Goal: Information Seeking & Learning: Find specific page/section

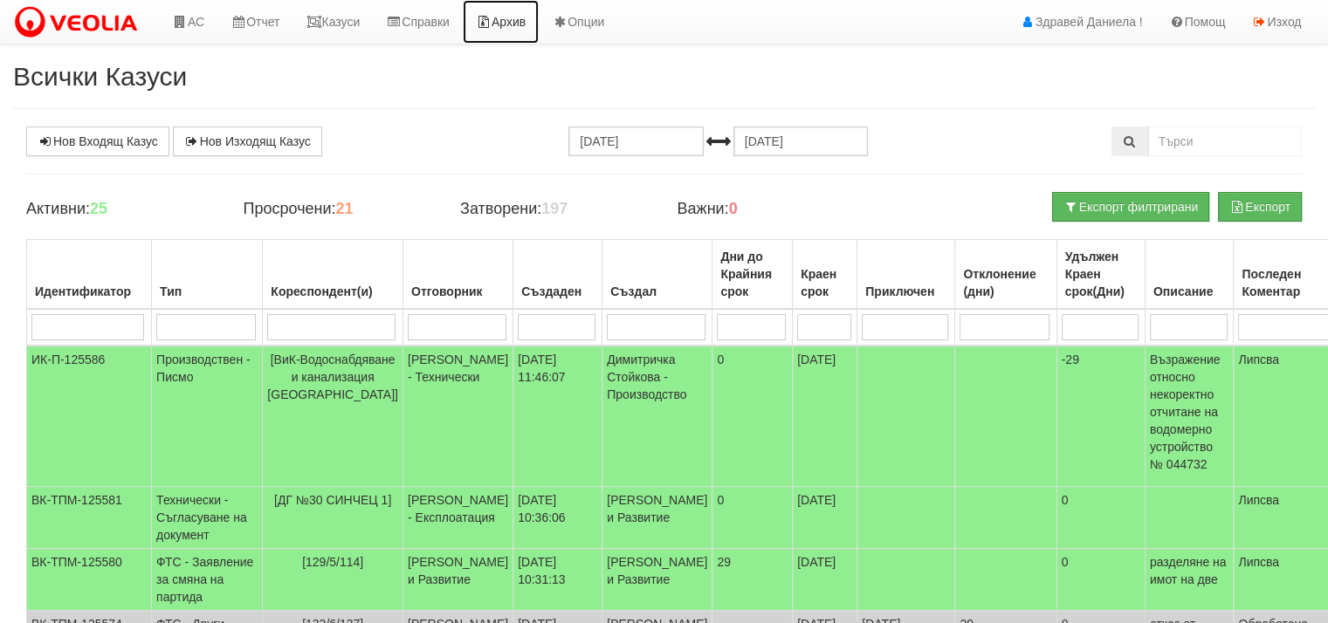
drag, startPoint x: 0, startPoint y: 0, endPoint x: 526, endPoint y: 23, distance: 526.0
click at [526, 23] on link "Архив" at bounding box center [501, 22] width 76 height 44
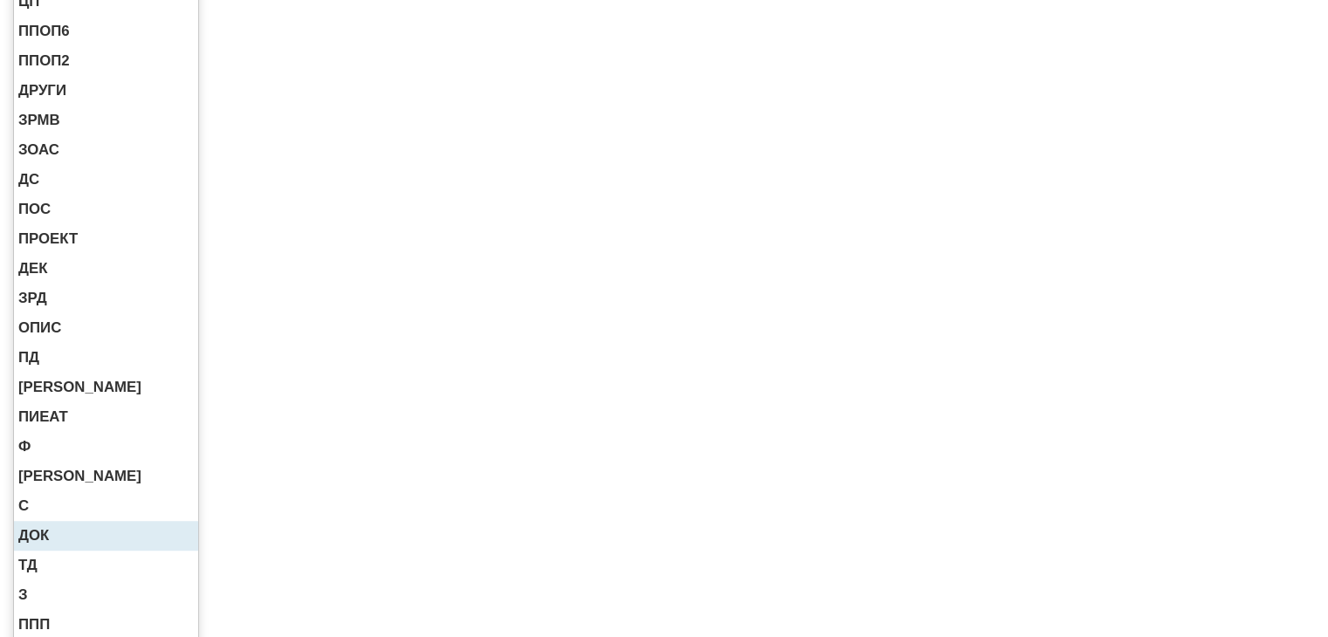
scroll to position [836, 0]
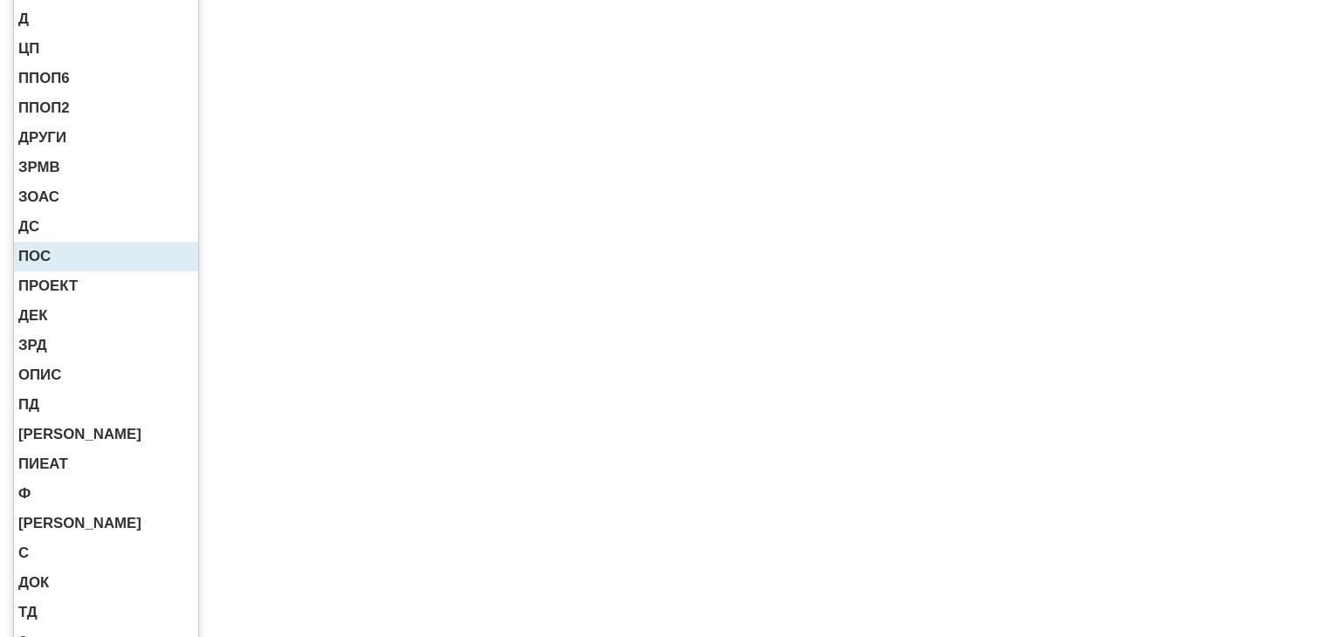
click at [34, 256] on span "ПОС" at bounding box center [34, 256] width 32 height 17
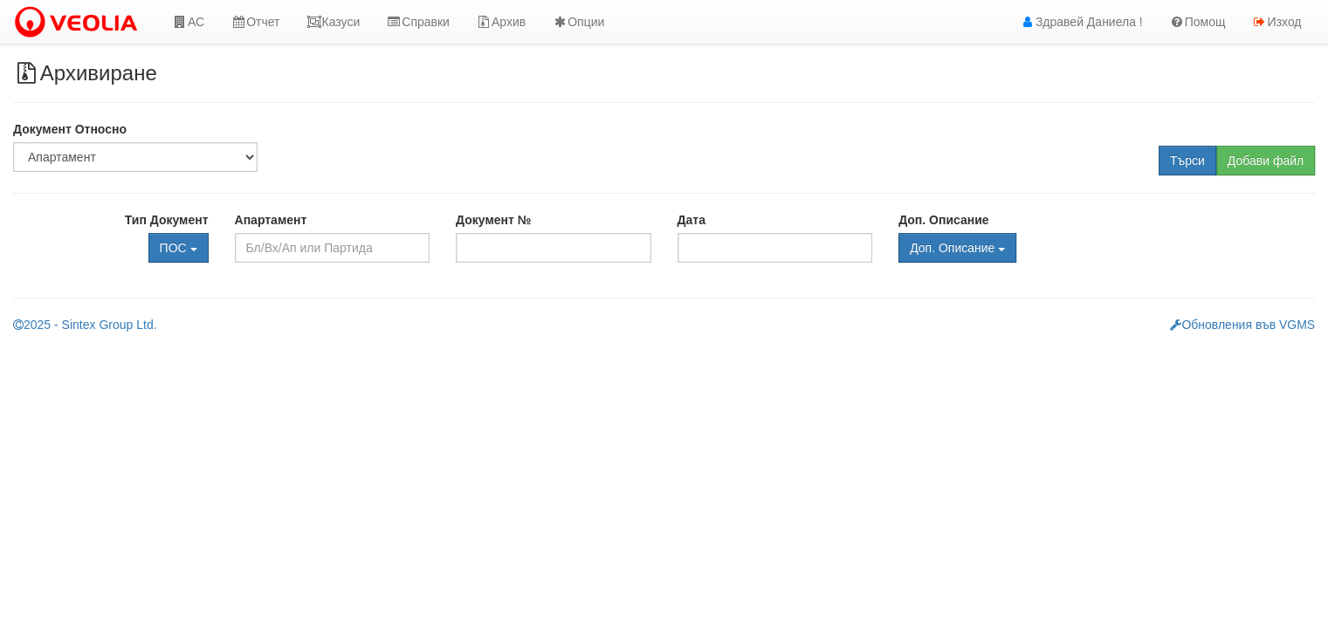
scroll to position [0, 0]
click at [416, 251] on input "text" at bounding box center [335, 248] width 197 height 30
type input "16/"
click at [244, 162] on select "Партида Апартамент Сграда Институция Партньор" at bounding box center [135, 157] width 244 height 30
select select "2"
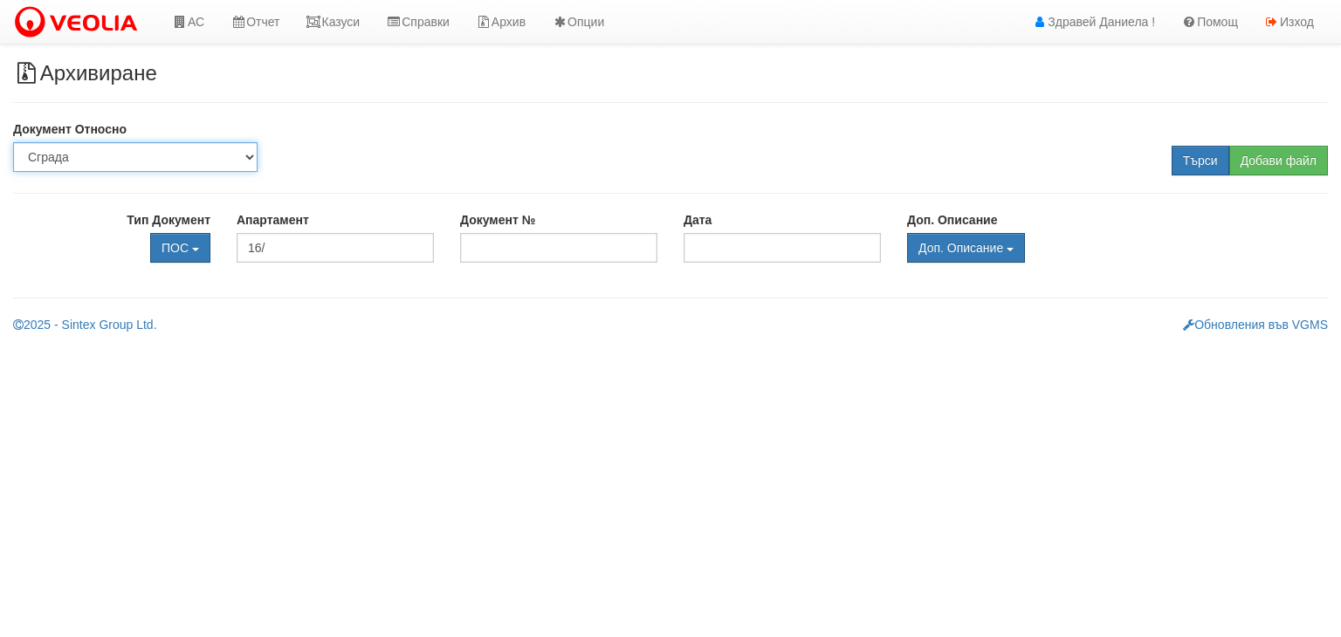
click at [13, 142] on select "Партида Апартамент Сграда Институция Партньор" at bounding box center [135, 157] width 244 height 30
click at [273, 250] on input "text" at bounding box center [335, 248] width 197 height 30
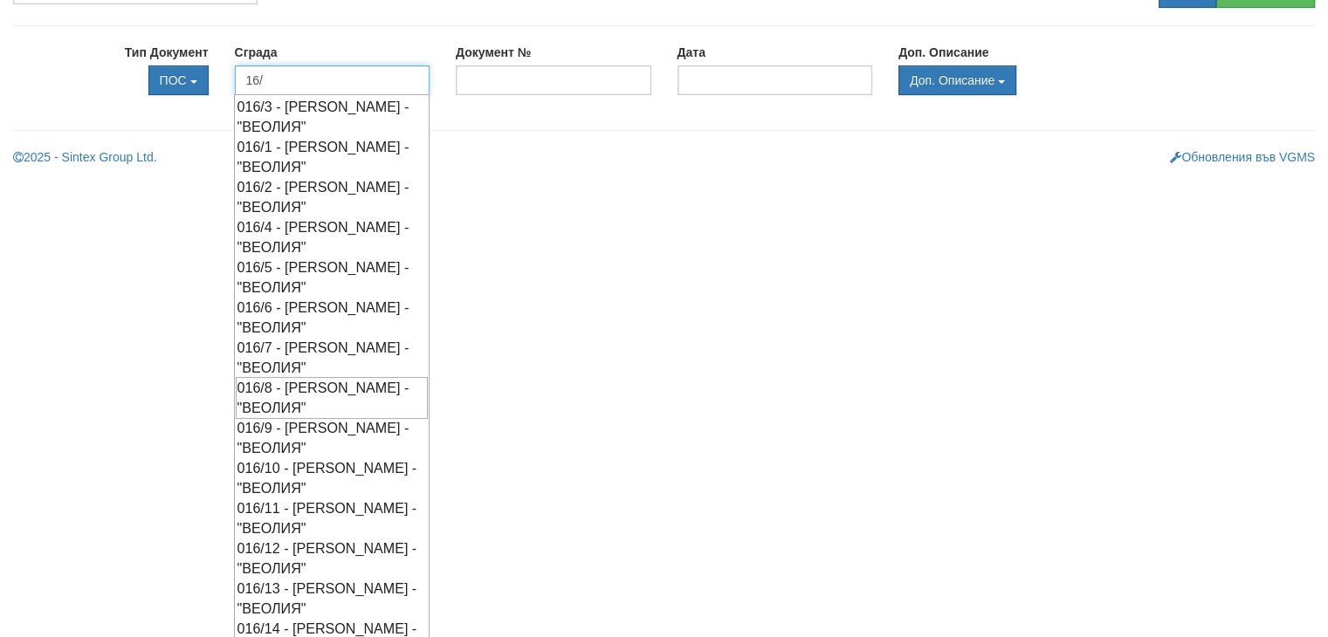
scroll to position [175, 0]
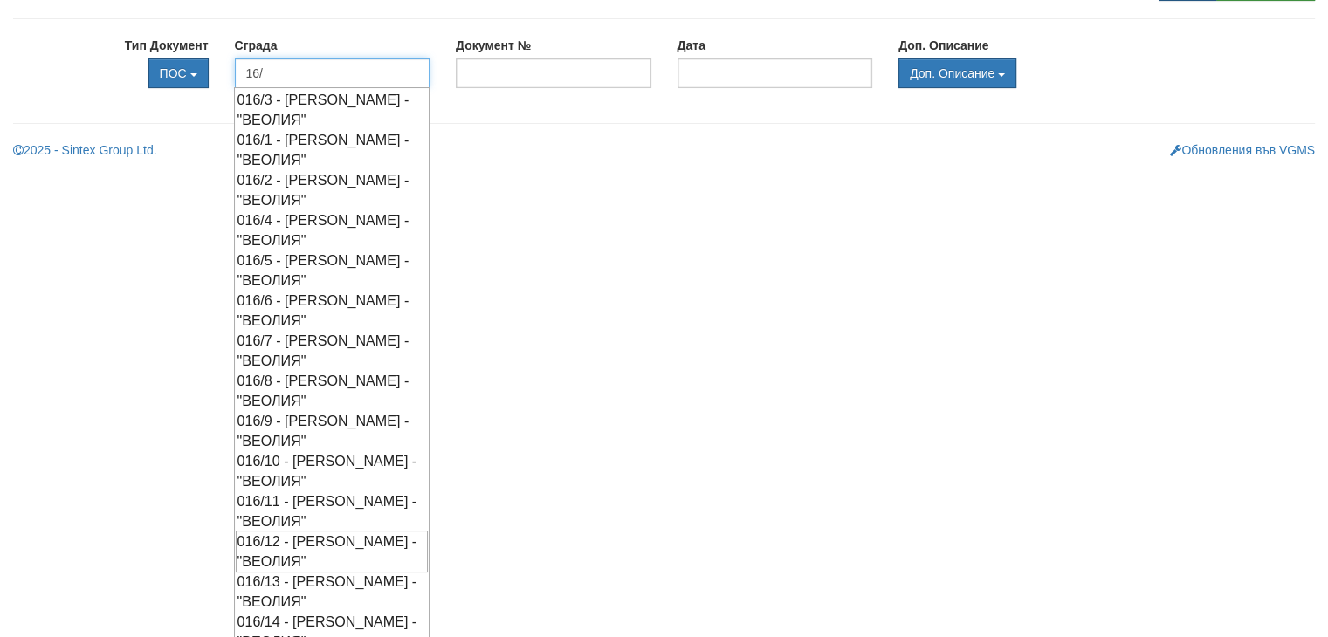
click at [332, 545] on div "016/12 - Орхид Хилс - "ВЕОЛИЯ"" at bounding box center [331, 552] width 191 height 42
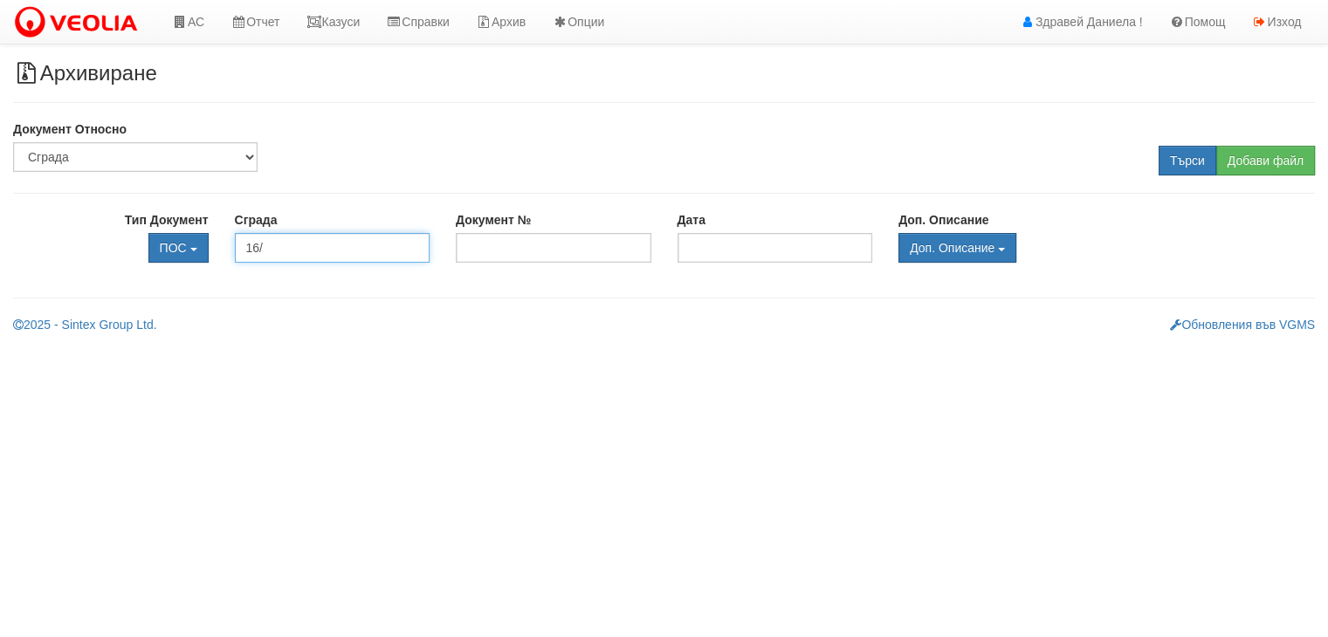
scroll to position [0, 0]
click at [1193, 165] on input "Търси" at bounding box center [1201, 161] width 58 height 30
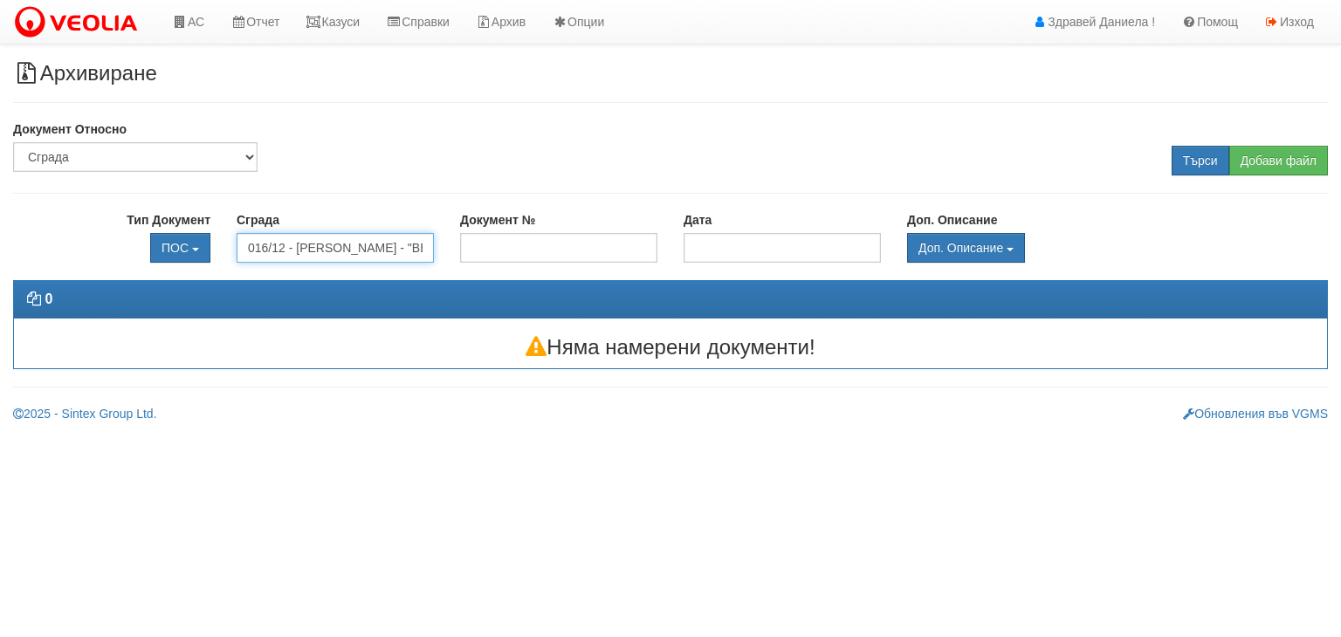
click at [266, 245] on input "016/12 - Орхид Хилс - "ВЕОЛИЯ"" at bounding box center [335, 248] width 197 height 30
click at [285, 249] on input "016/12 - Орхид Хилс - "ВЕОЛИЯ"" at bounding box center [335, 248] width 197 height 30
click at [1192, 161] on input "Търси" at bounding box center [1201, 161] width 58 height 30
click at [282, 246] on input "016/13 - Орхид Хилс - "ВЕОЛИЯ"" at bounding box center [335, 248] width 197 height 30
click at [285, 256] on input "016/13 - Орхид Хилс - "ВЕОЛИЯ"" at bounding box center [335, 248] width 197 height 30
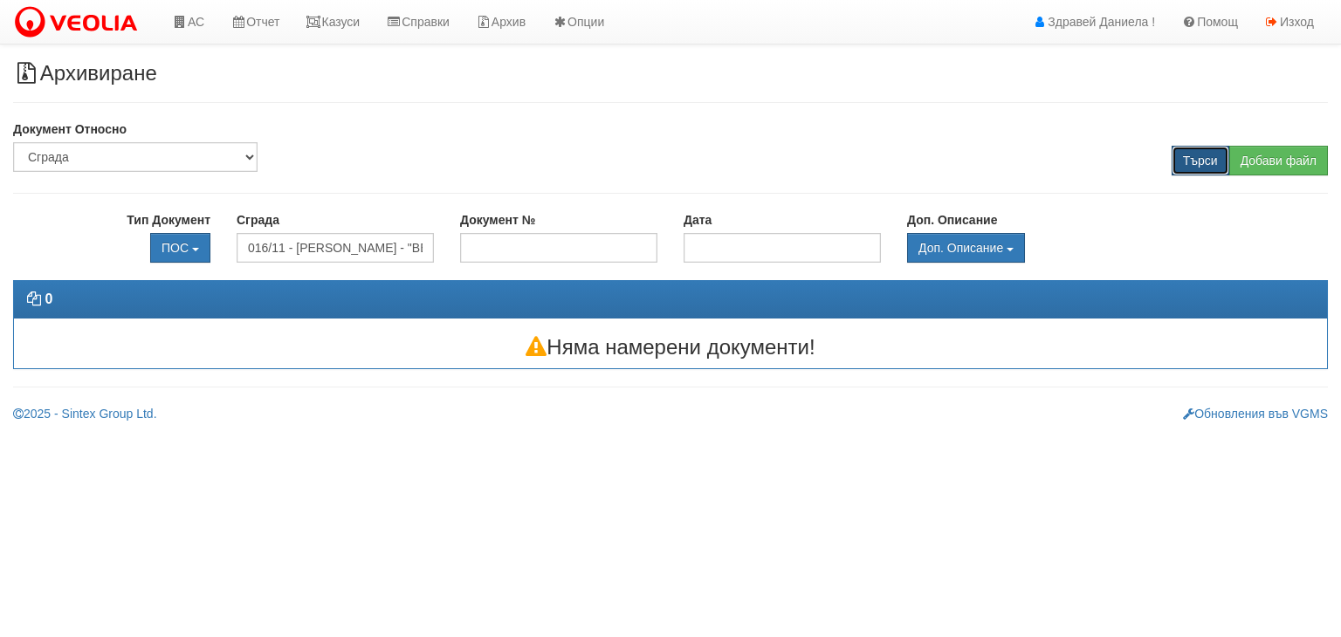
click at [1190, 162] on input "Търси" at bounding box center [1201, 161] width 58 height 30
click at [314, 249] on input "016/11 - Орхид Хилс - "ВЕОЛИЯ"" at bounding box center [335, 248] width 197 height 30
click at [244, 161] on select "Партида Апартамент Сграда Институция Партньор" at bounding box center [135, 157] width 244 height 30
click at [344, 251] on input "016/11 - Орхид Хилс - "ВЕОЛИЯ"" at bounding box center [335, 248] width 197 height 30
drag, startPoint x: 247, startPoint y: 245, endPoint x: 283, endPoint y: 245, distance: 35.8
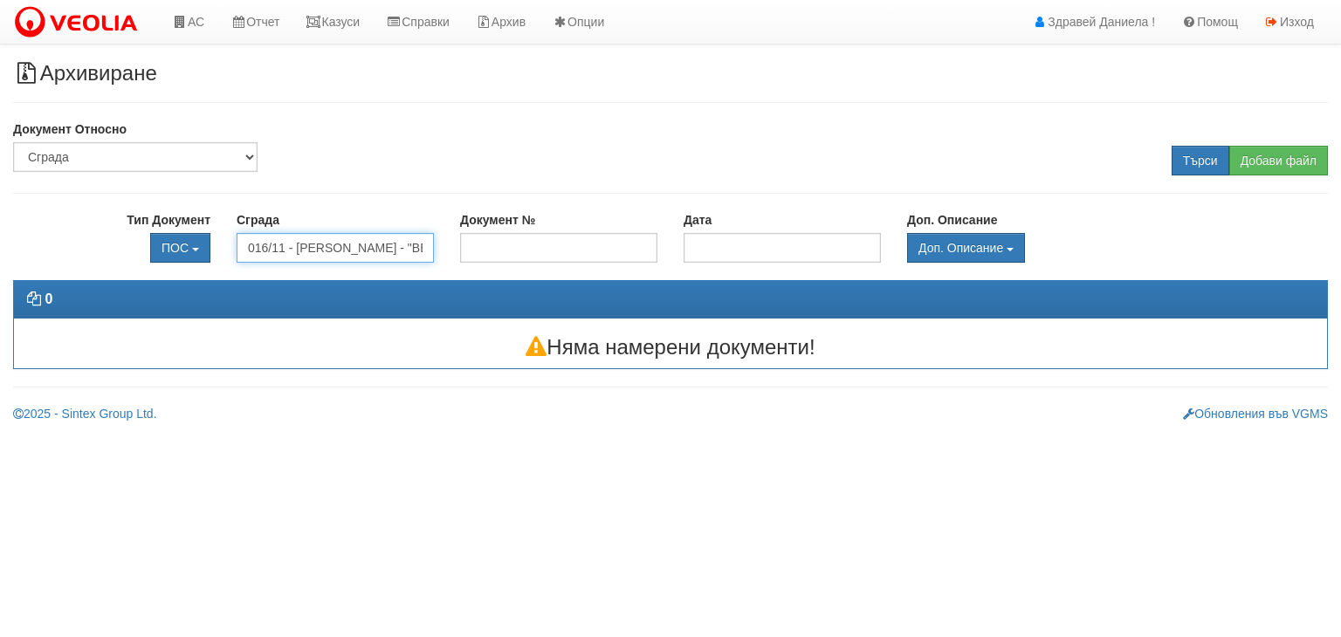
click at [283, 245] on input "016/11 - Орхид Хилс - "ВЕОЛИЯ"" at bounding box center [335, 248] width 197 height 30
click at [426, 246] on input "120 - Орхид Хилс - "ВЕОЛИЯ"" at bounding box center [335, 248] width 197 height 30
drag, startPoint x: 426, startPoint y: 246, endPoint x: 269, endPoint y: 243, distance: 157.2
click at [269, 243] on input "120 - Орхид Хилс - "ВЕОЛИЯ"" at bounding box center [335, 248] width 197 height 30
type input "120"
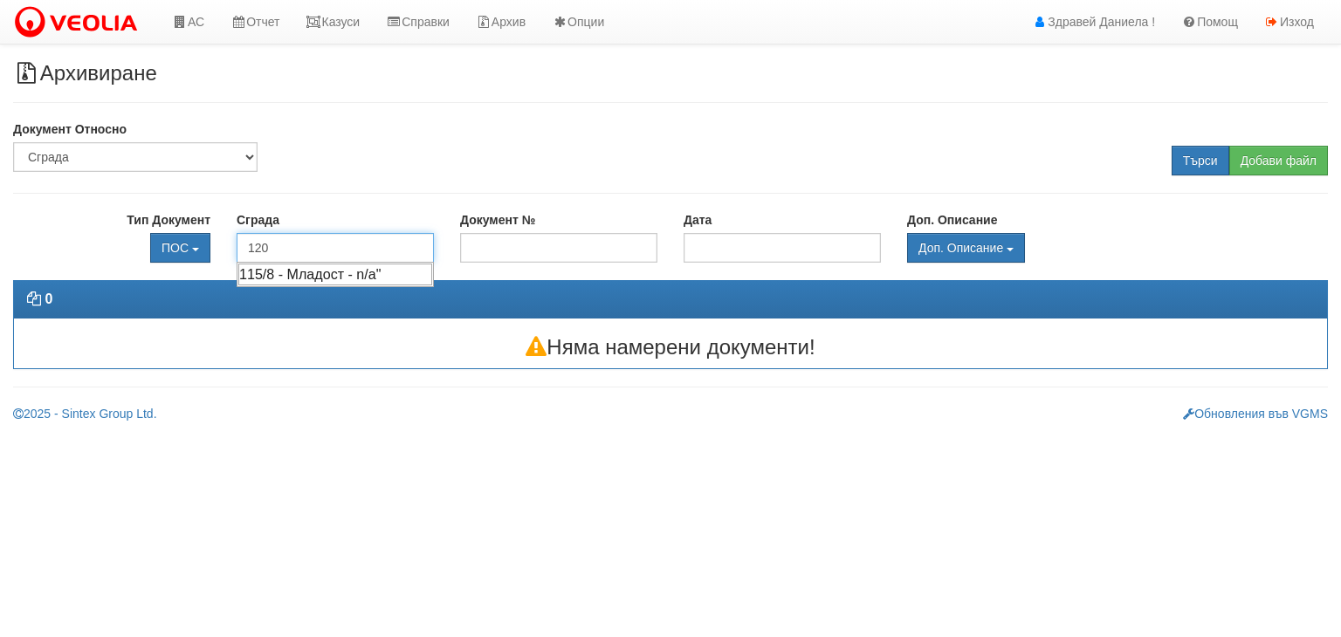
click at [311, 277] on div "115/8 - Младост - n/a"" at bounding box center [335, 275] width 194 height 22
click at [1190, 154] on input "Търси" at bounding box center [1201, 161] width 58 height 30
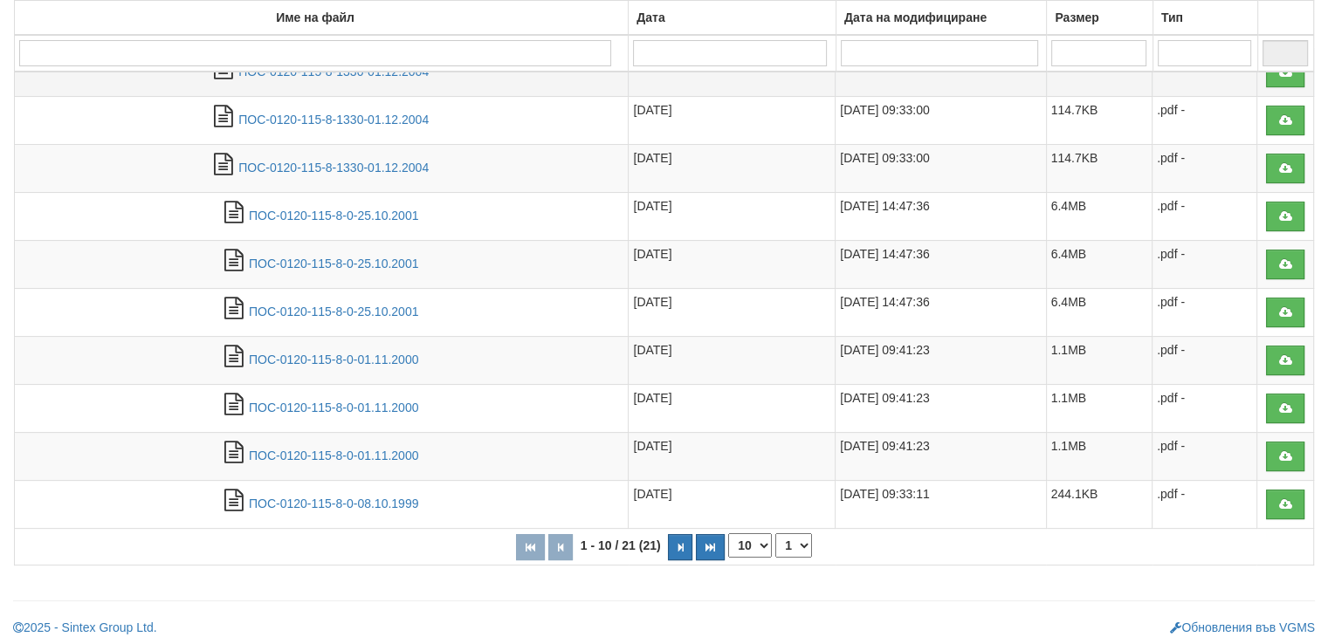
scroll to position [346, 0]
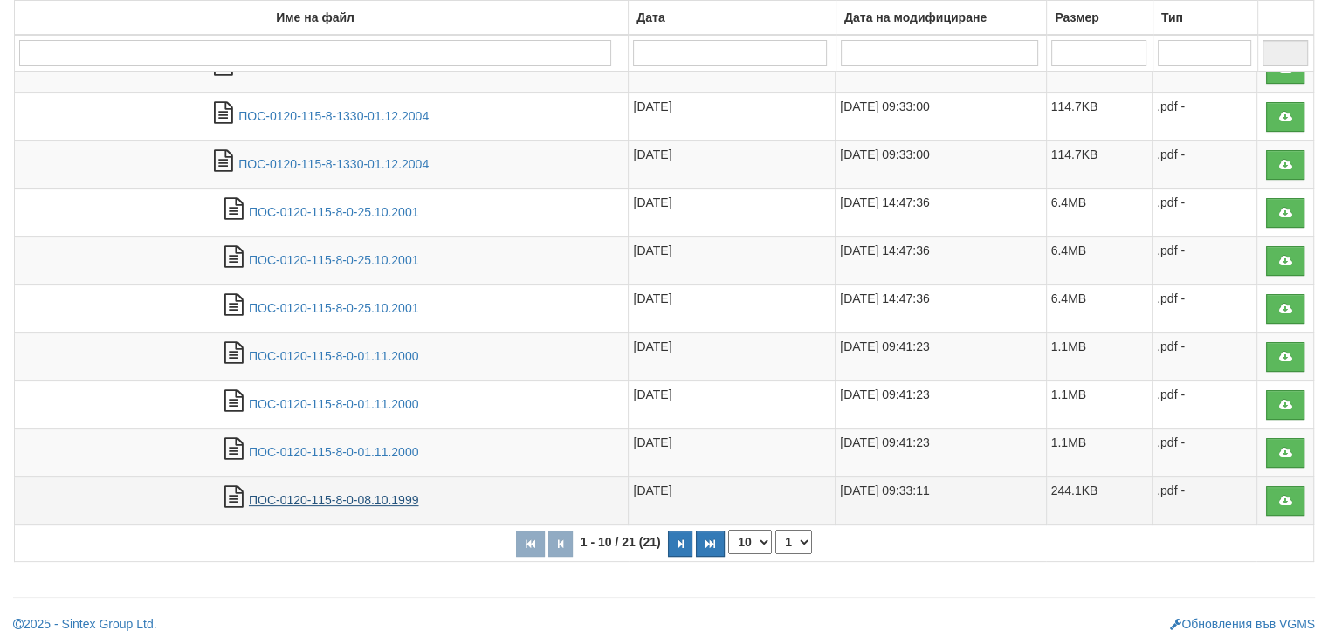
click at [313, 498] on link "ПОС-0120-115-8-0-08.10.1999" at bounding box center [334, 500] width 170 height 14
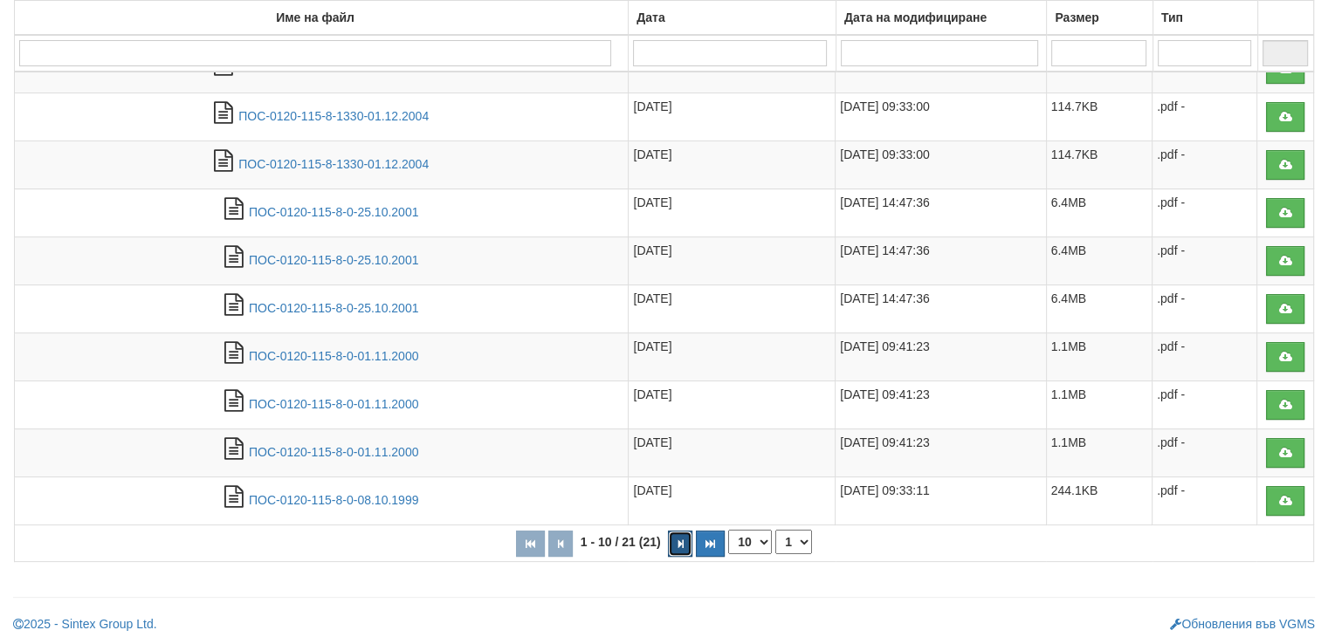
click at [677, 539] on icon "button" at bounding box center [679, 544] width 5 height 10
click at [677, 532] on button "button" at bounding box center [683, 544] width 24 height 26
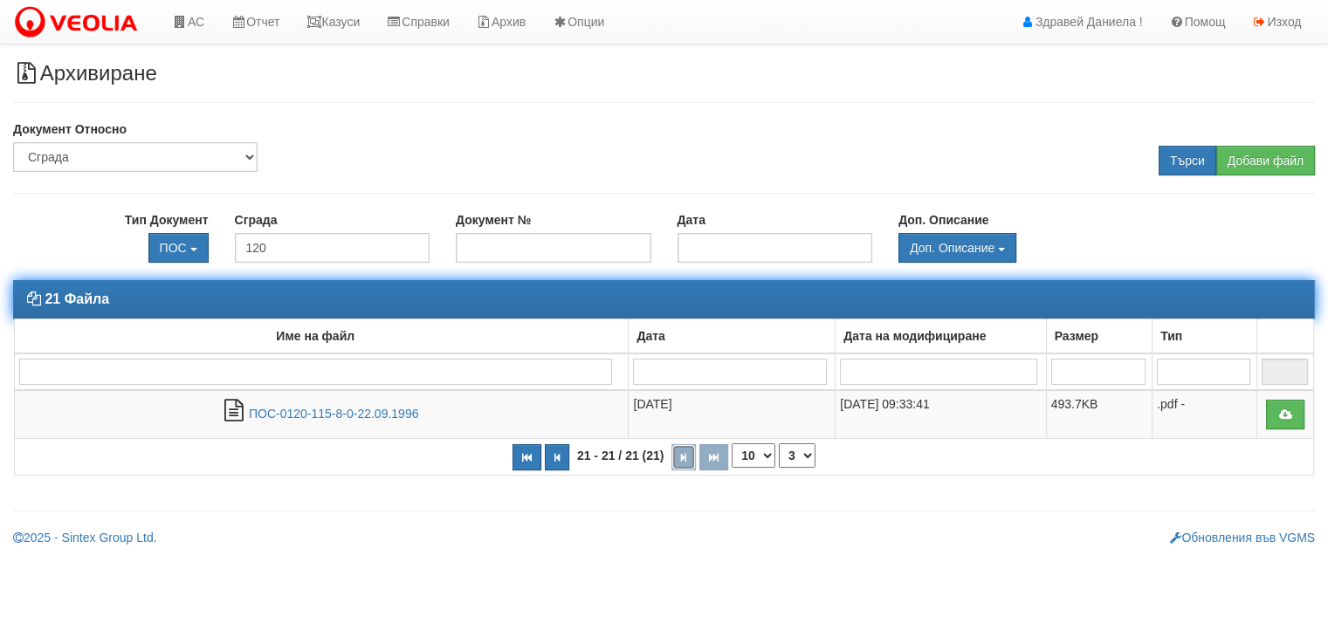
scroll to position [0, 0]
click at [555, 453] on button "button" at bounding box center [563, 457] width 24 height 26
select select "2"
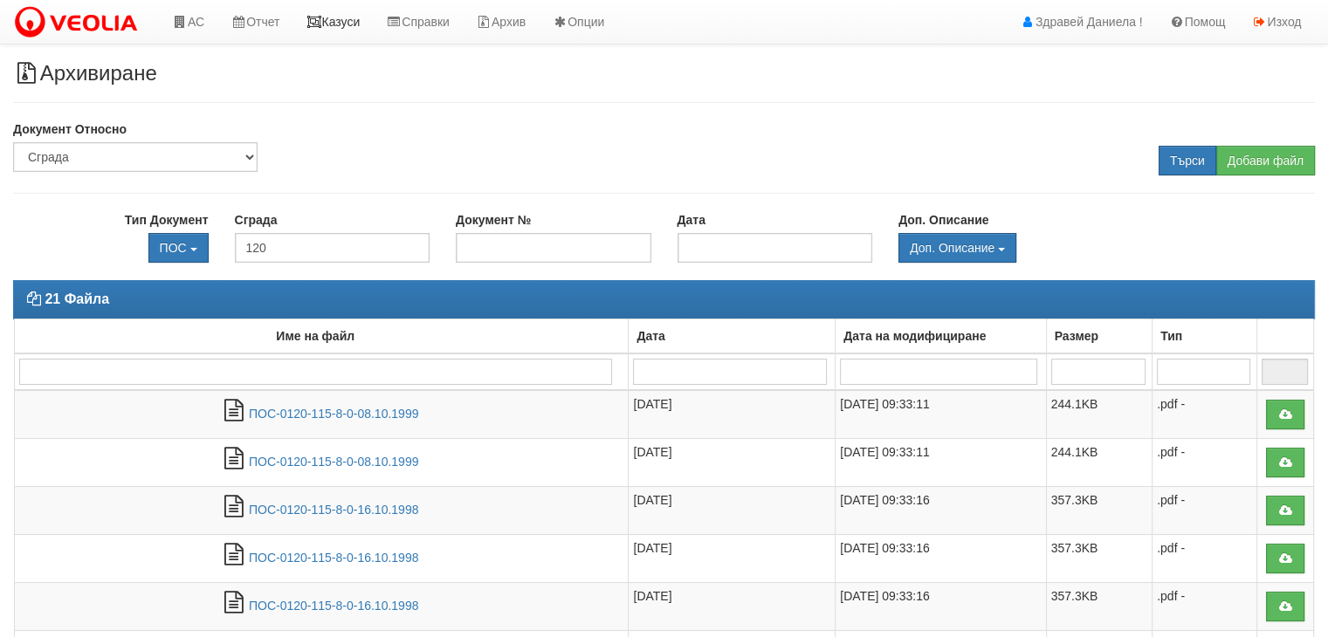
click at [336, 24] on link "Казуси" at bounding box center [332, 22] width 80 height 44
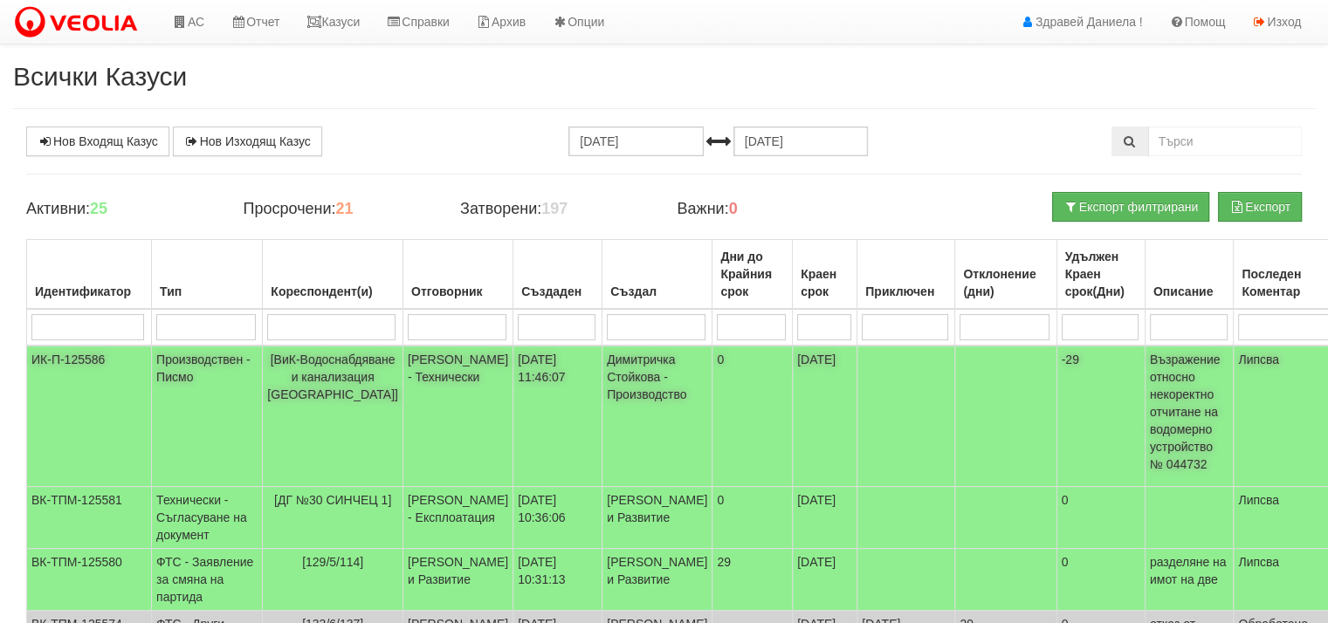
click at [304, 376] on span "[ВиК-Водоснабдяване и канализация Варна]" at bounding box center [332, 377] width 131 height 49
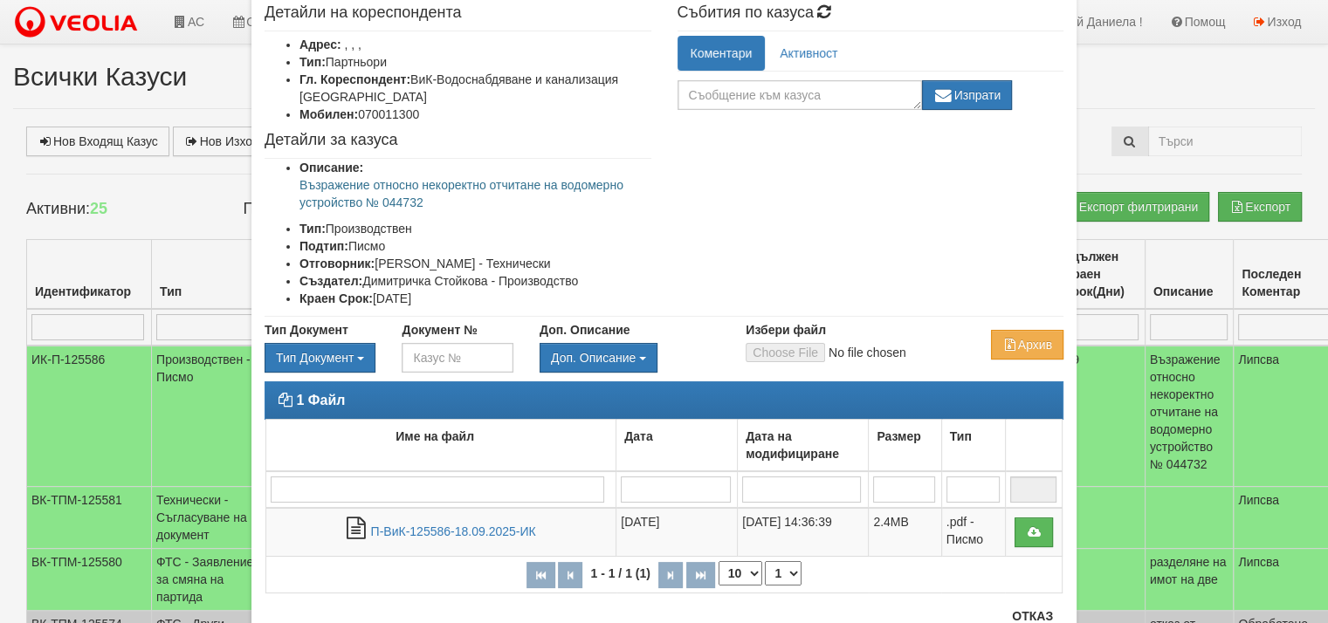
scroll to position [157, 0]
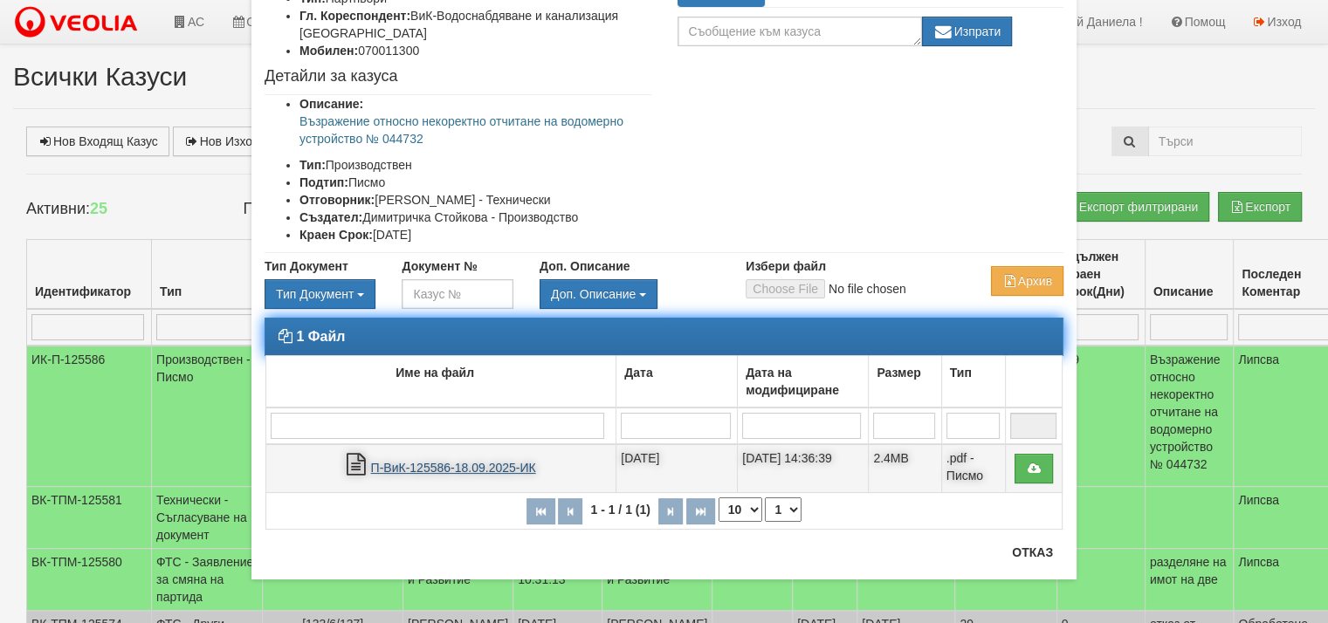
click at [456, 463] on link "П-ВиК-125586-18.09.2025-ИК" at bounding box center [453, 468] width 165 height 14
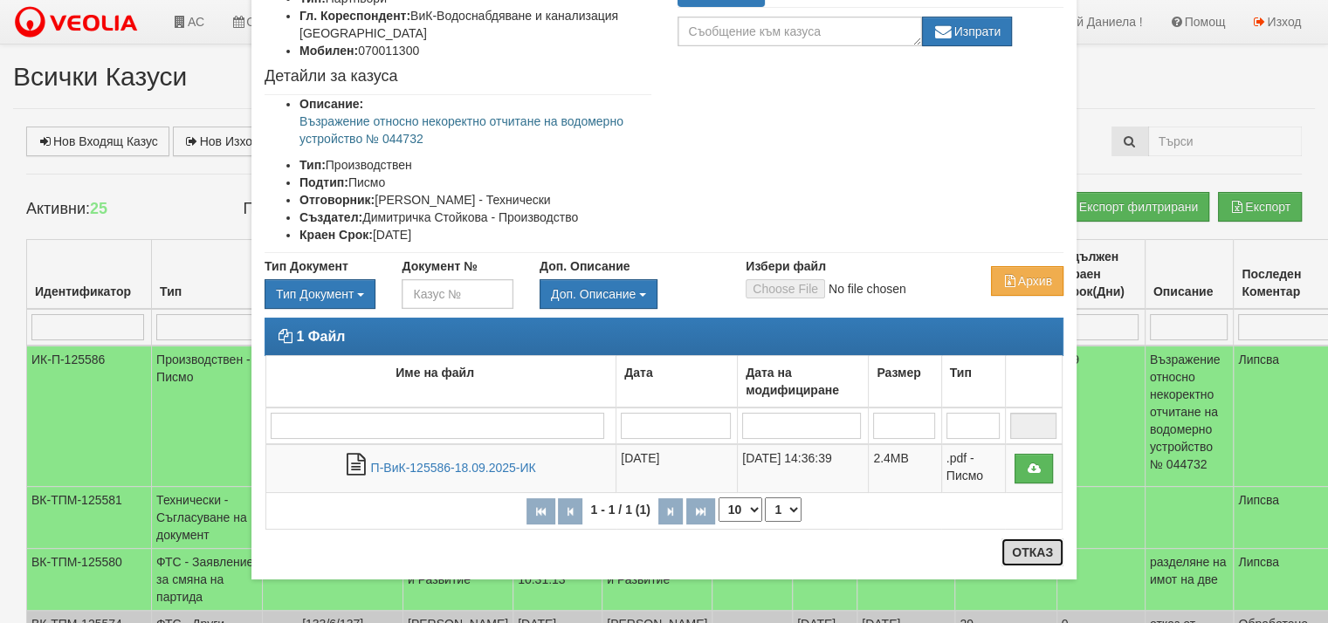
click at [1023, 551] on button "Отказ" at bounding box center [1032, 553] width 62 height 28
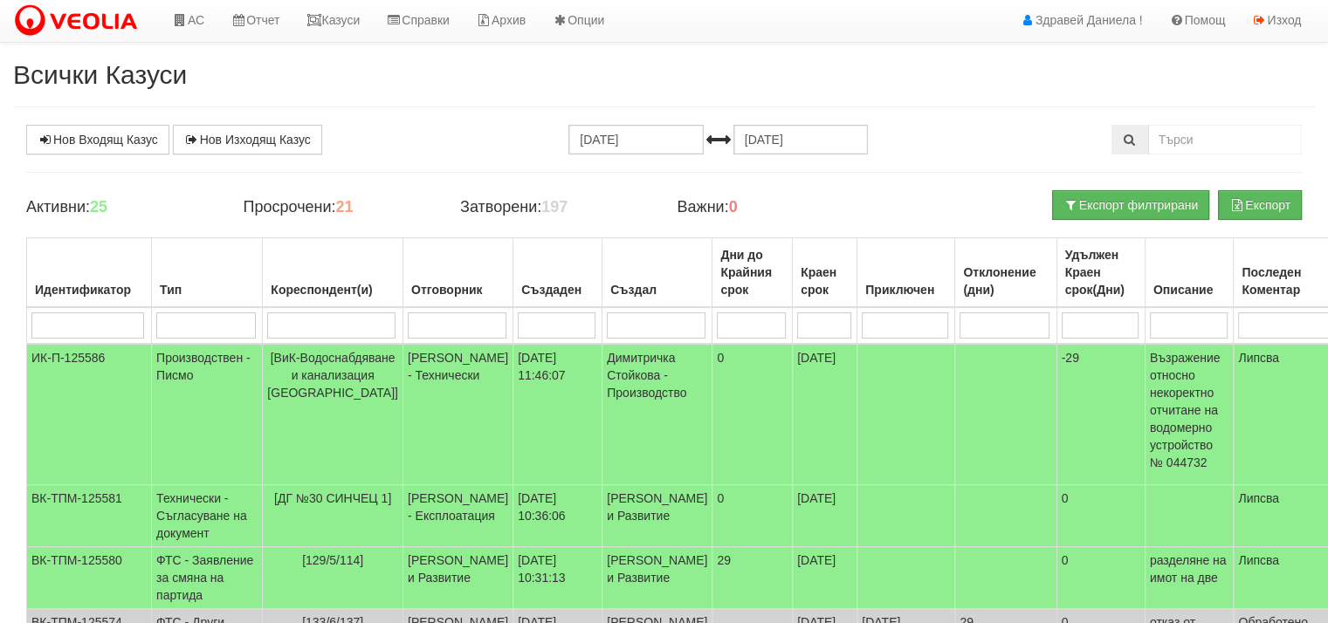
scroll to position [0, 0]
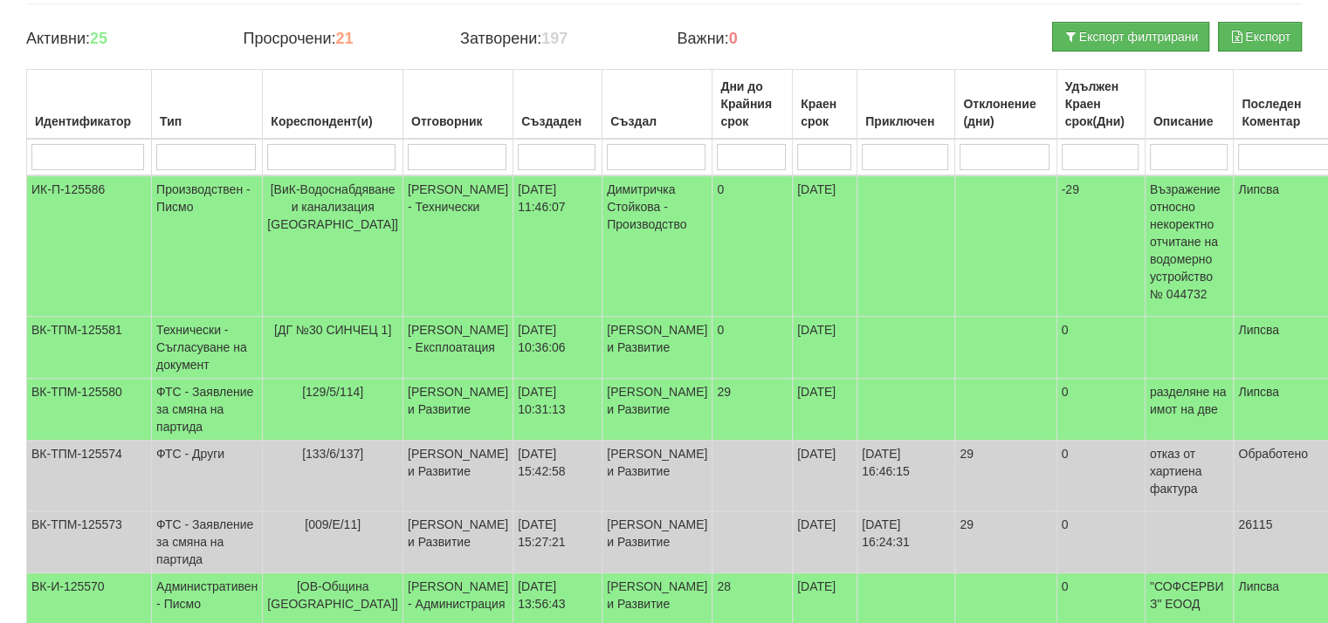
scroll to position [175, 0]
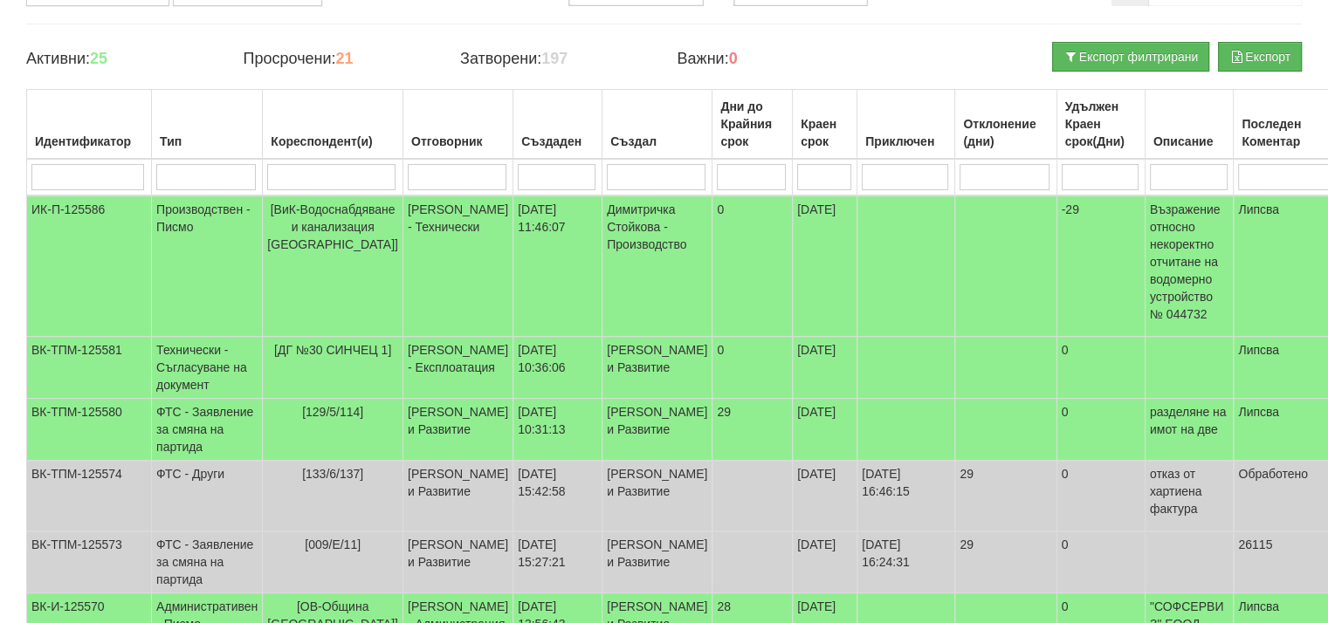
scroll to position [175, 0]
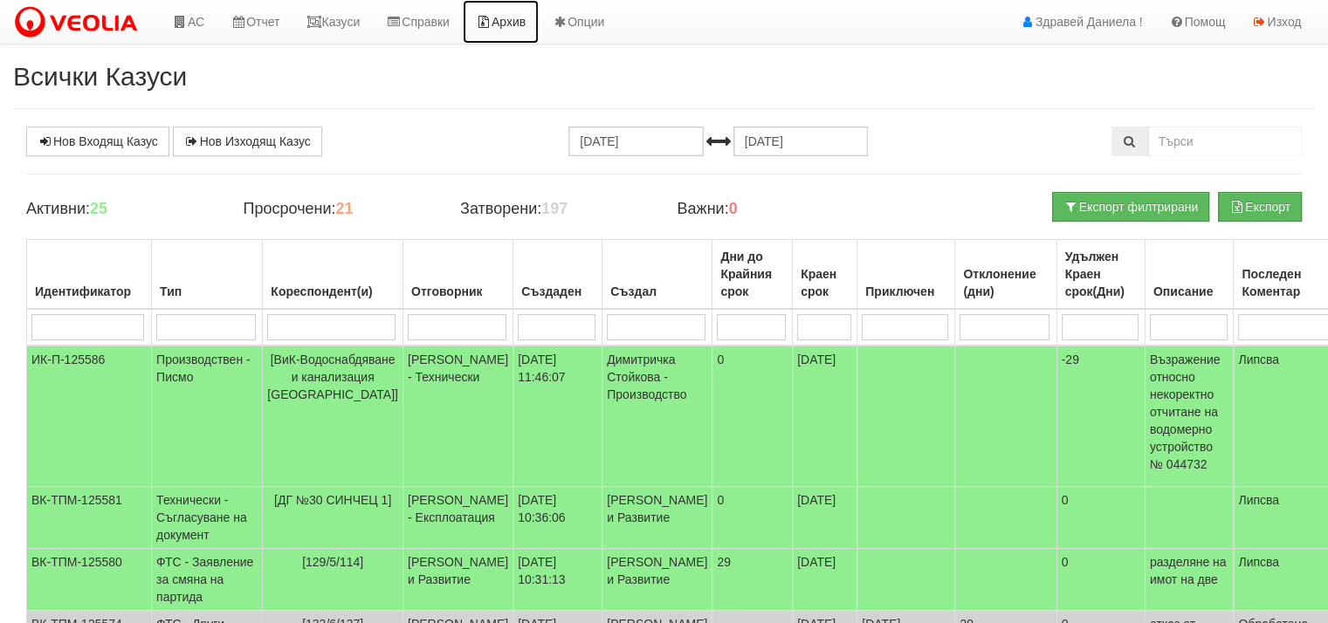
click at [525, 17] on link "Архив" at bounding box center [501, 22] width 76 height 44
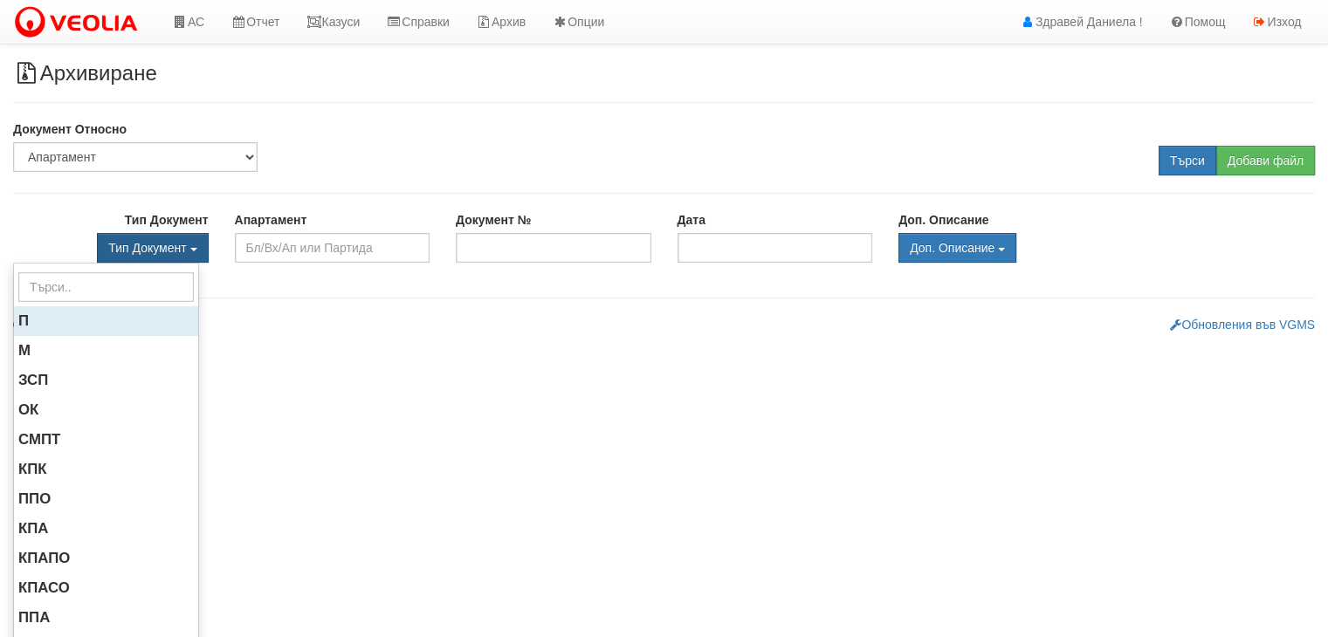
click at [33, 319] on li "П" at bounding box center [106, 321] width 184 height 30
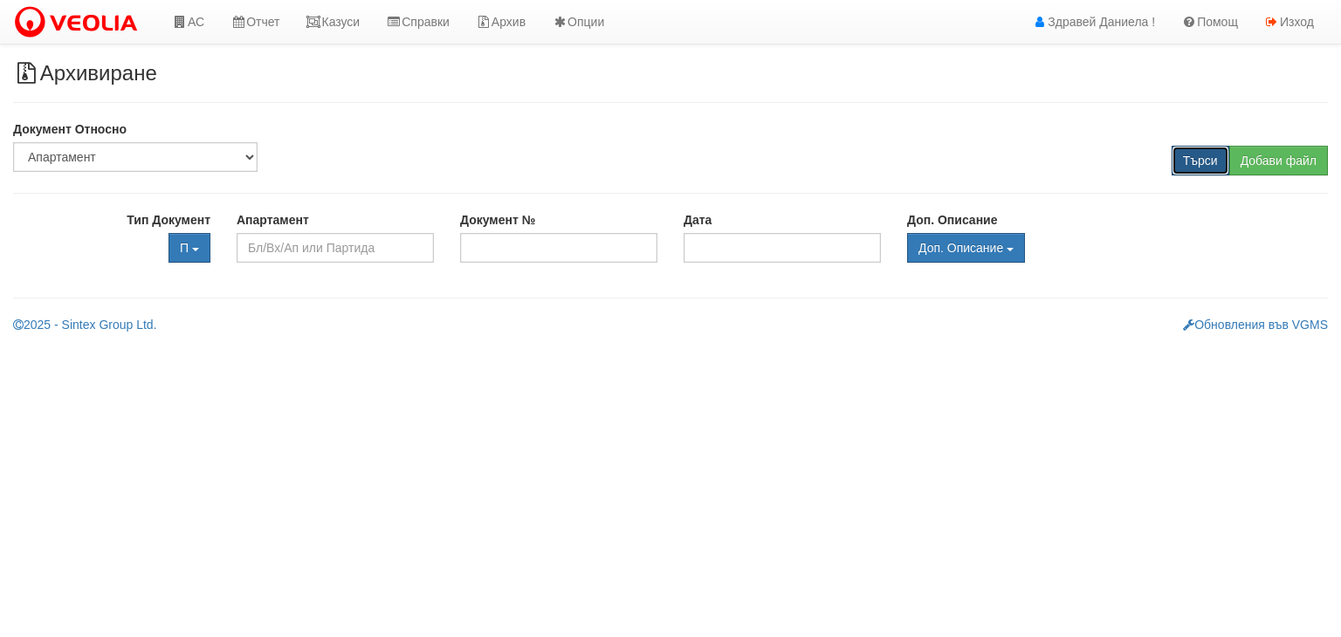
click at [1195, 161] on input "Търси" at bounding box center [1201, 161] width 58 height 30
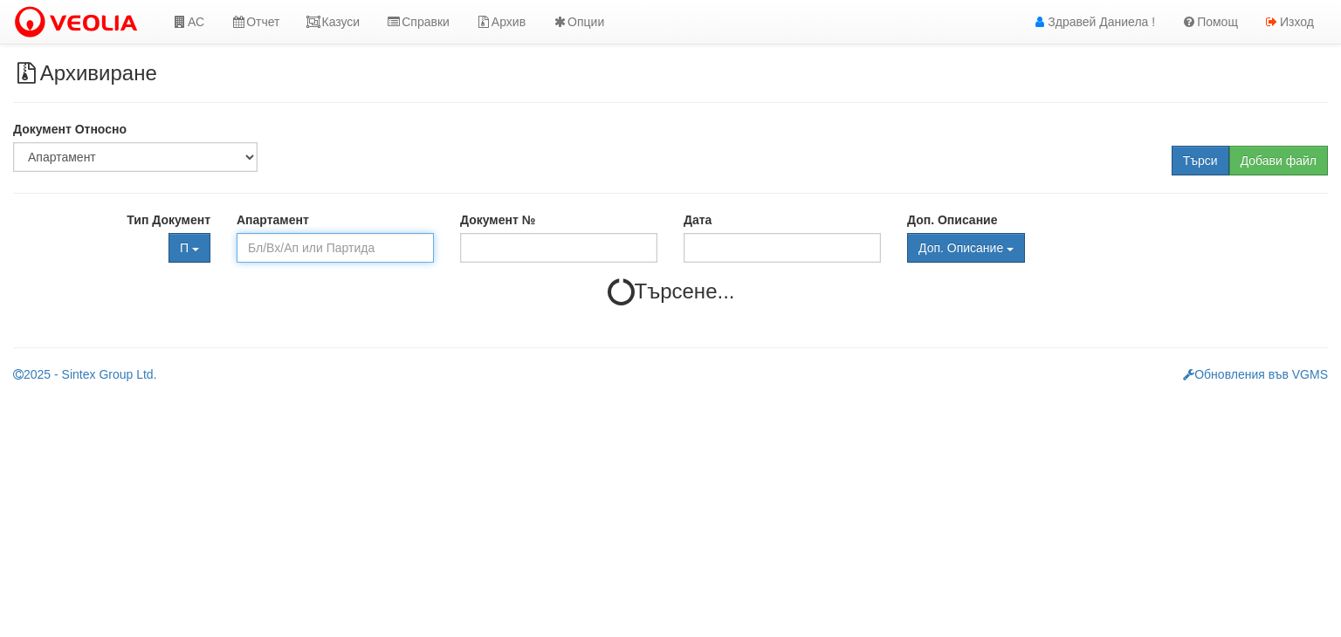
click at [359, 244] on input "text" at bounding box center [335, 248] width 197 height 30
click at [175, 153] on select "Партида Апартамент Сграда Институция Партньор" at bounding box center [135, 157] width 244 height 30
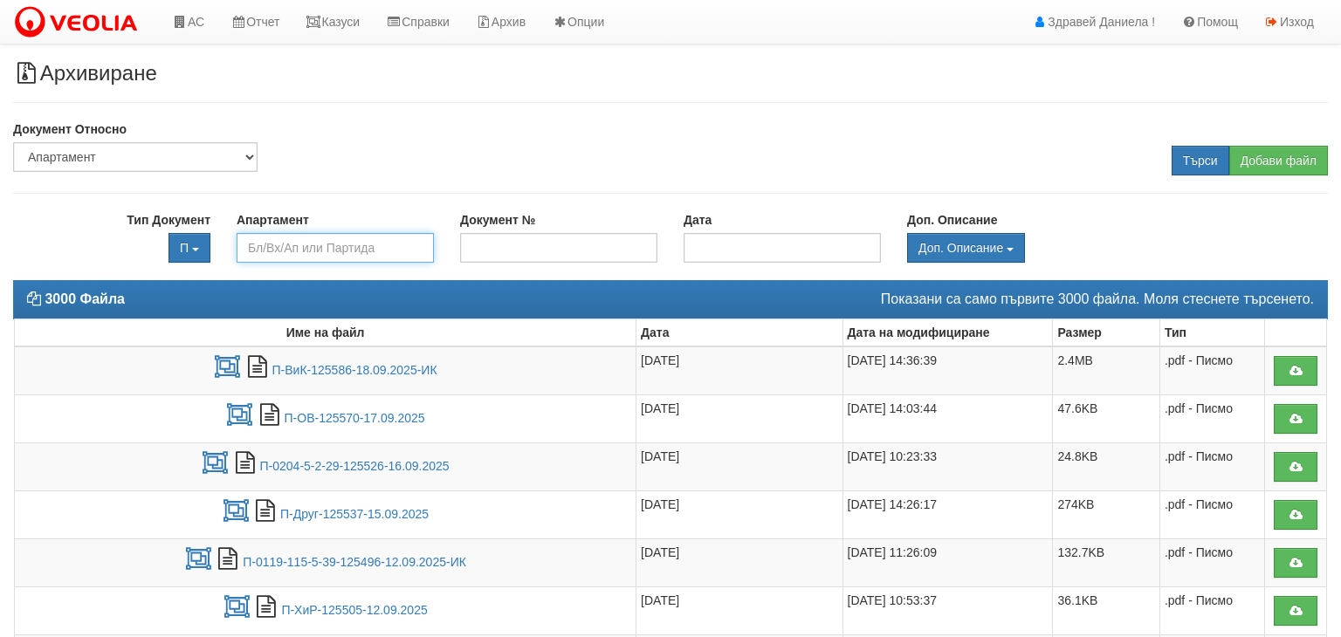
click at [278, 243] on input "text" at bounding box center [335, 248] width 197 height 30
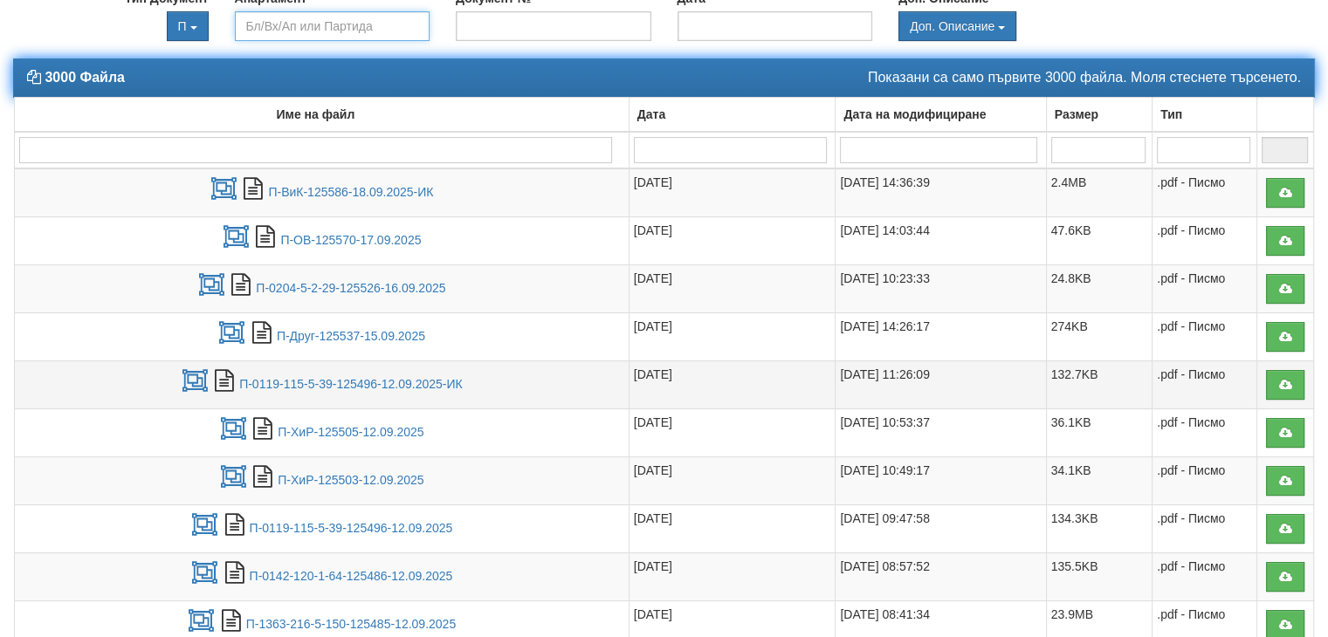
scroll to position [346, 0]
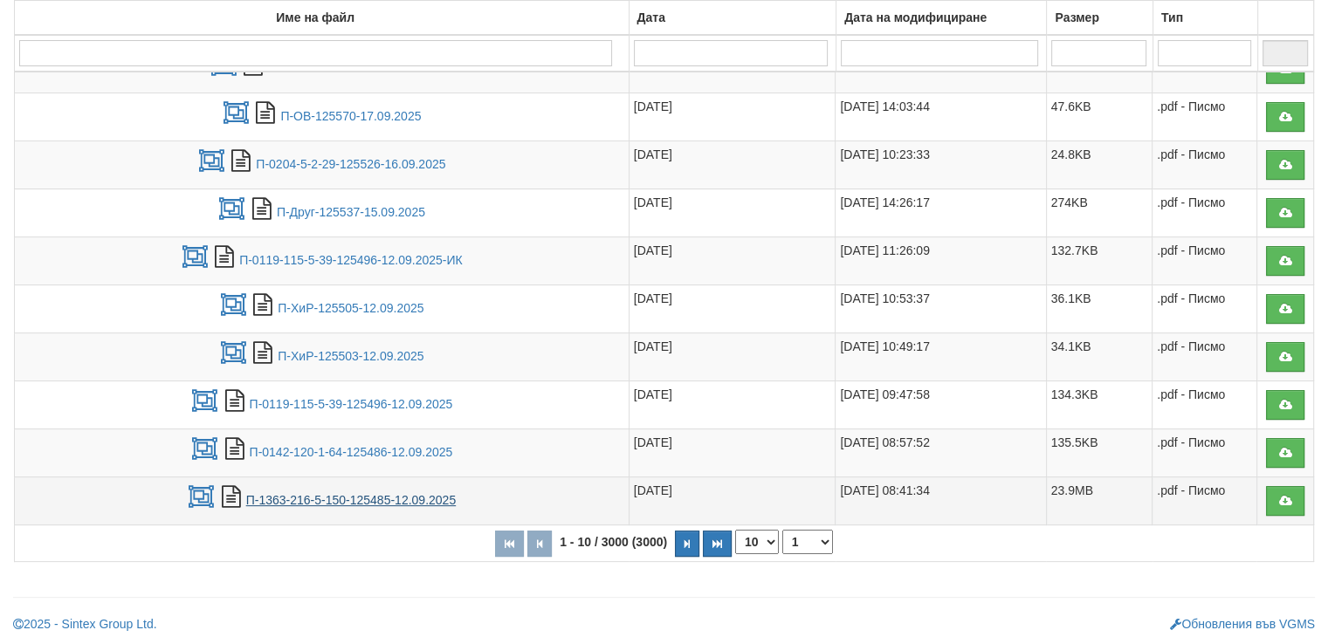
click at [375, 493] on link "П-1363-216-5-150-125485-12.09.2025" at bounding box center [351, 500] width 210 height 14
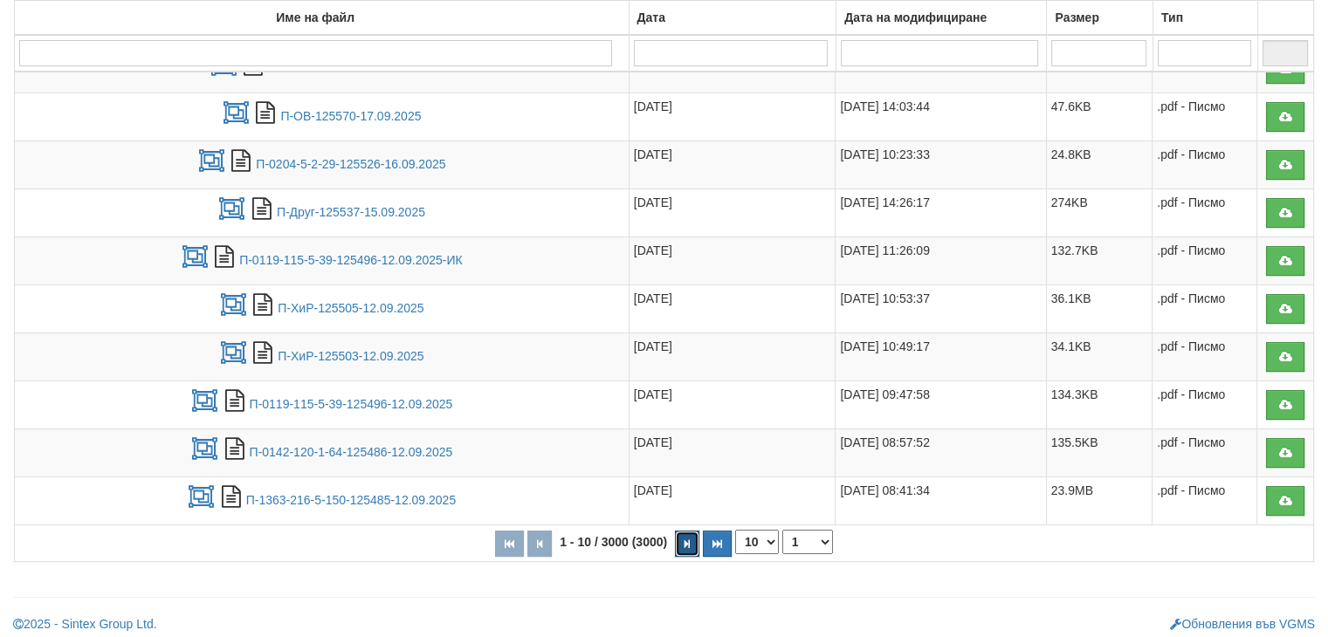
click at [688, 539] on icon "button" at bounding box center [686, 544] width 5 height 10
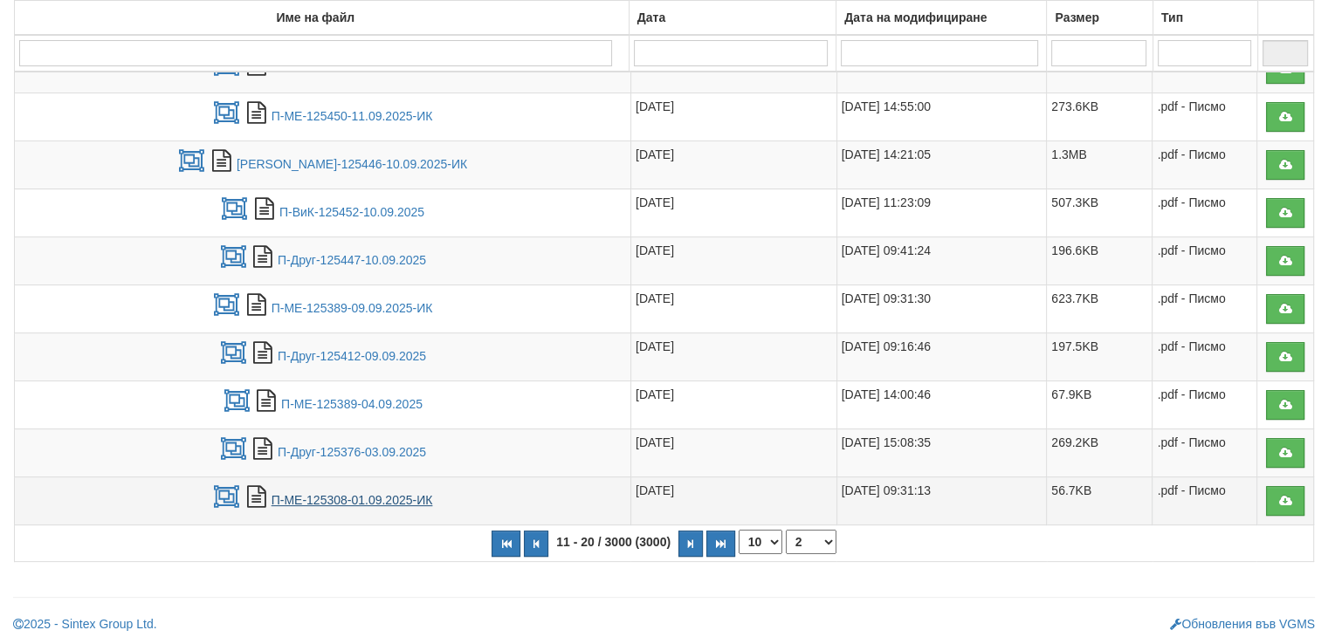
click at [363, 498] on link "П-МЕ-125308-01.09.2025-ИК" at bounding box center [351, 500] width 161 height 14
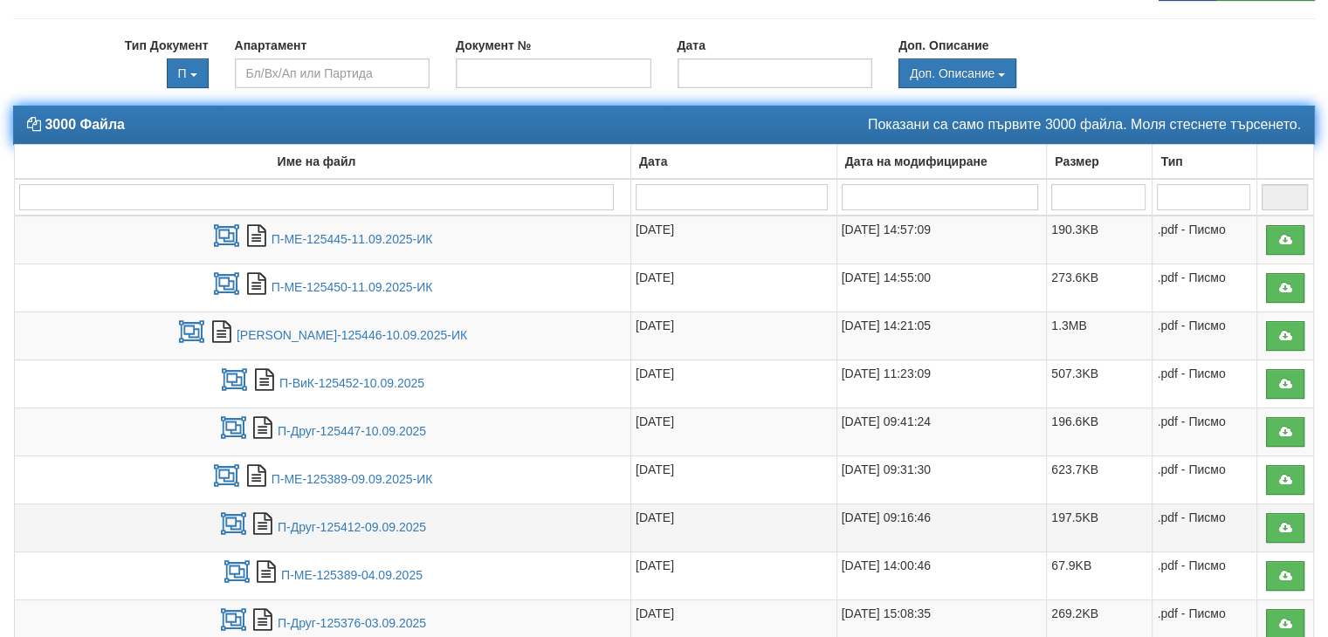
scroll to position [171, 0]
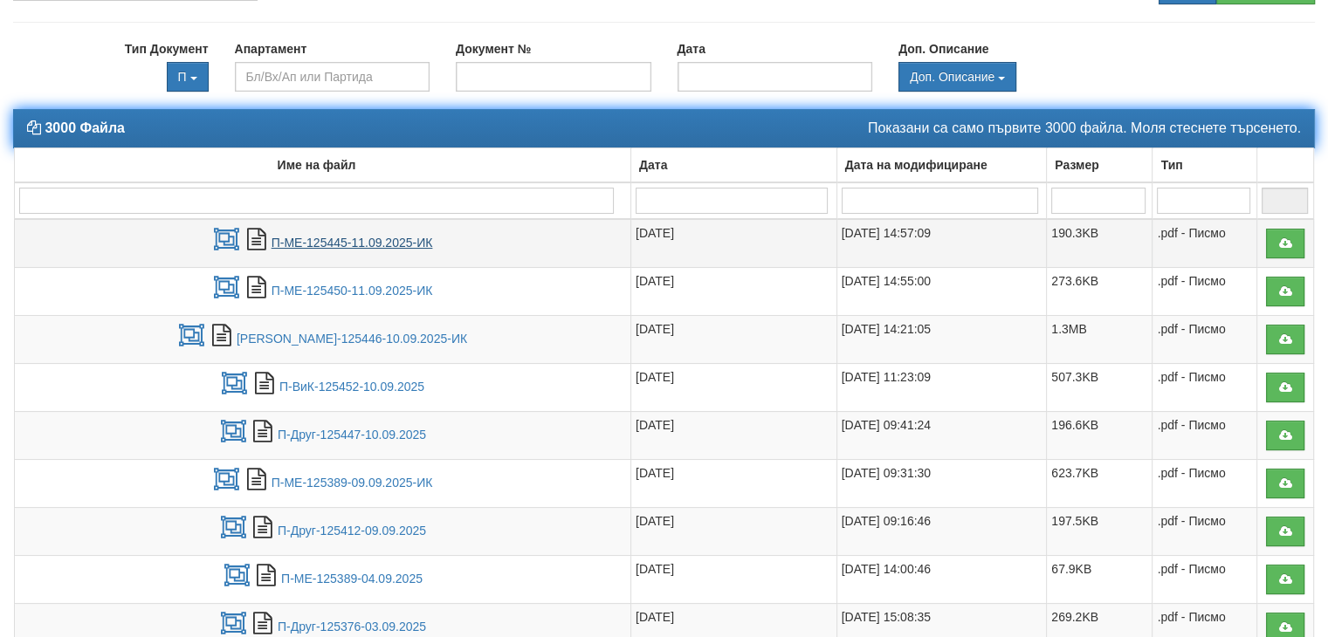
click at [351, 245] on link "П-МЕ-125445-11.09.2025-ИК" at bounding box center [351, 243] width 161 height 14
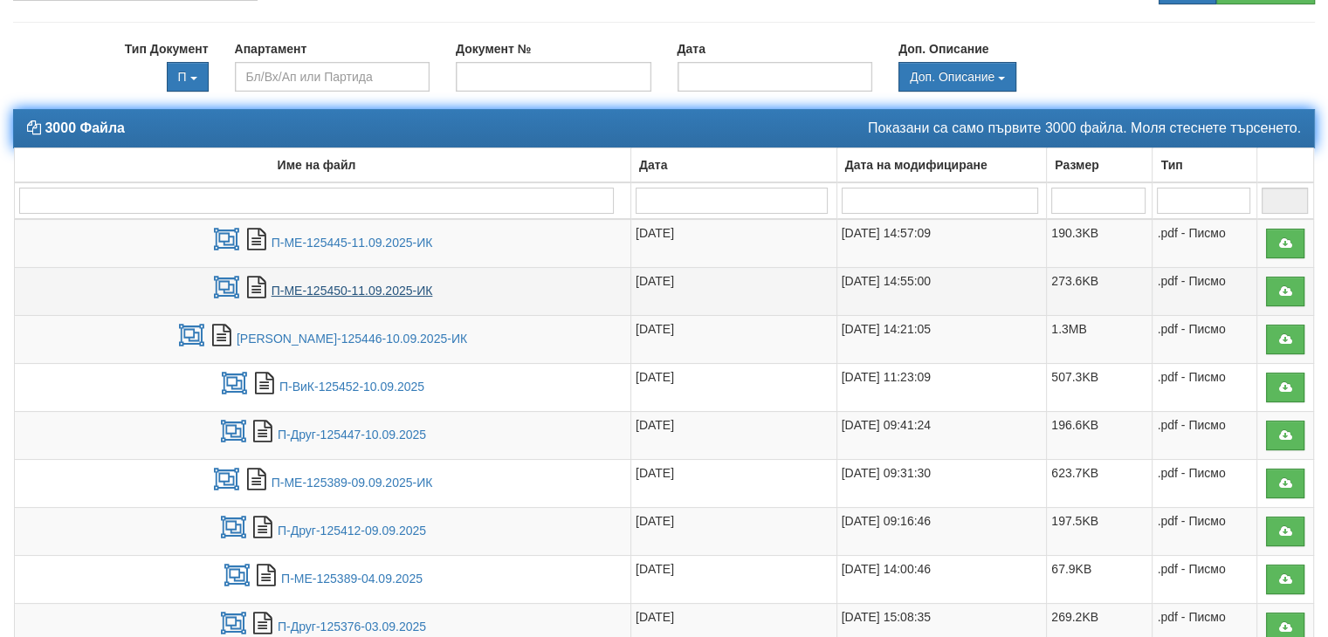
click at [392, 289] on link "П-МЕ-125450-11.09.2025-ИК" at bounding box center [351, 291] width 161 height 14
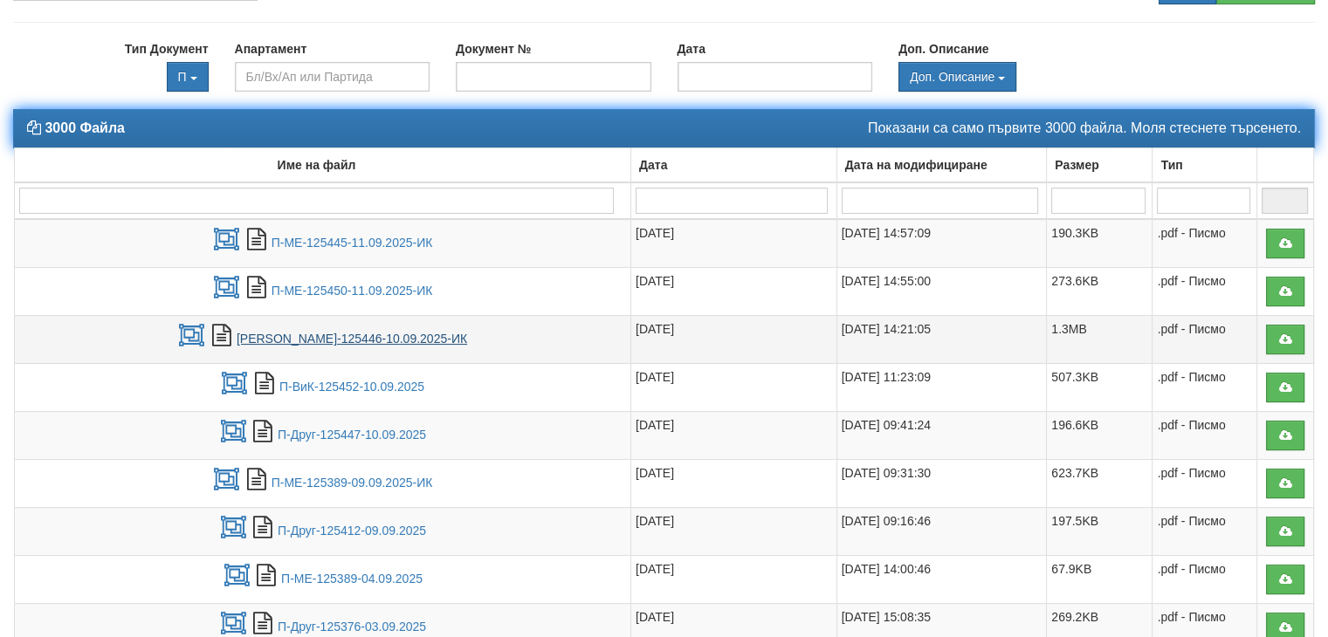
click at [386, 332] on link "П-КЕВР-125446-10.09.2025-ИК" at bounding box center [352, 339] width 230 height 14
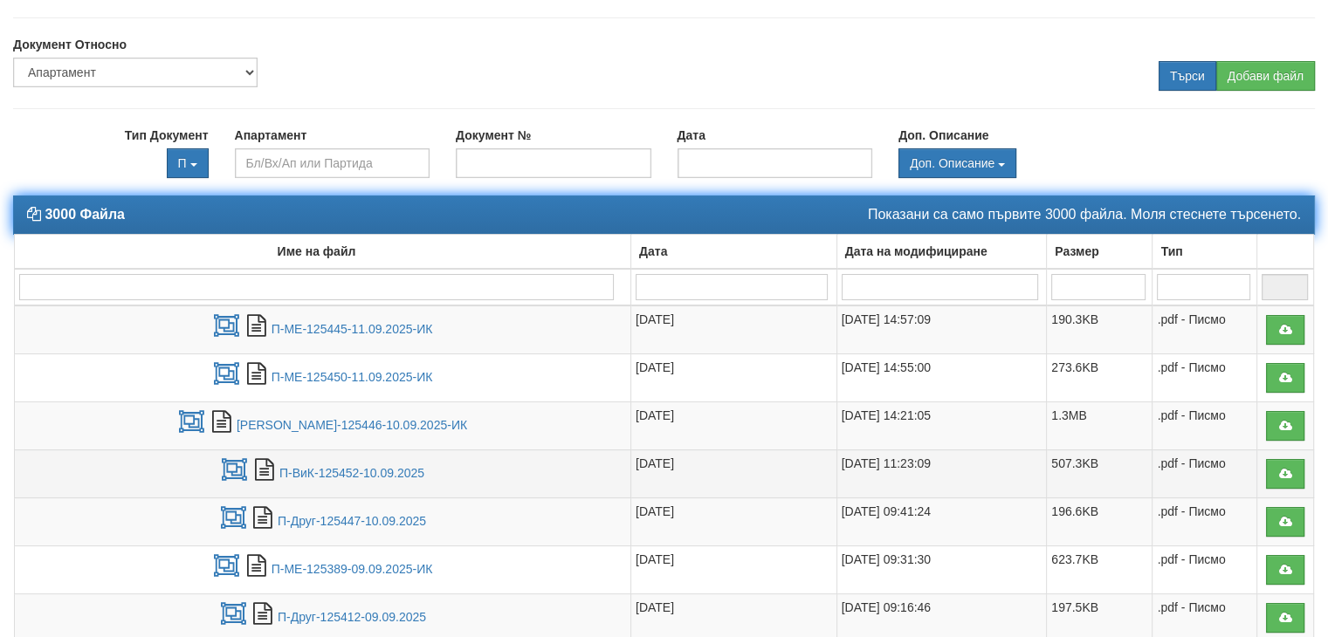
scroll to position [84, 0]
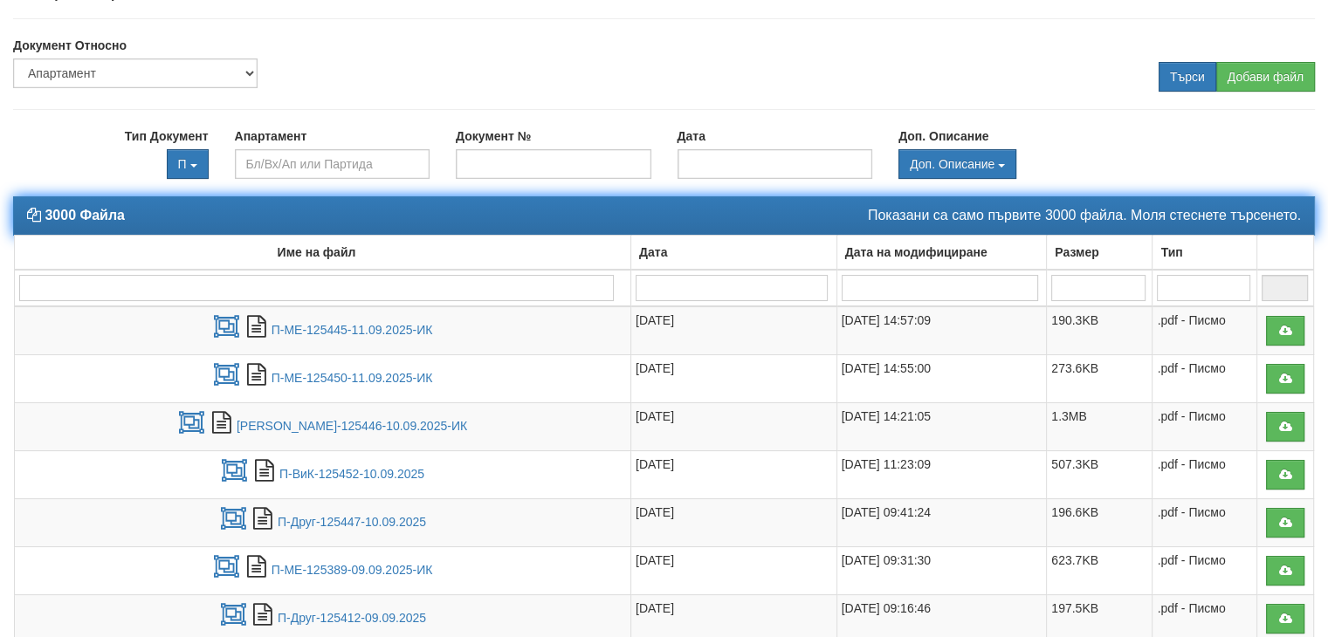
click at [1179, 245] on b "Тип" at bounding box center [1171, 252] width 22 height 14
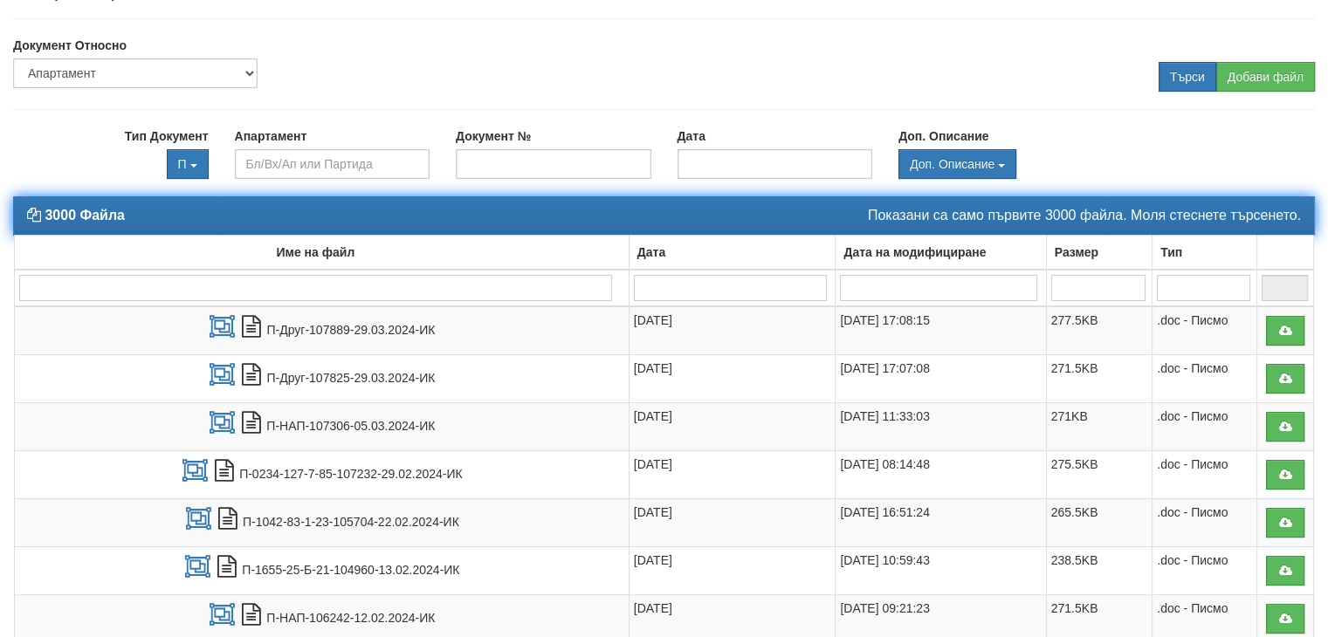
click at [1174, 249] on b "Тип" at bounding box center [1171, 252] width 22 height 14
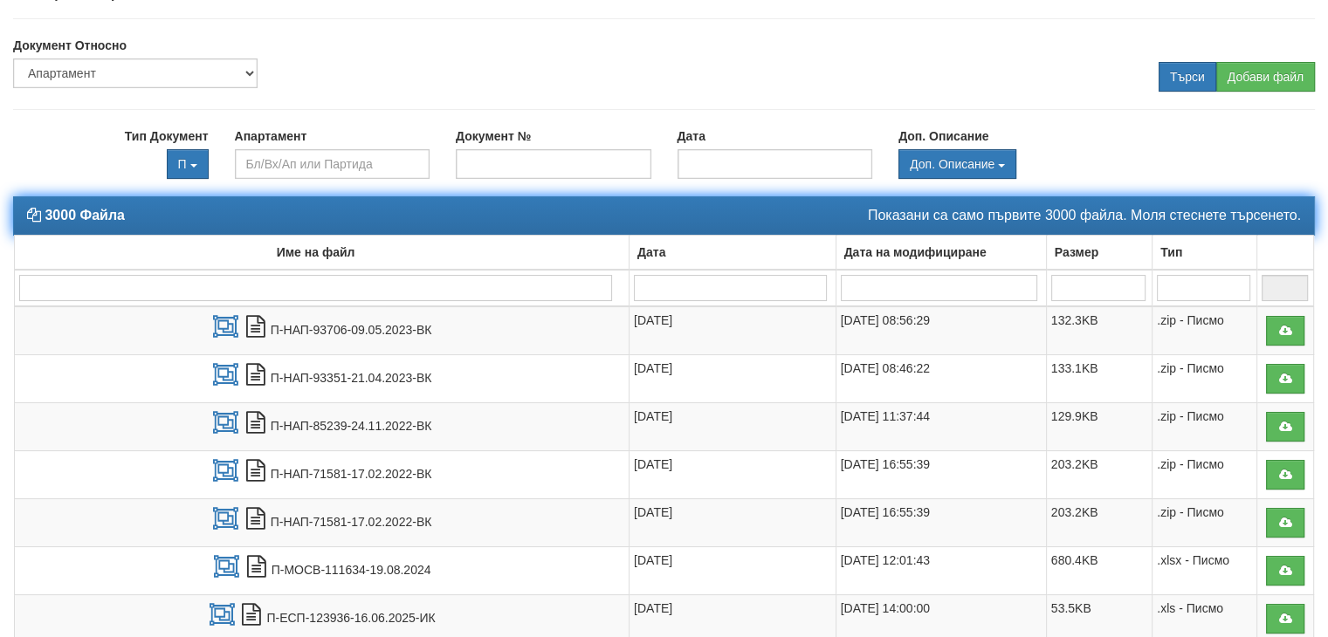
click at [1174, 249] on b "Тип" at bounding box center [1171, 252] width 22 height 14
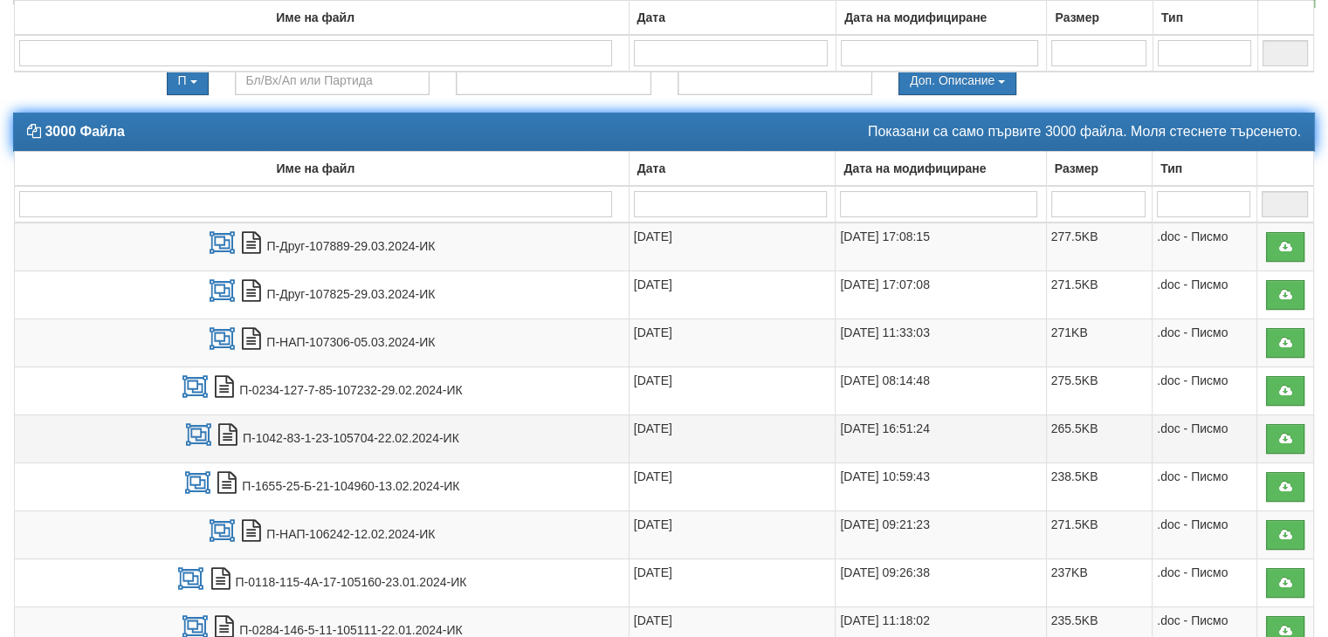
scroll to position [346, 0]
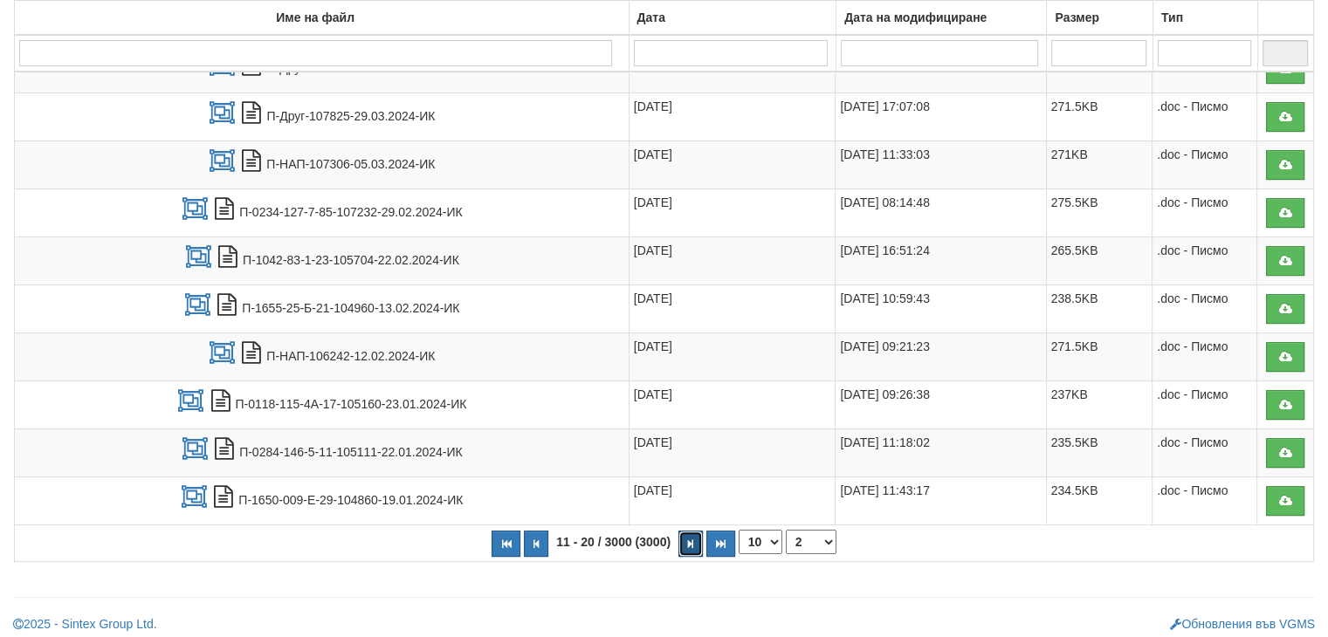
click at [686, 531] on button "button" at bounding box center [690, 544] width 24 height 26
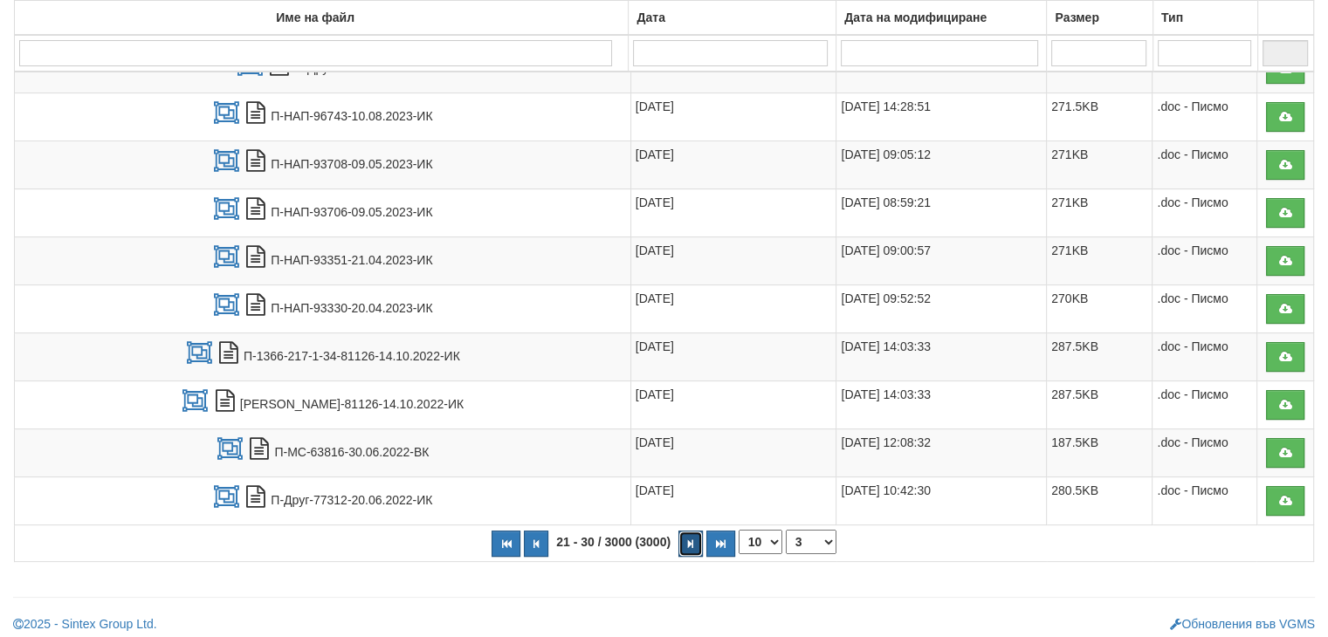
click at [686, 531] on button "button" at bounding box center [690, 544] width 24 height 26
select select "4"
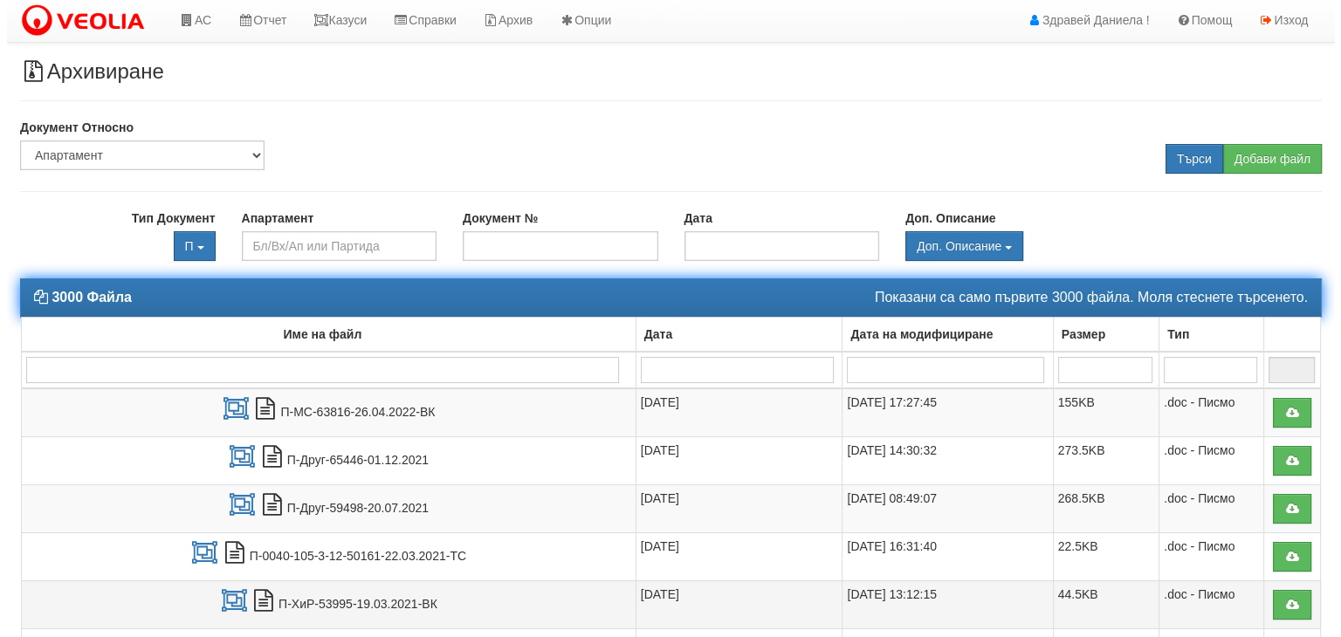
scroll to position [0, 0]
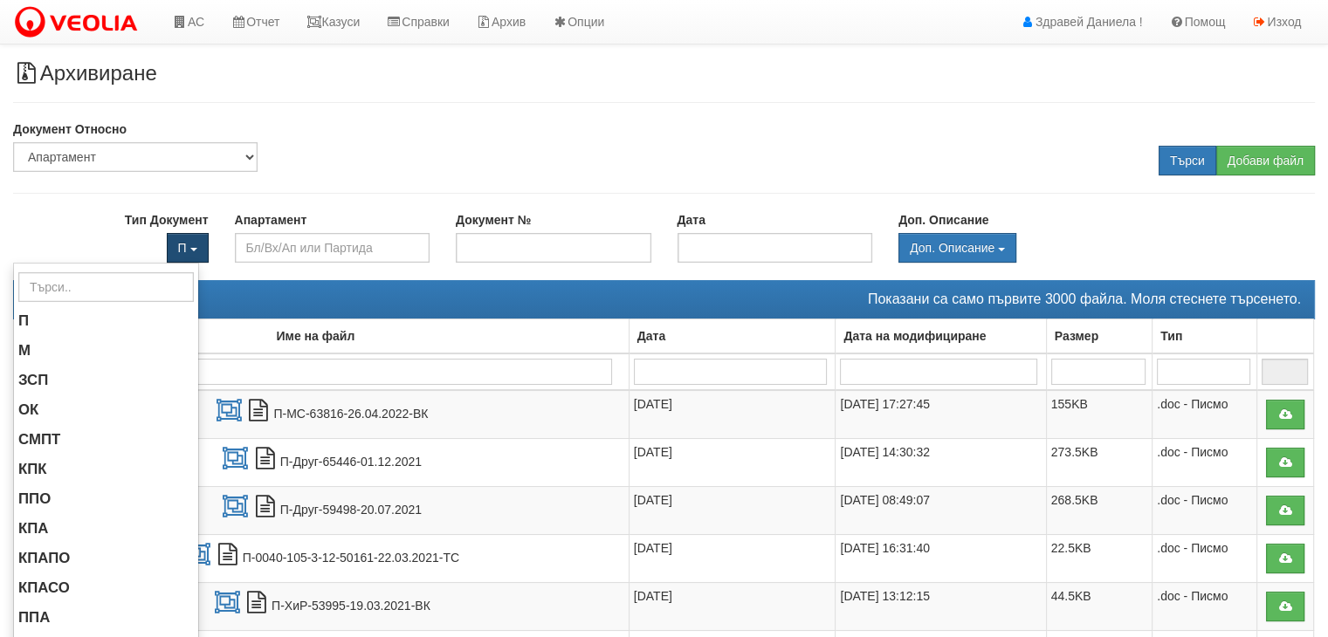
click at [191, 242] on button "П" at bounding box center [188, 248] width 42 height 30
click at [43, 346] on li "М" at bounding box center [106, 351] width 184 height 30
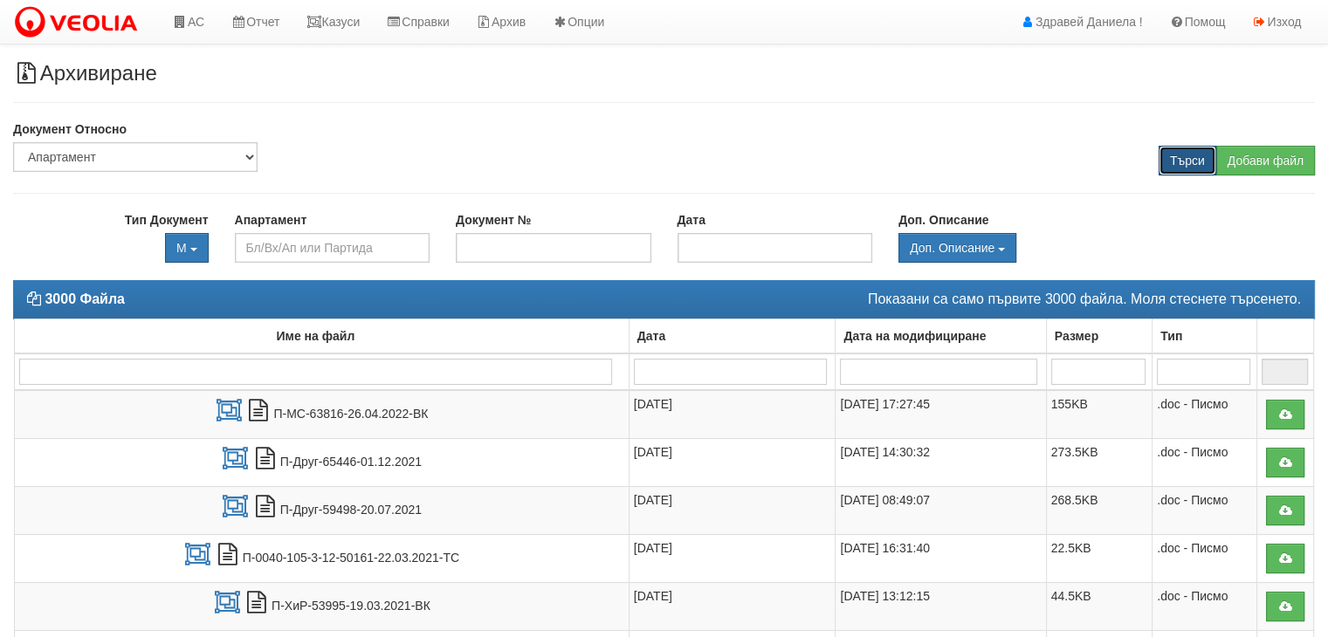
click at [1179, 159] on input "Търси" at bounding box center [1187, 161] width 58 height 30
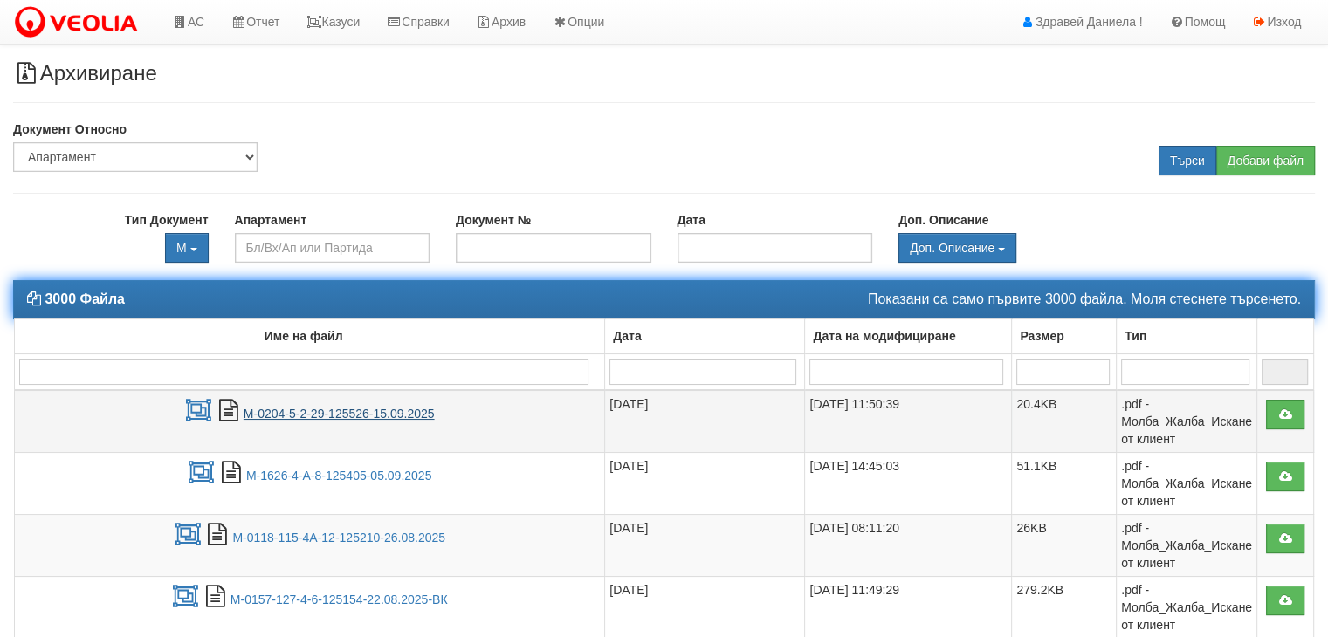
click at [385, 415] on link "М-0204-5-2-29-125526-15.09.2025" at bounding box center [339, 414] width 191 height 14
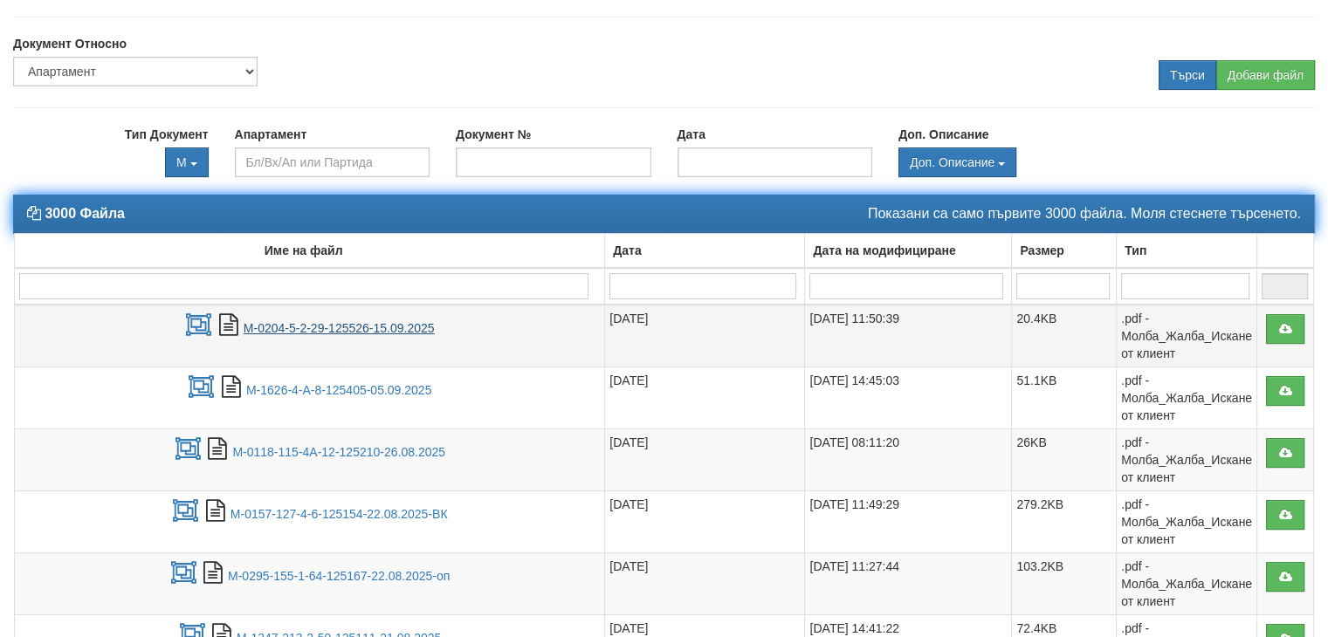
scroll to position [87, 0]
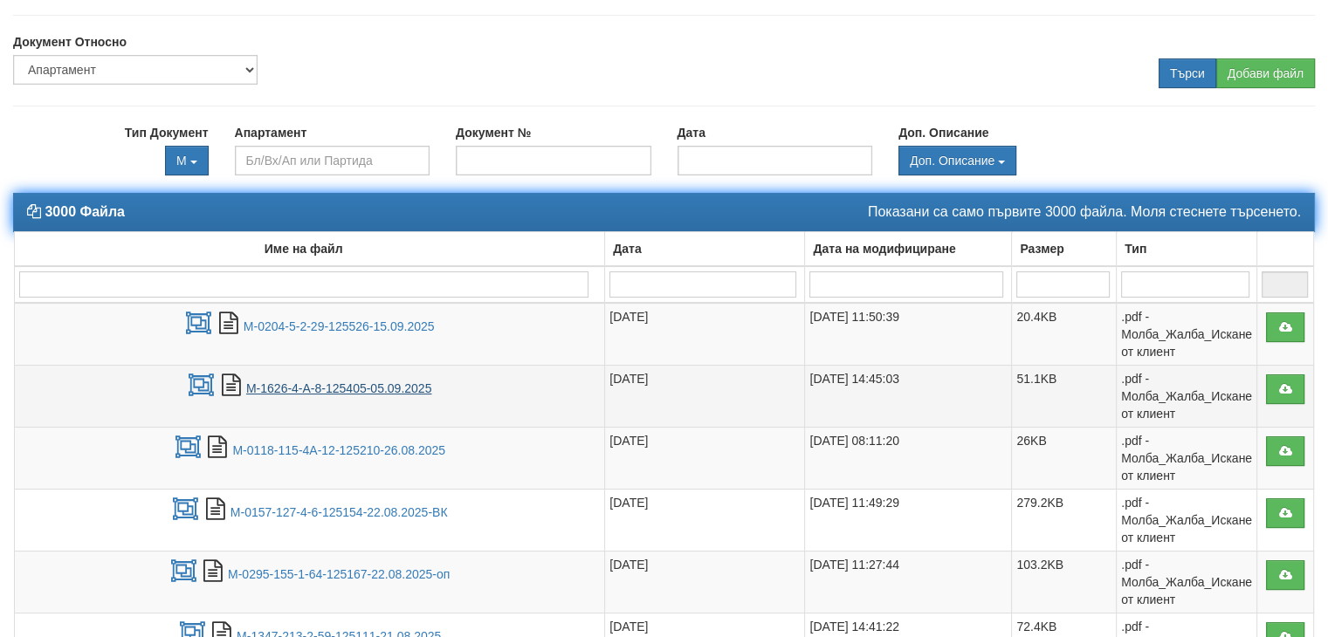
click at [361, 392] on link "М-1626-4-А-8-125405-05.09.2025" at bounding box center [338, 388] width 185 height 14
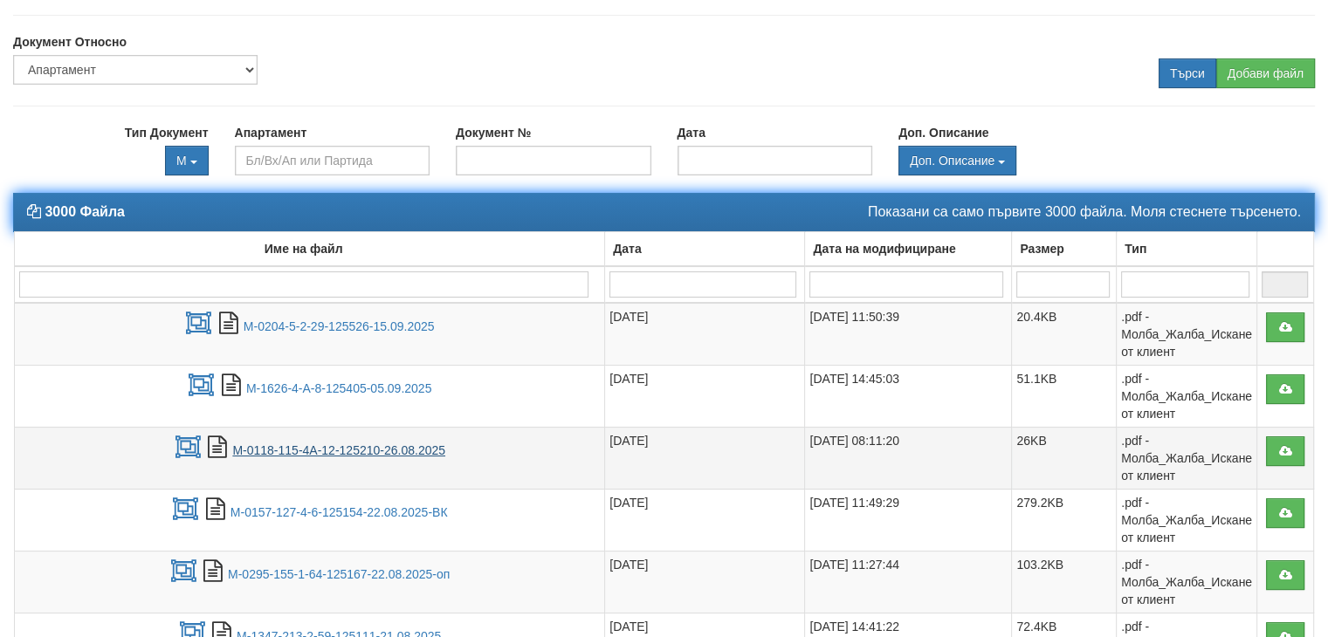
click at [378, 443] on link "М-0118-115-4А-12-125210-26.08.2025" at bounding box center [338, 450] width 213 height 14
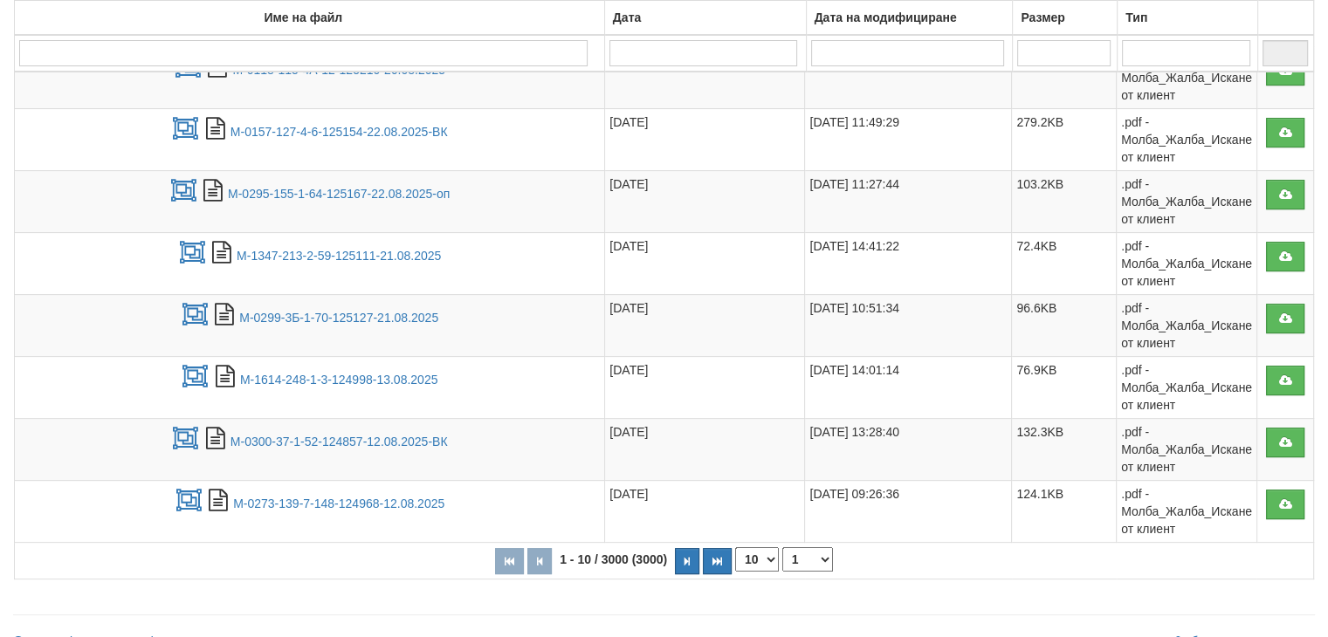
scroll to position [489, 0]
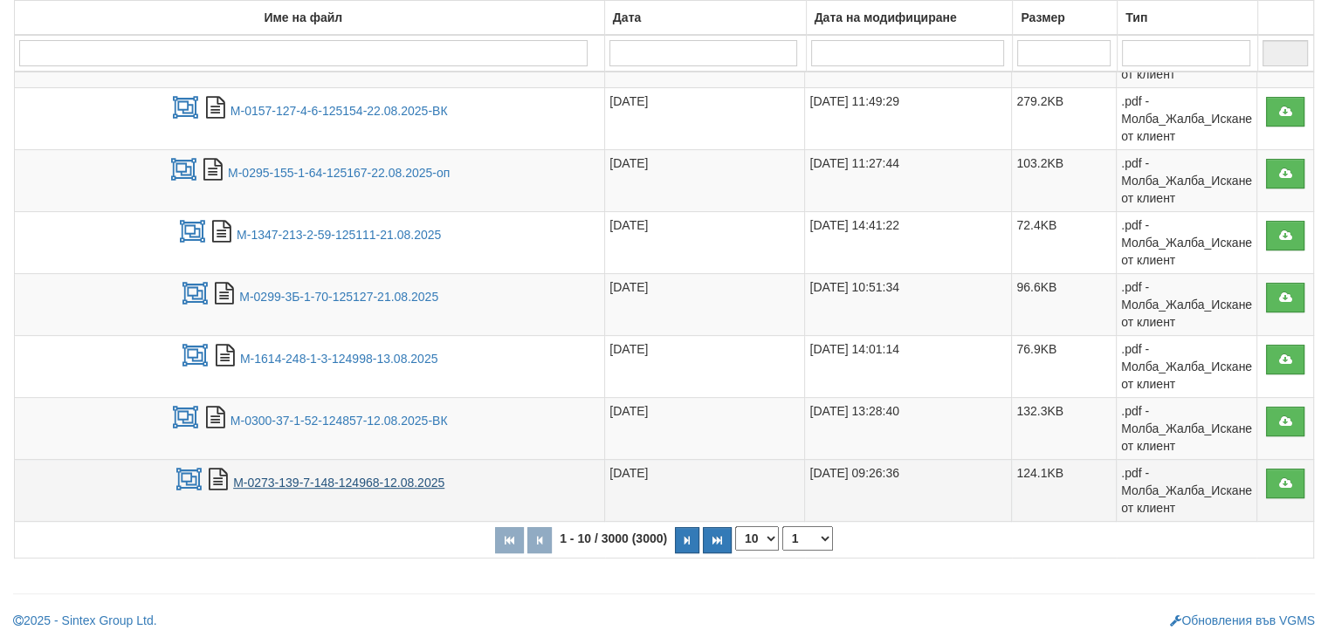
click at [320, 484] on link "М-0273-139-7-148-124968-12.08.2025" at bounding box center [338, 483] width 211 height 14
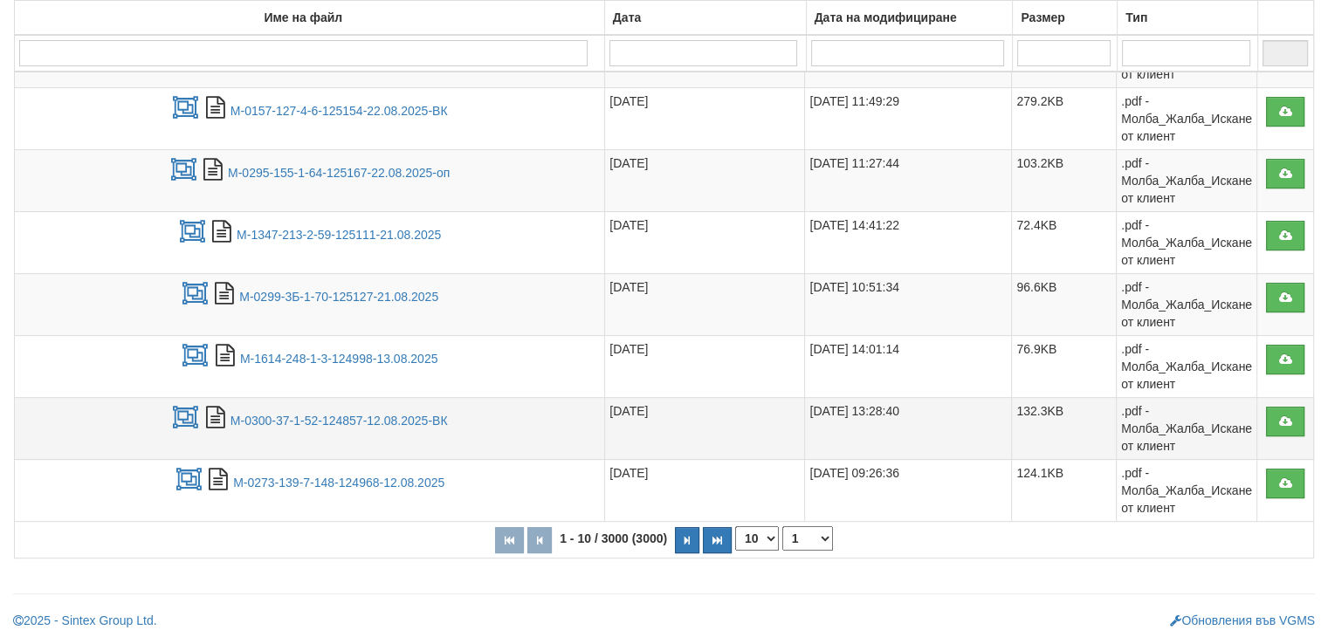
click at [367, 404] on td "М-0300-37-1-52-124857-12.08.2025-ВК" at bounding box center [310, 429] width 590 height 62
click at [361, 416] on link "М-0300-37-1-52-124857-12.08.2025-ВК" at bounding box center [338, 421] width 217 height 14
click at [409, 294] on link "М-0299-3Б-1-70-125127-21.08.2025" at bounding box center [338, 297] width 199 height 14
click at [691, 540] on button "button" at bounding box center [687, 540] width 24 height 26
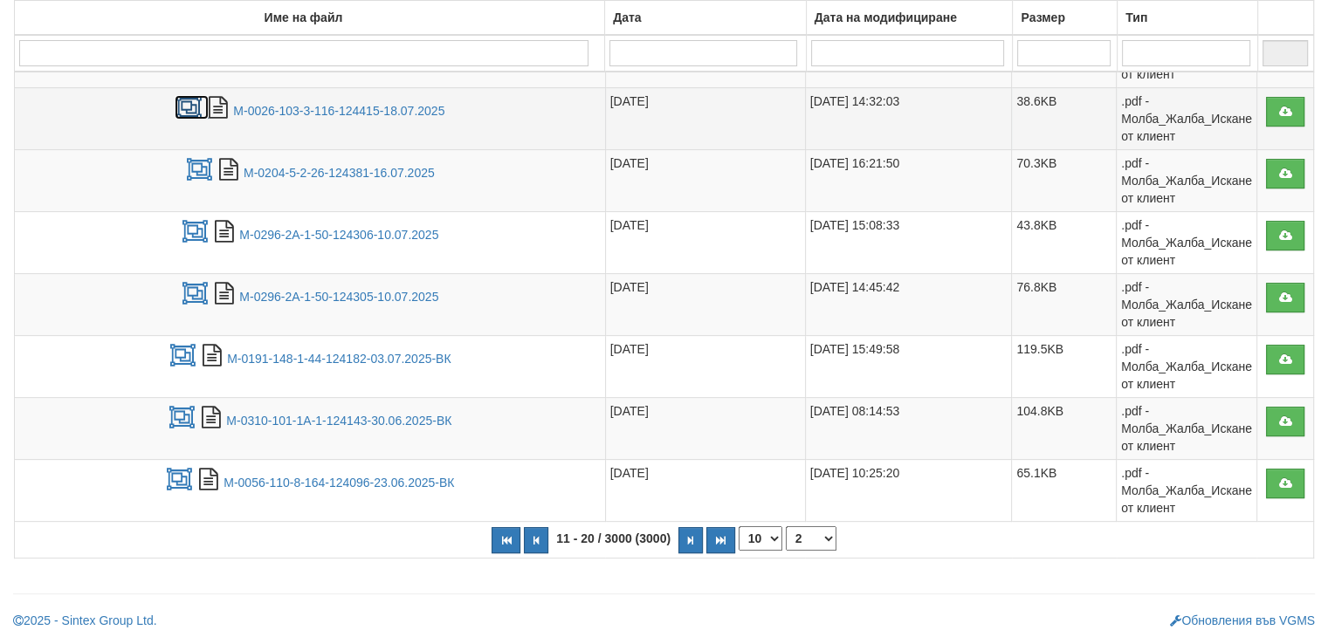
click at [185, 107] on icon at bounding box center [189, 108] width 28 height 22
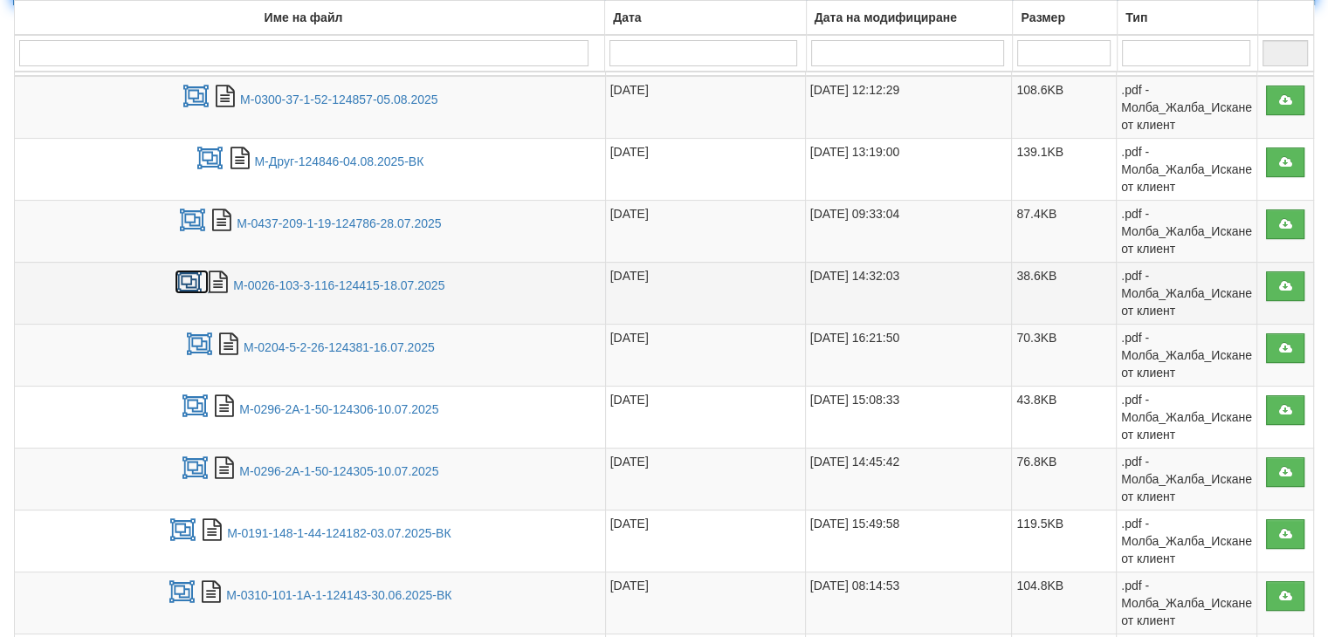
scroll to position [314, 0]
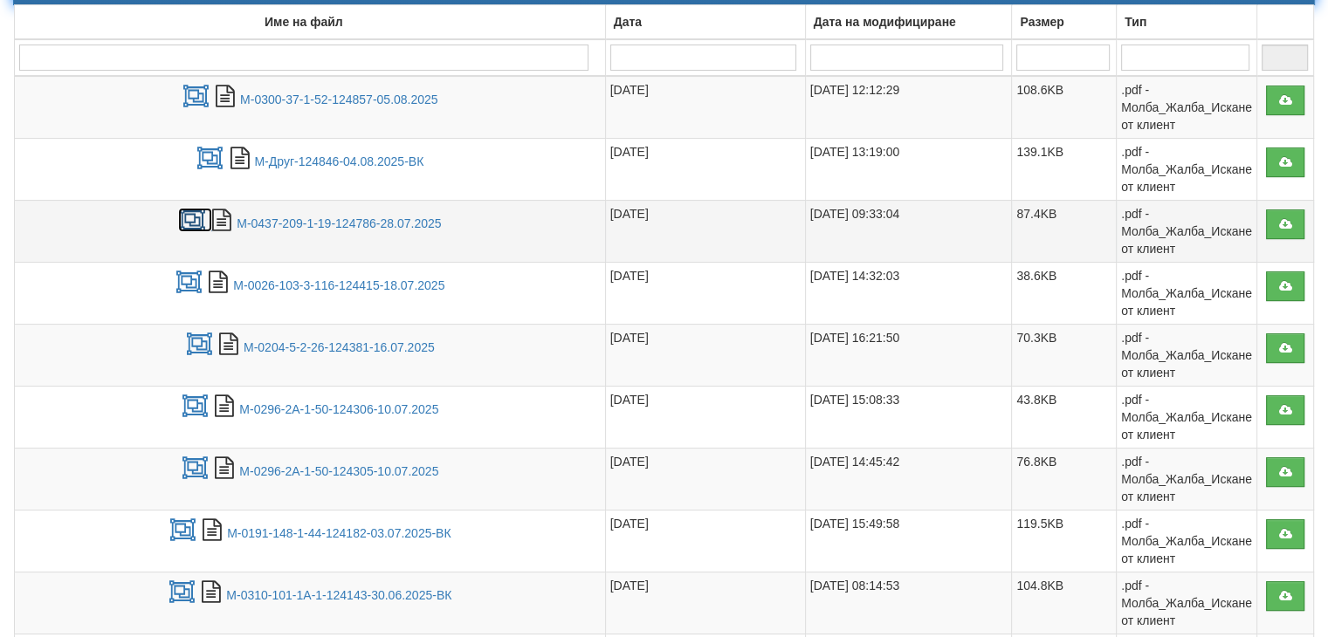
click at [182, 214] on icon at bounding box center [192, 221] width 28 height 22
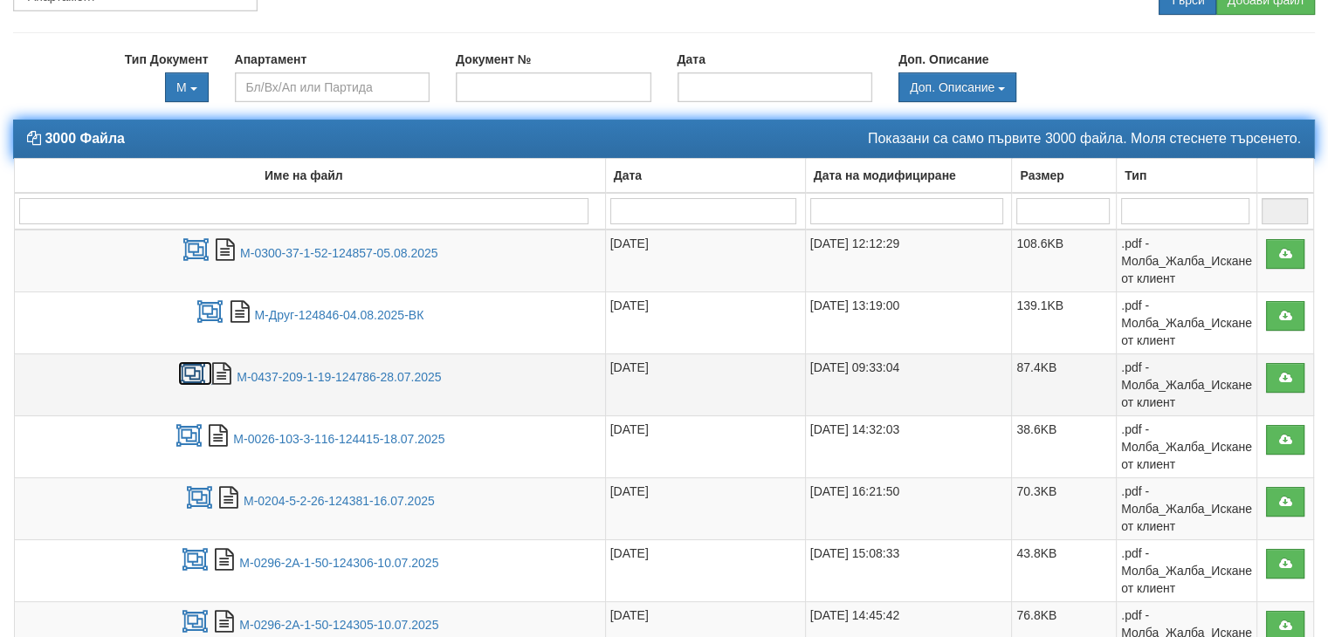
scroll to position [140, 0]
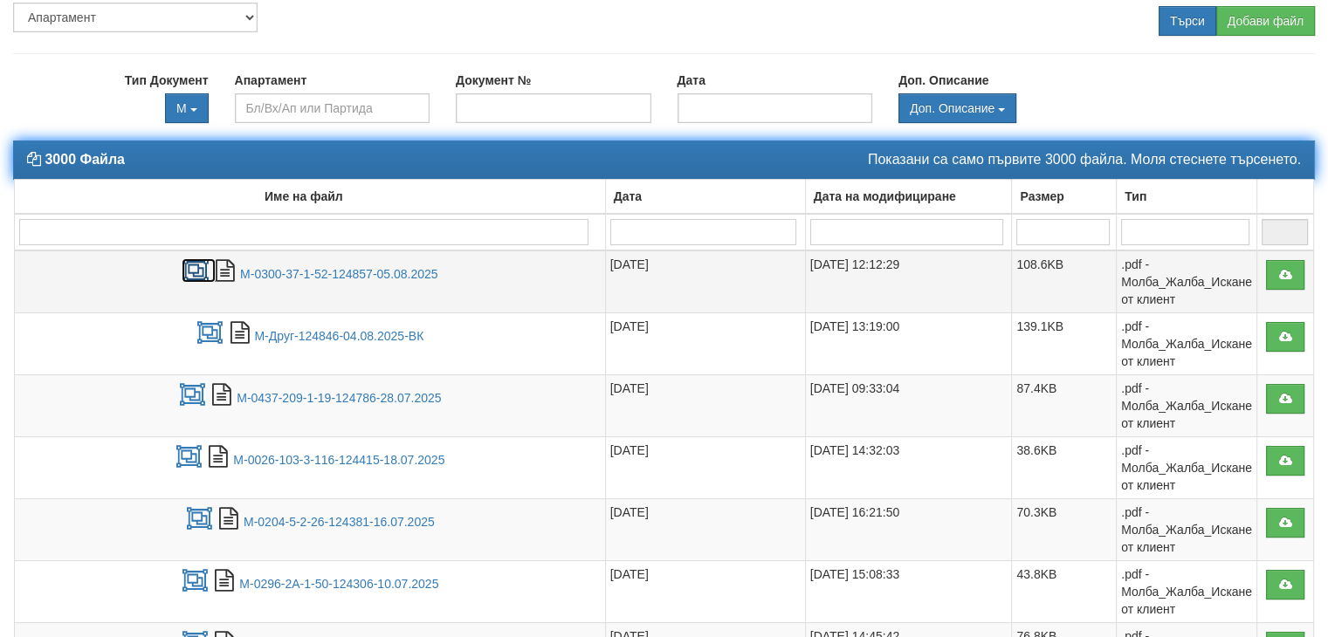
click at [193, 270] on icon at bounding box center [196, 271] width 28 height 22
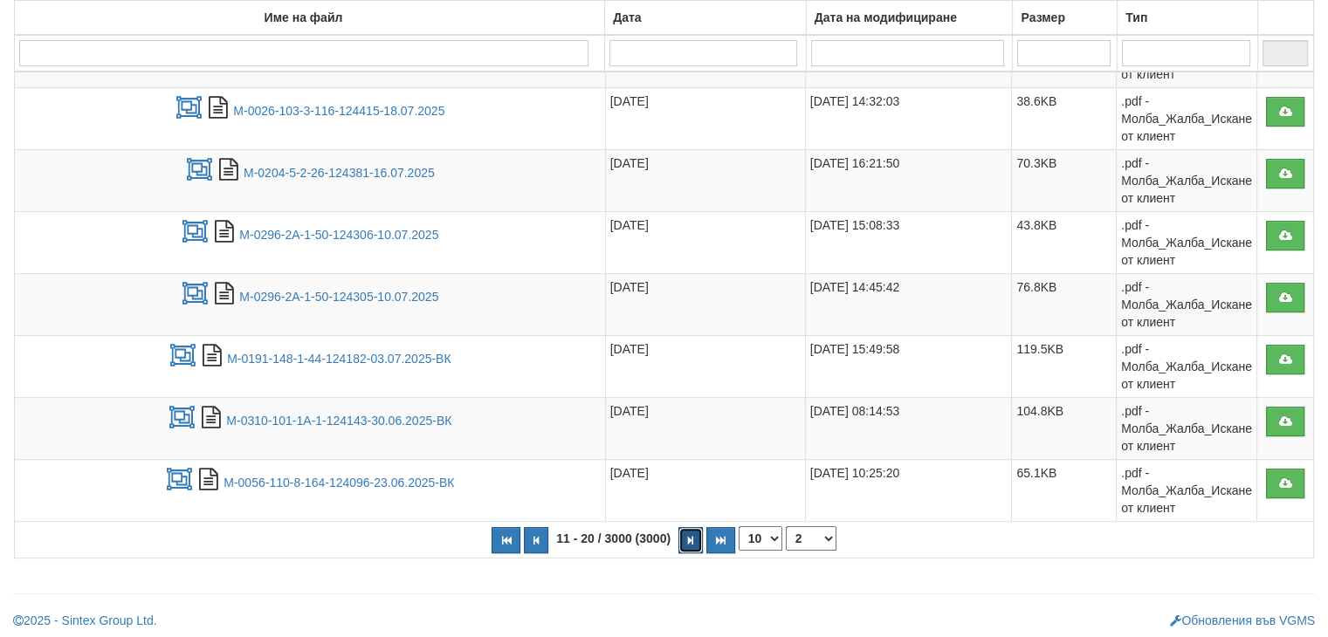
click at [691, 528] on button "button" at bounding box center [690, 540] width 24 height 26
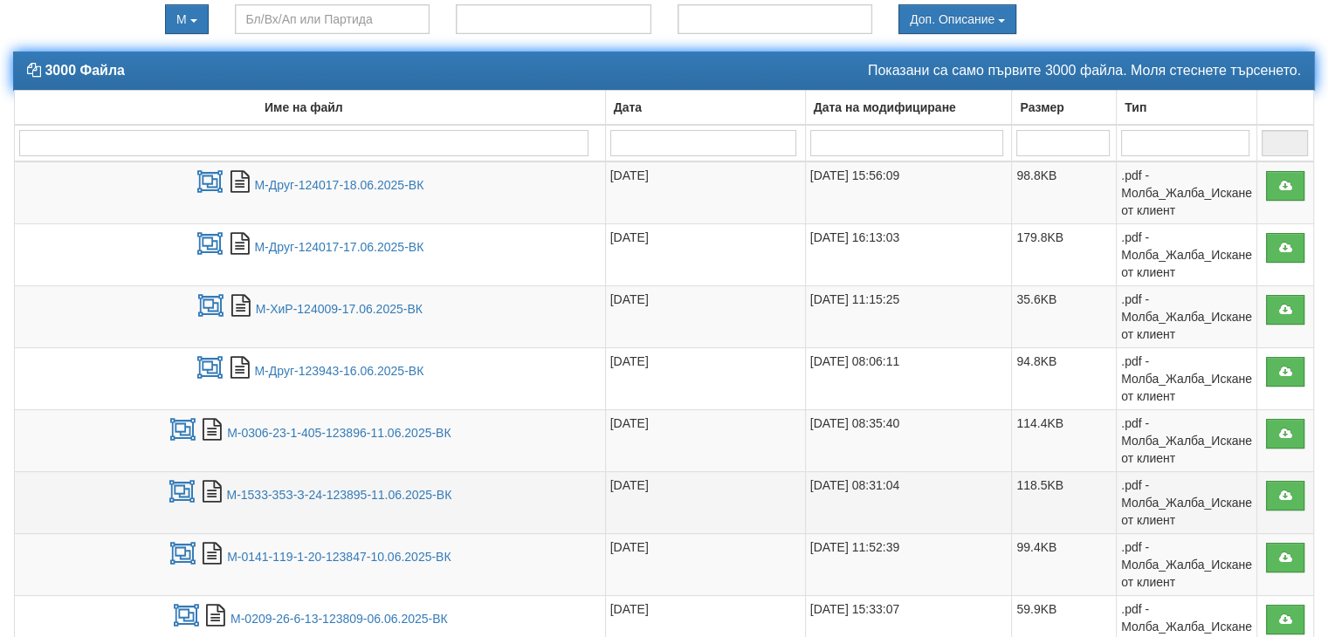
scroll to position [227, 0]
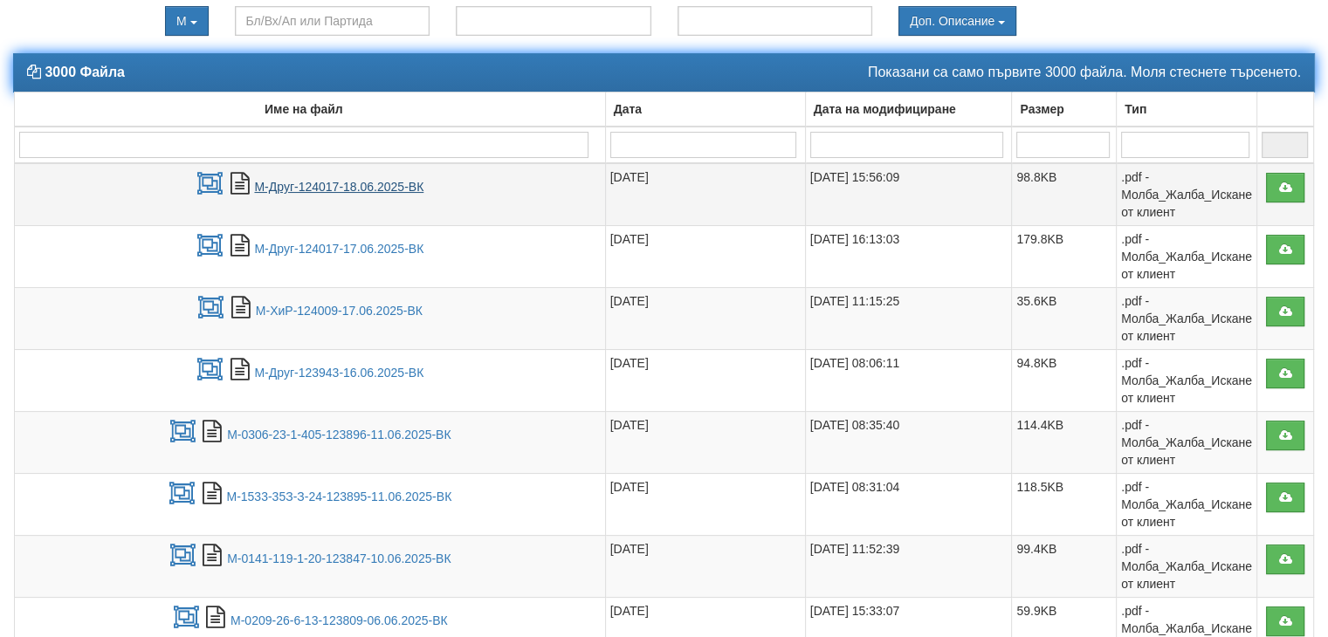
click at [345, 182] on link "М-Друг-124017-18.06.2025-ВК" at bounding box center [338, 187] width 169 height 14
click at [210, 182] on icon at bounding box center [210, 184] width 28 height 22
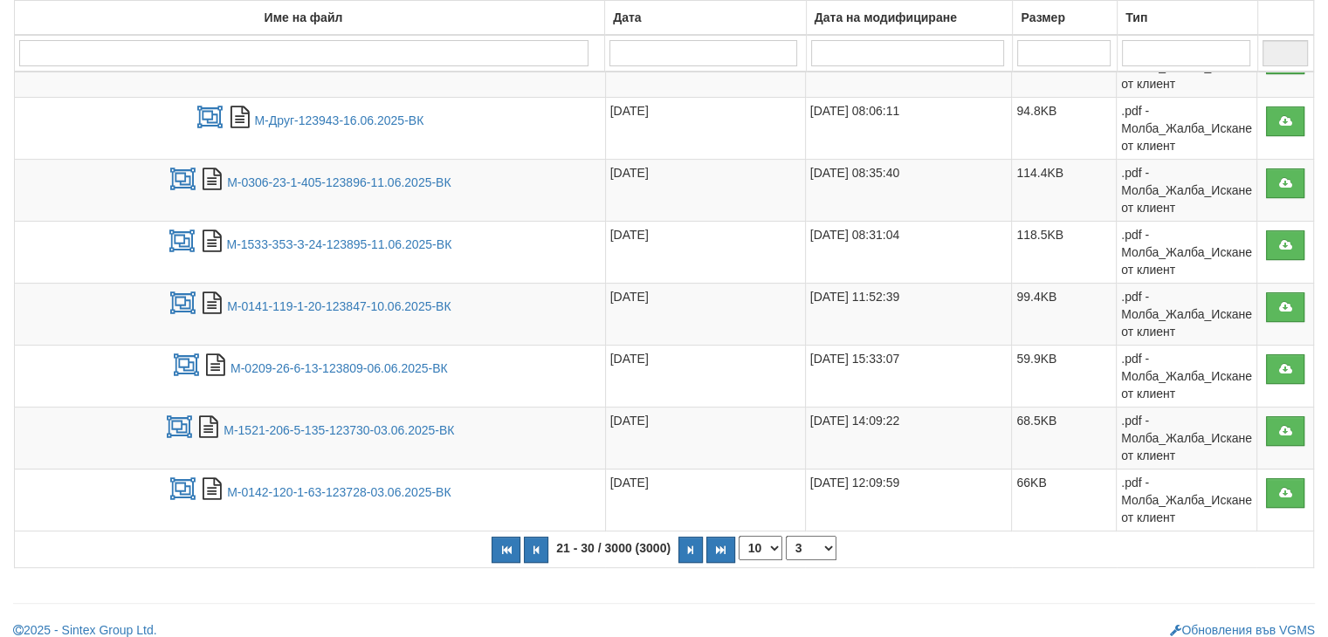
scroll to position [489, 0]
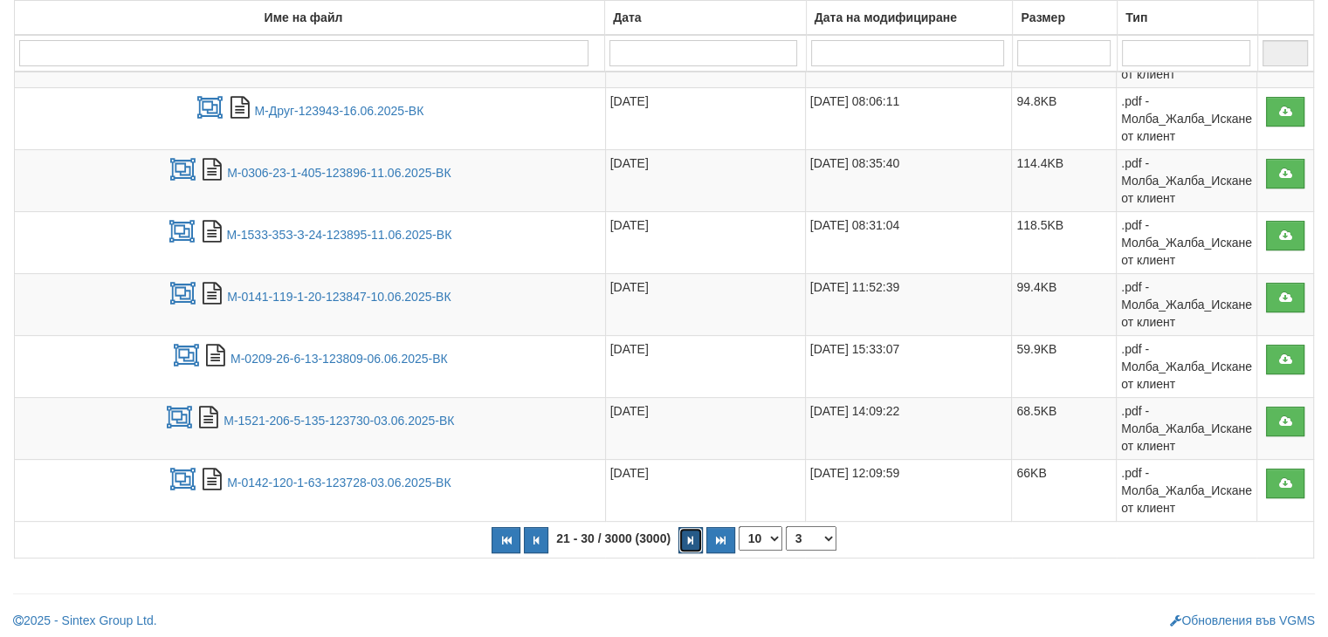
click at [688, 543] on button "button" at bounding box center [690, 540] width 24 height 26
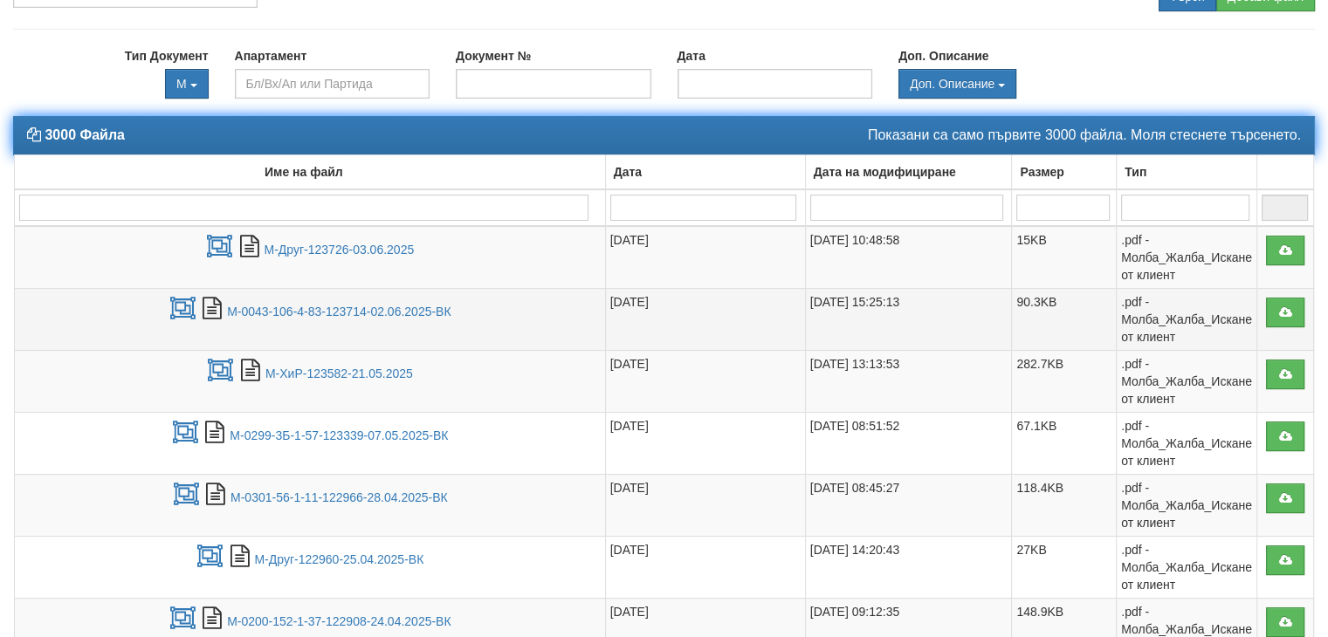
scroll to position [140, 0]
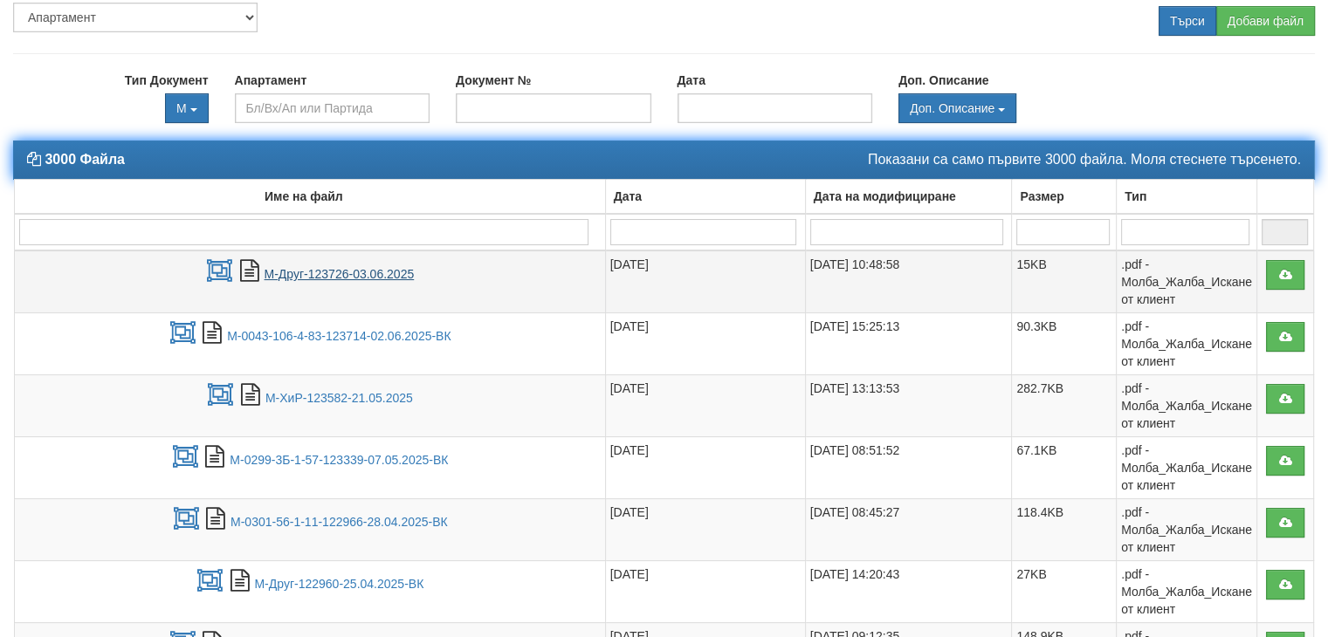
click at [346, 273] on link "М-Друг-123726-03.06.2025" at bounding box center [340, 274] width 150 height 14
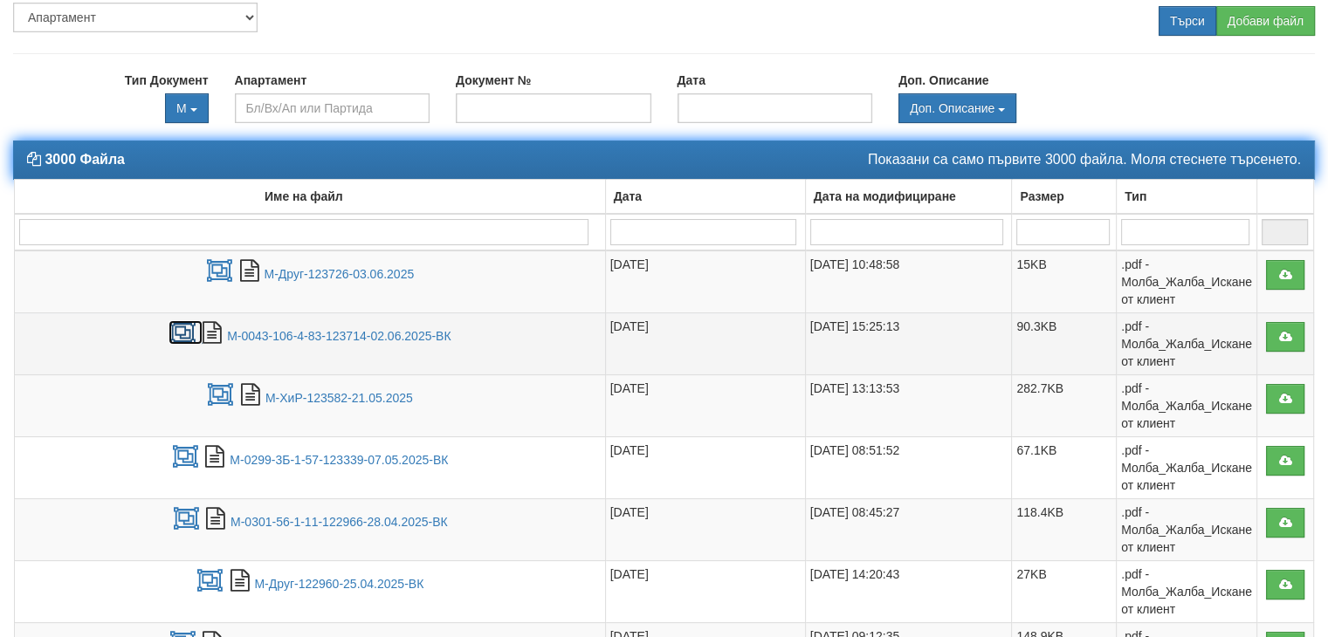
click at [189, 330] on icon at bounding box center [182, 333] width 28 height 22
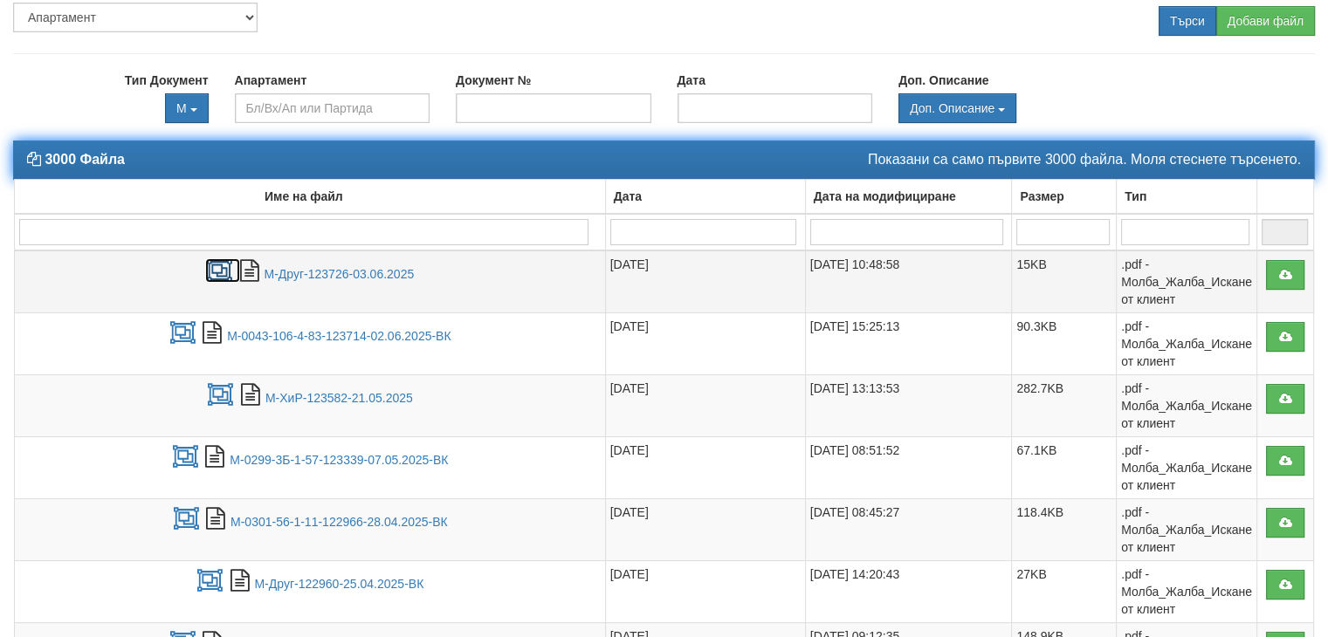
click at [213, 266] on icon at bounding box center [219, 271] width 28 height 22
click at [210, 395] on icon at bounding box center [221, 395] width 28 height 22
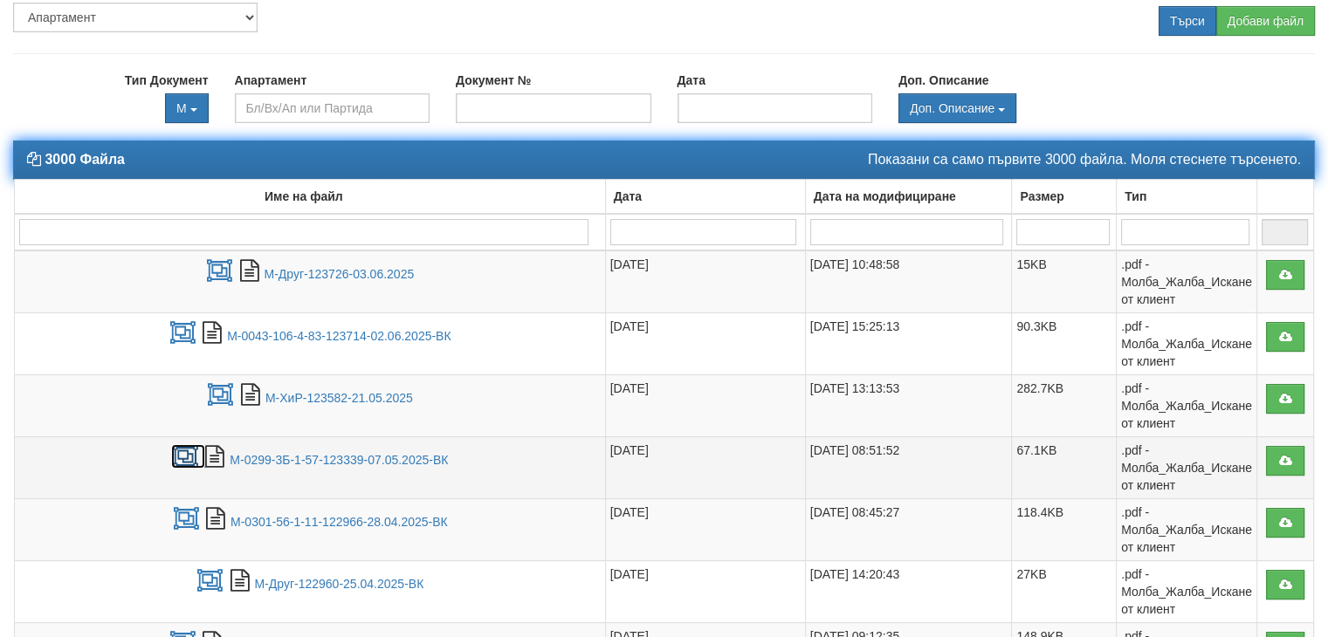
click at [185, 454] on icon at bounding box center [185, 457] width 28 height 22
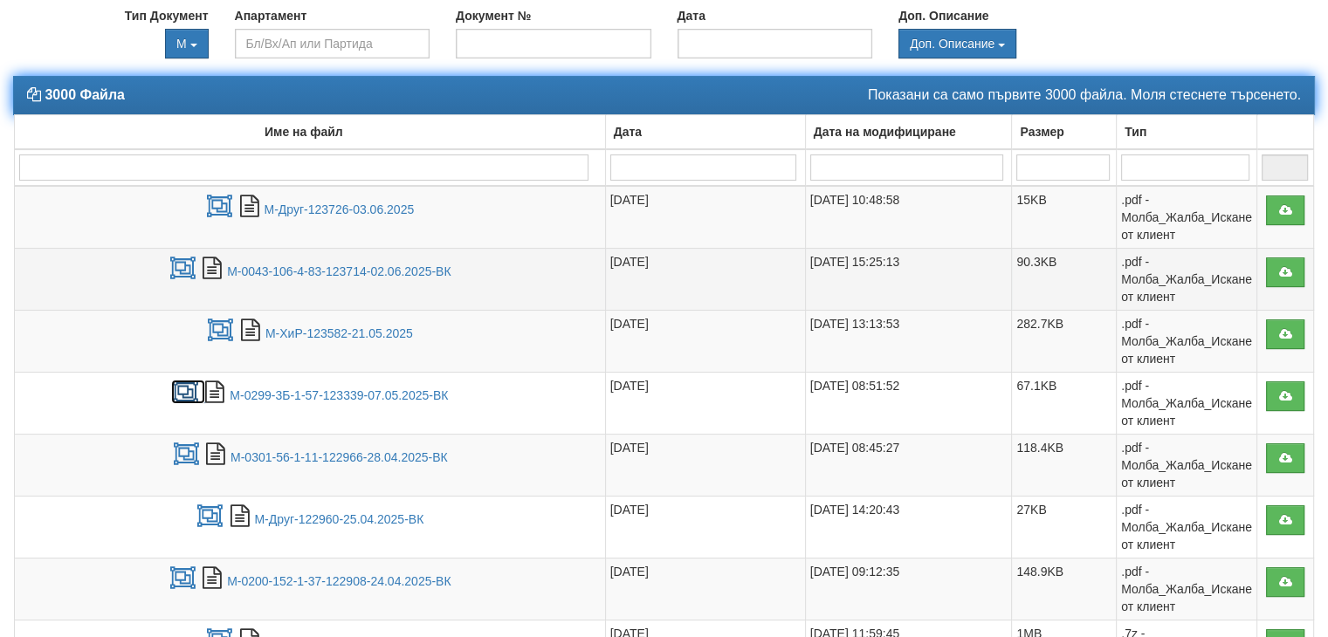
scroll to position [402, 0]
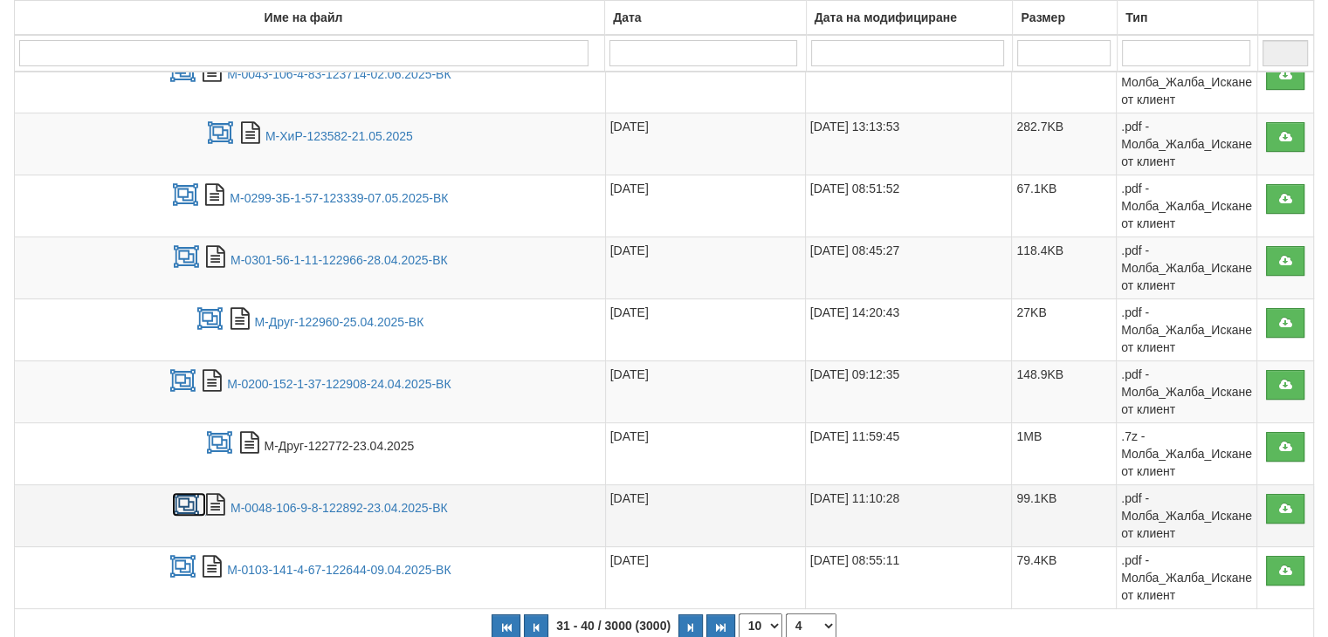
click at [180, 497] on icon at bounding box center [186, 505] width 28 height 22
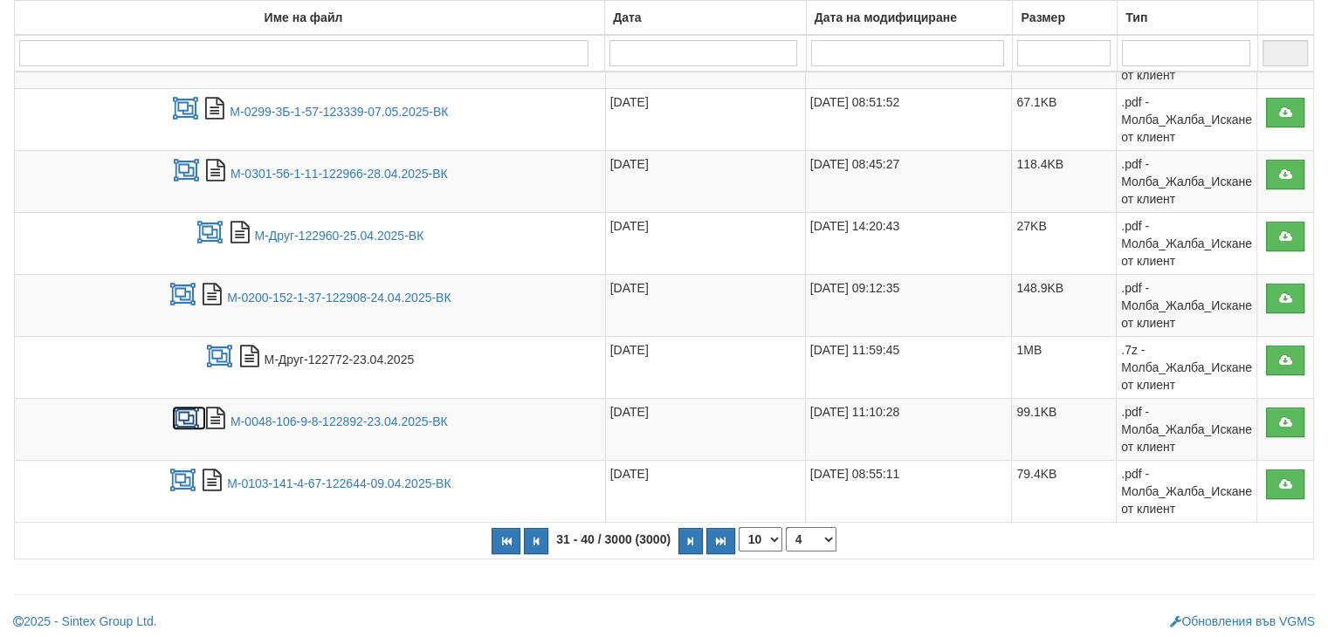
scroll to position [489, 0]
click at [688, 536] on icon "button" at bounding box center [690, 541] width 5 height 10
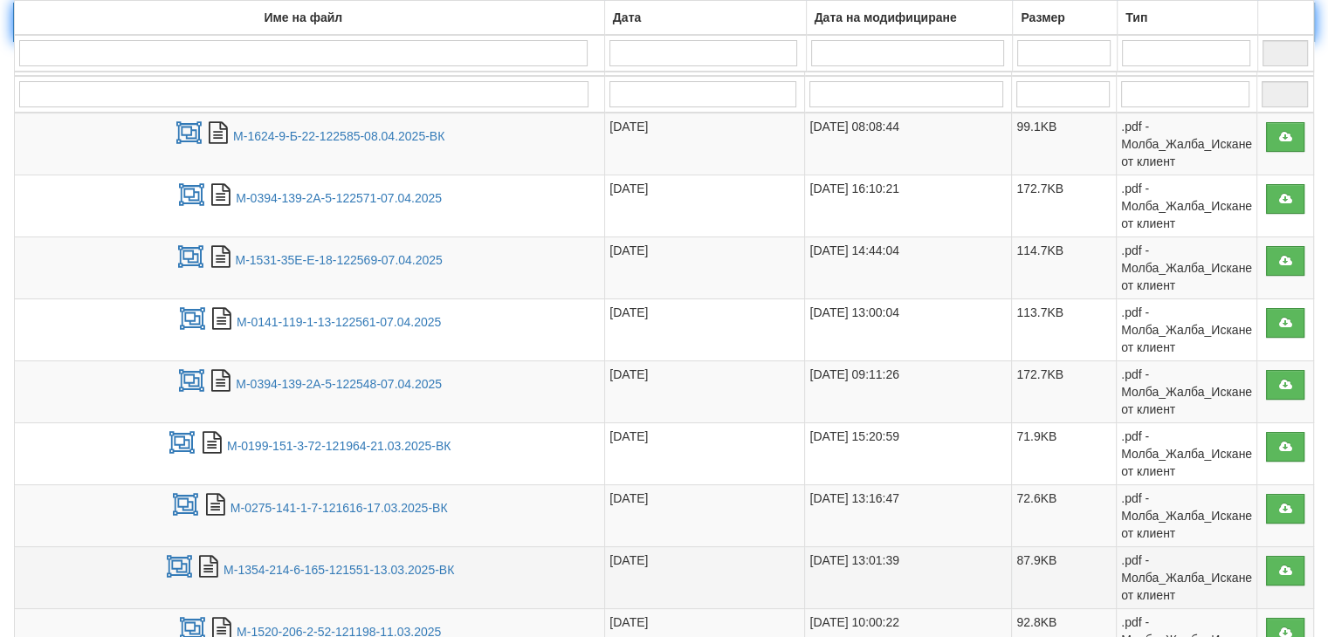
scroll to position [227, 0]
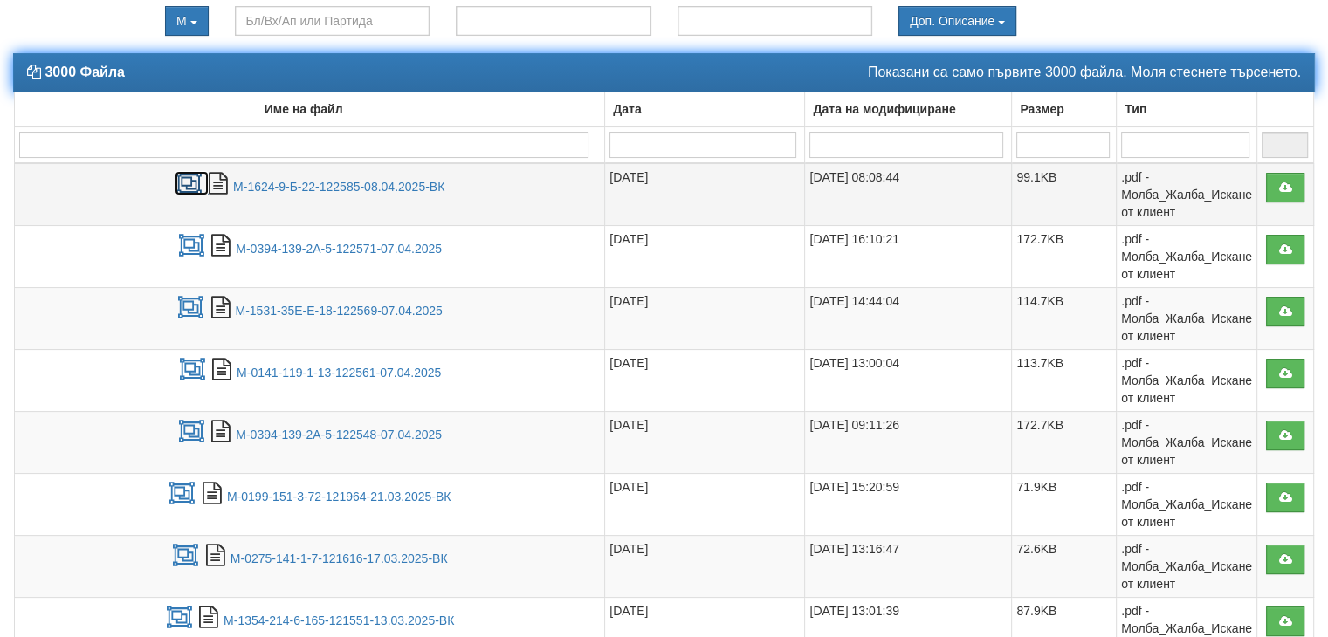
click at [182, 182] on icon at bounding box center [189, 184] width 28 height 22
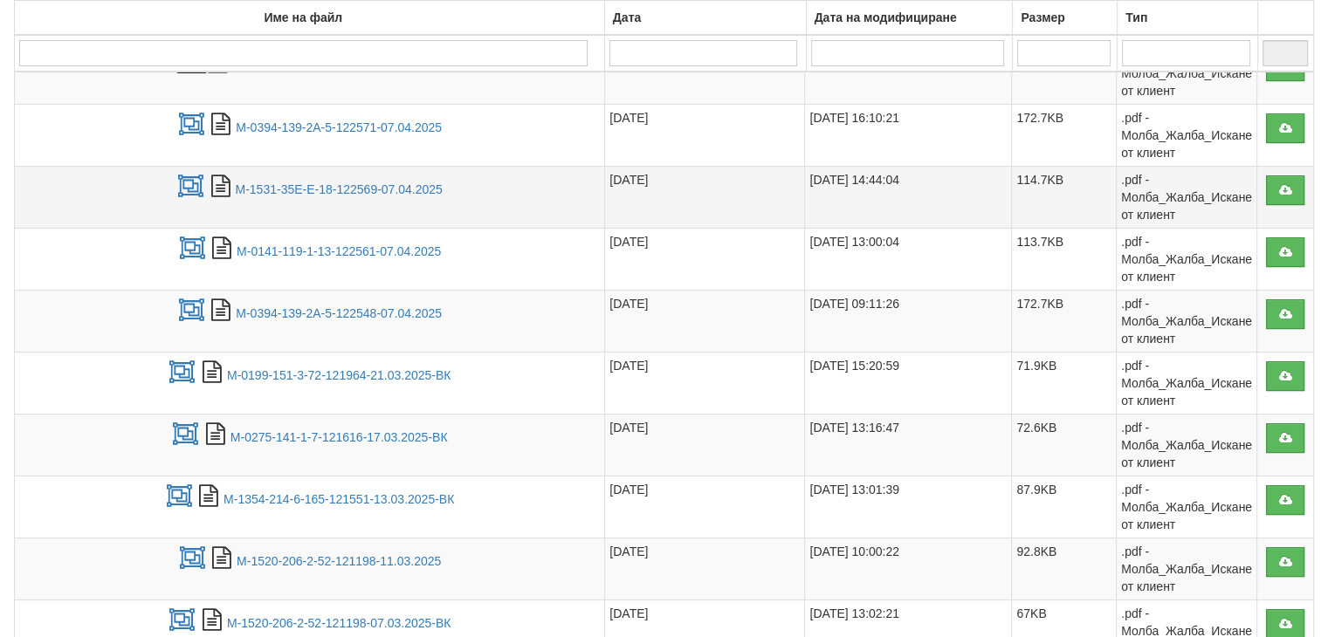
scroll to position [489, 0]
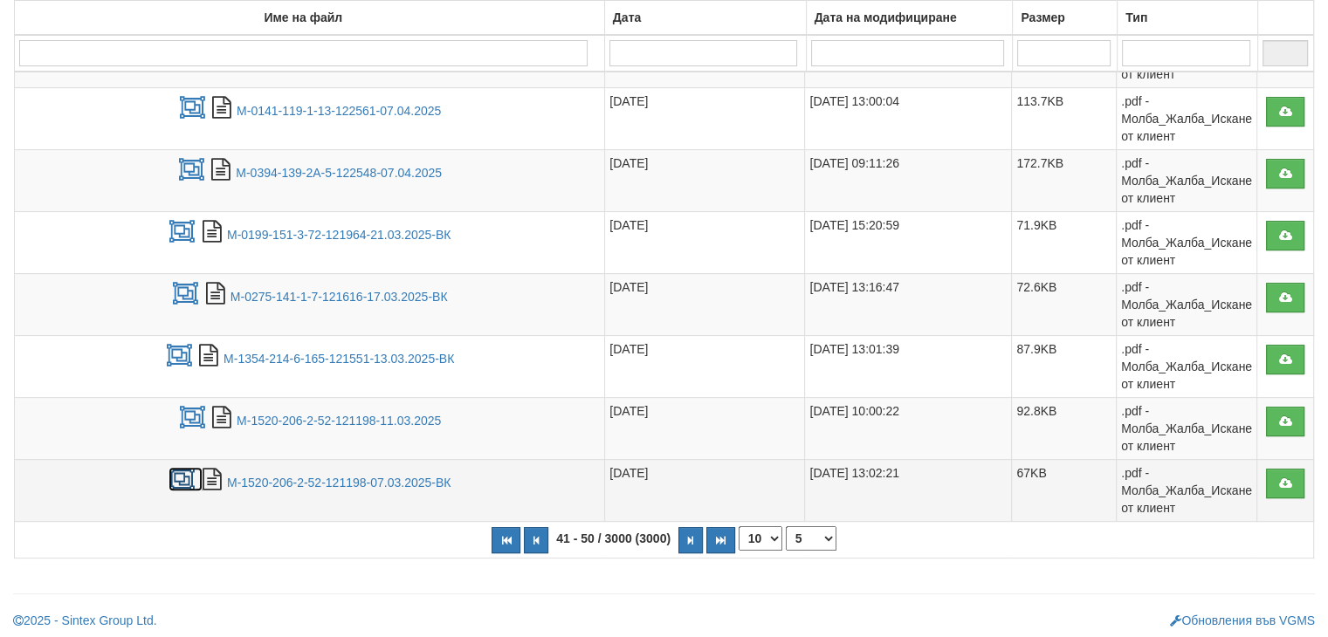
click at [178, 480] on icon at bounding box center [182, 480] width 28 height 22
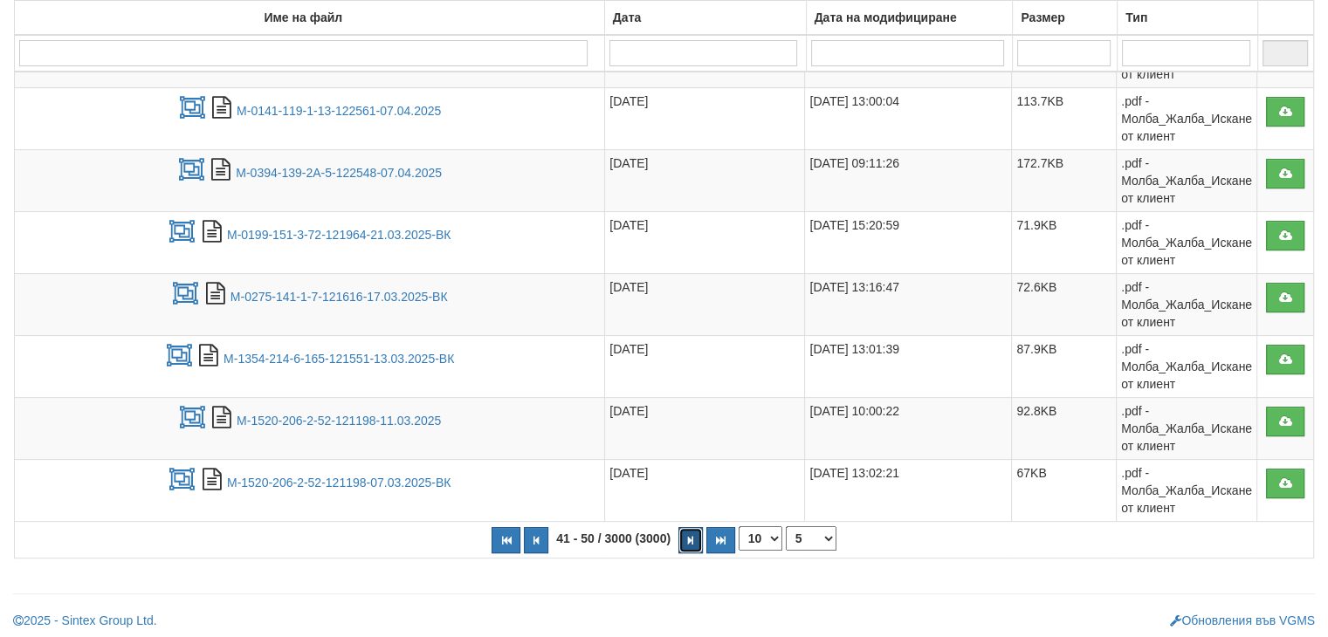
click at [688, 536] on icon "button" at bounding box center [690, 541] width 5 height 10
select select "6"
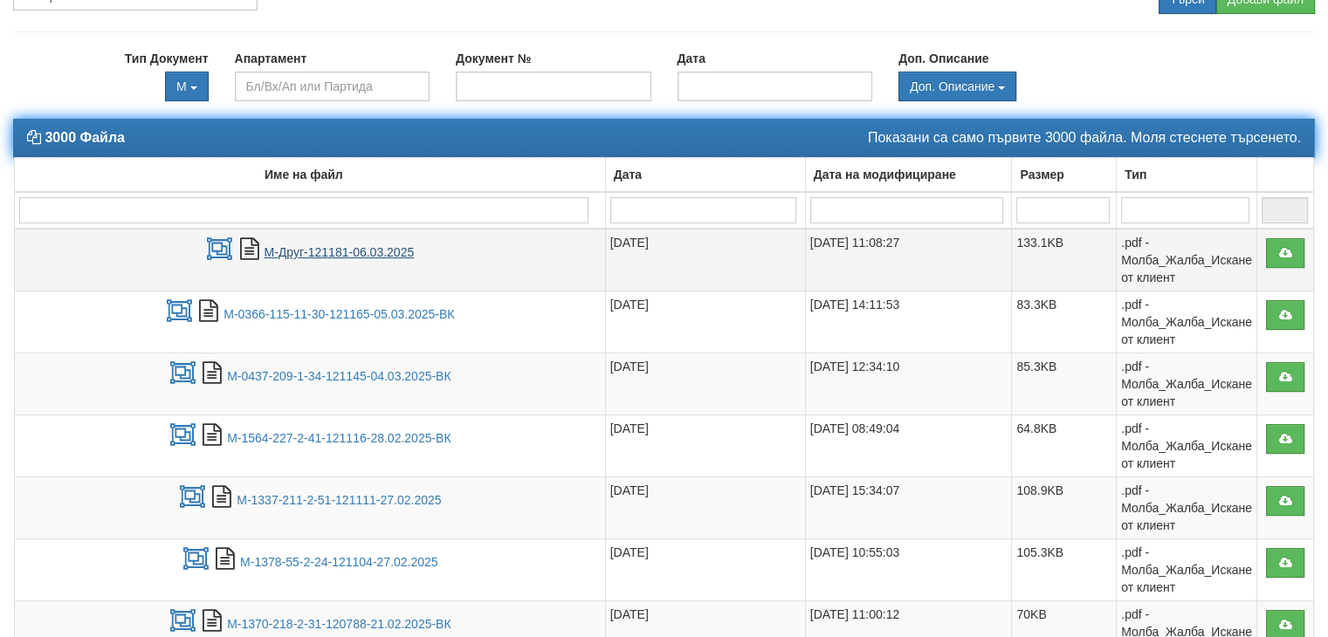
scroll to position [140, 0]
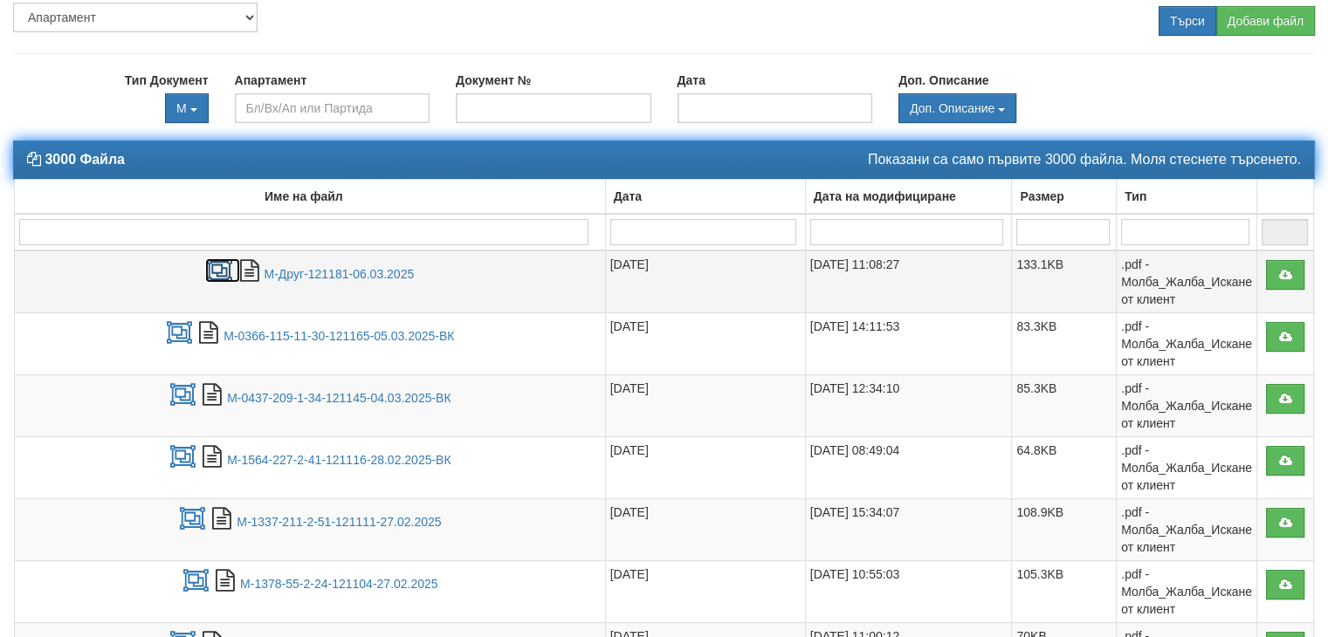
click at [220, 260] on icon at bounding box center [219, 271] width 28 height 22
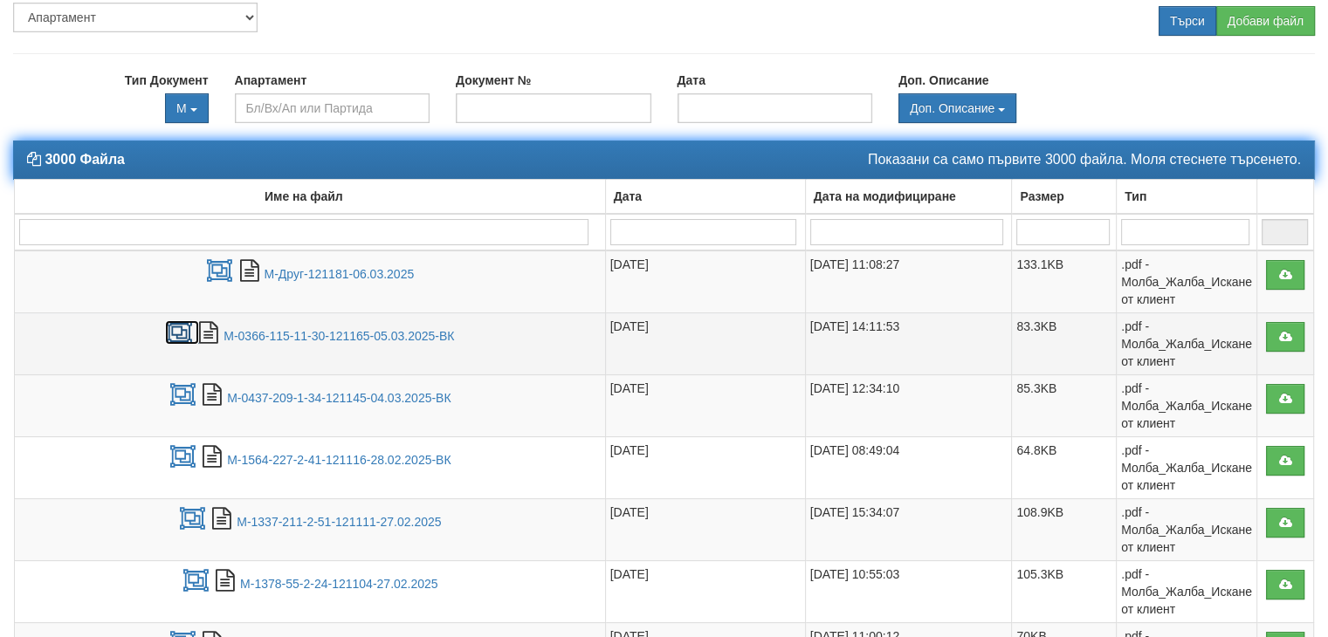
click at [182, 333] on icon at bounding box center [179, 333] width 28 height 22
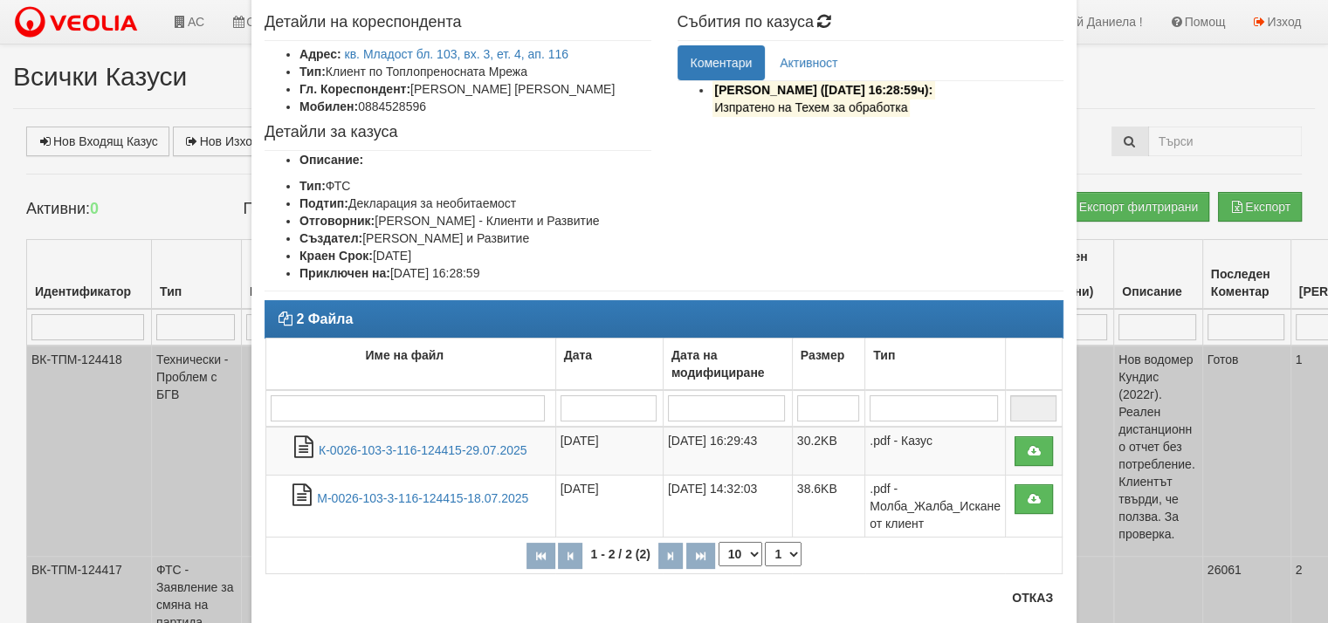
scroll to position [87, 0]
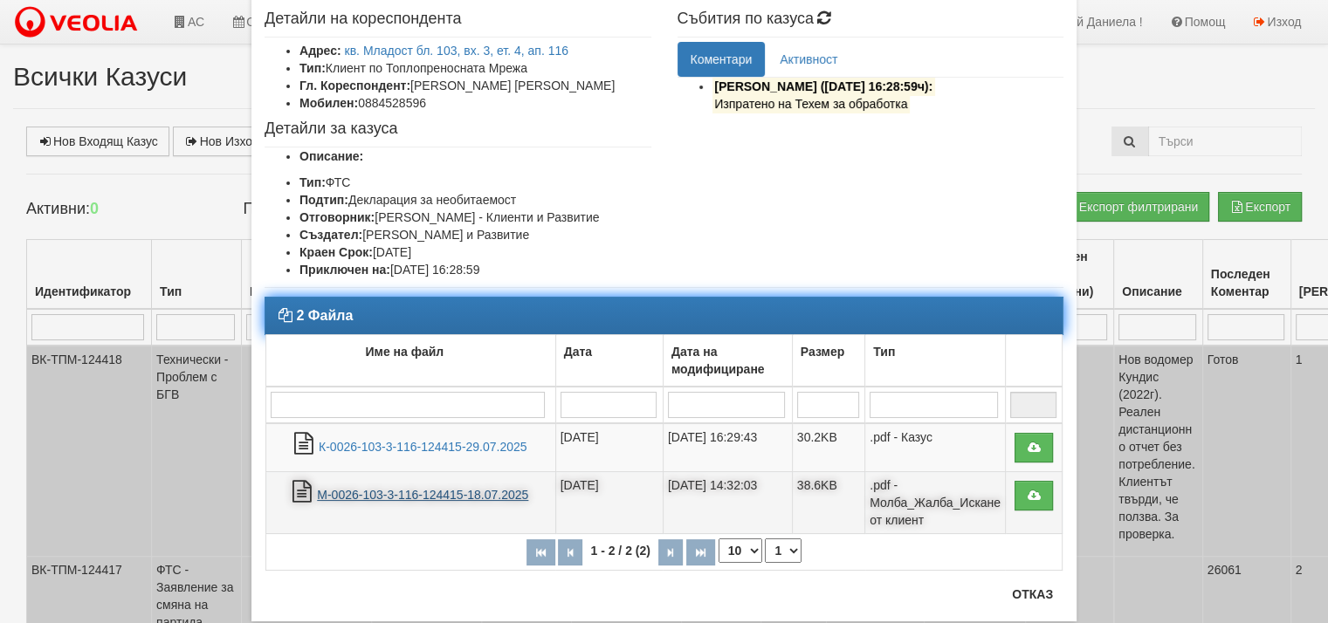
click at [443, 492] on link "М-0026-103-3-116-124415-18.07.2025" at bounding box center [422, 495] width 211 height 14
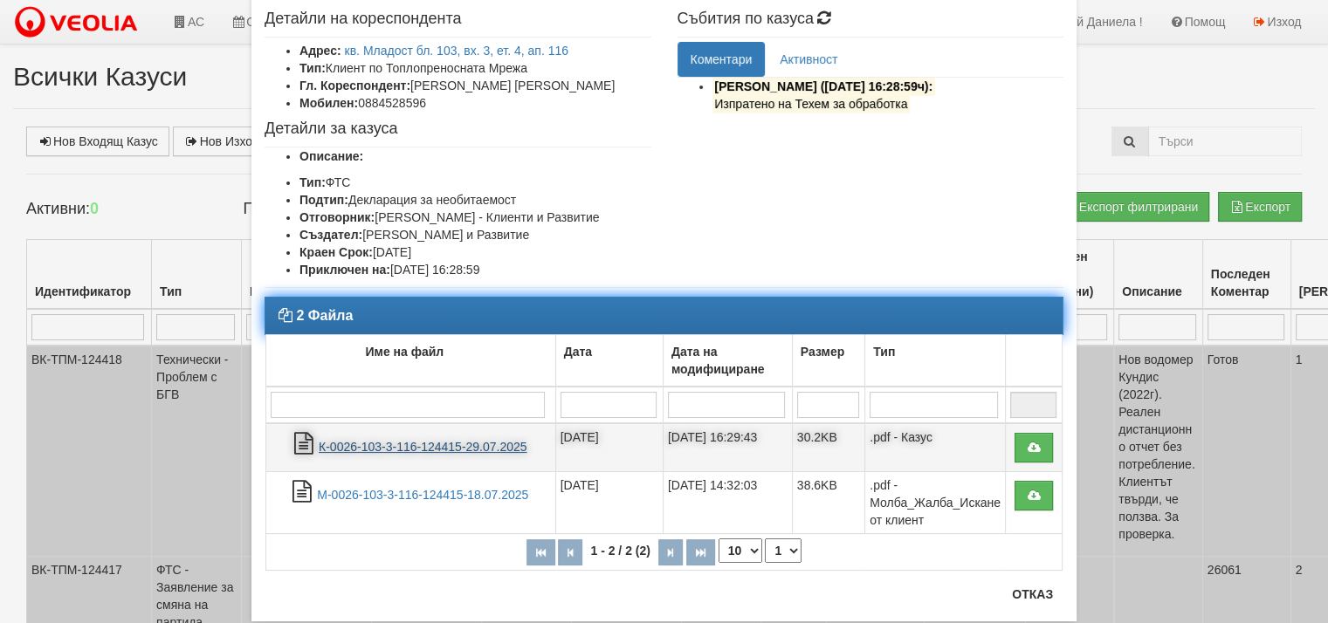
click at [430, 450] on link "К-0026-103-3-116-124415-29.07.2025" at bounding box center [423, 447] width 209 height 14
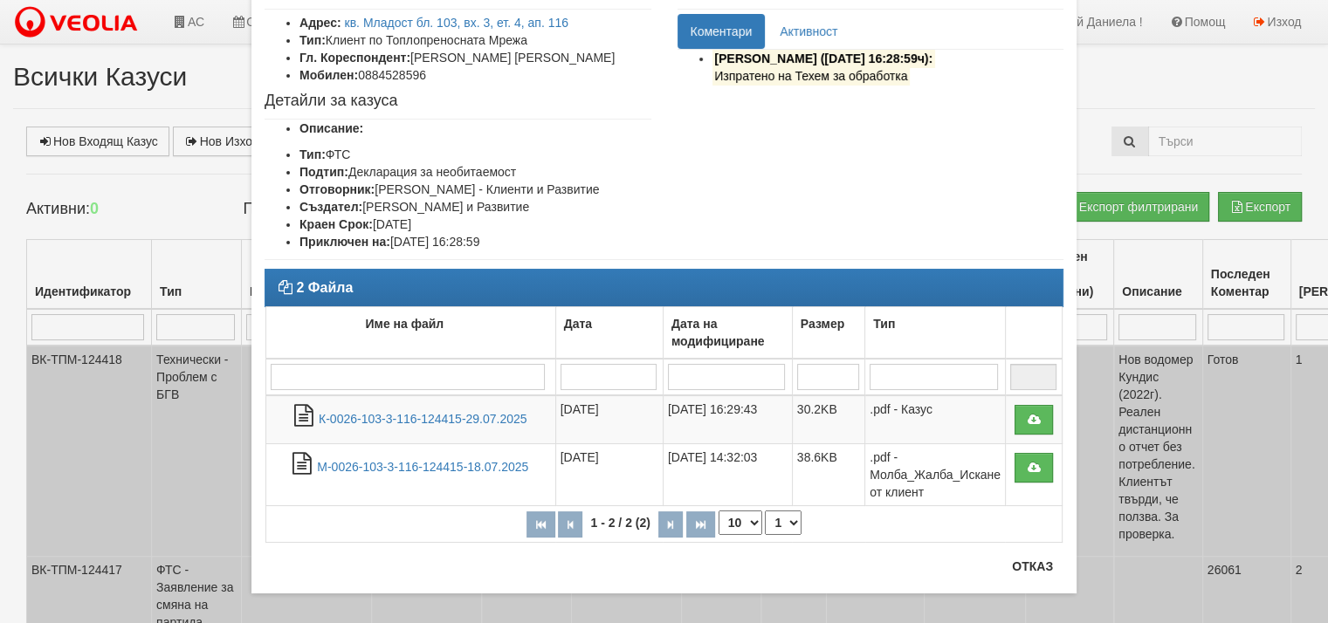
scroll to position [129, 0]
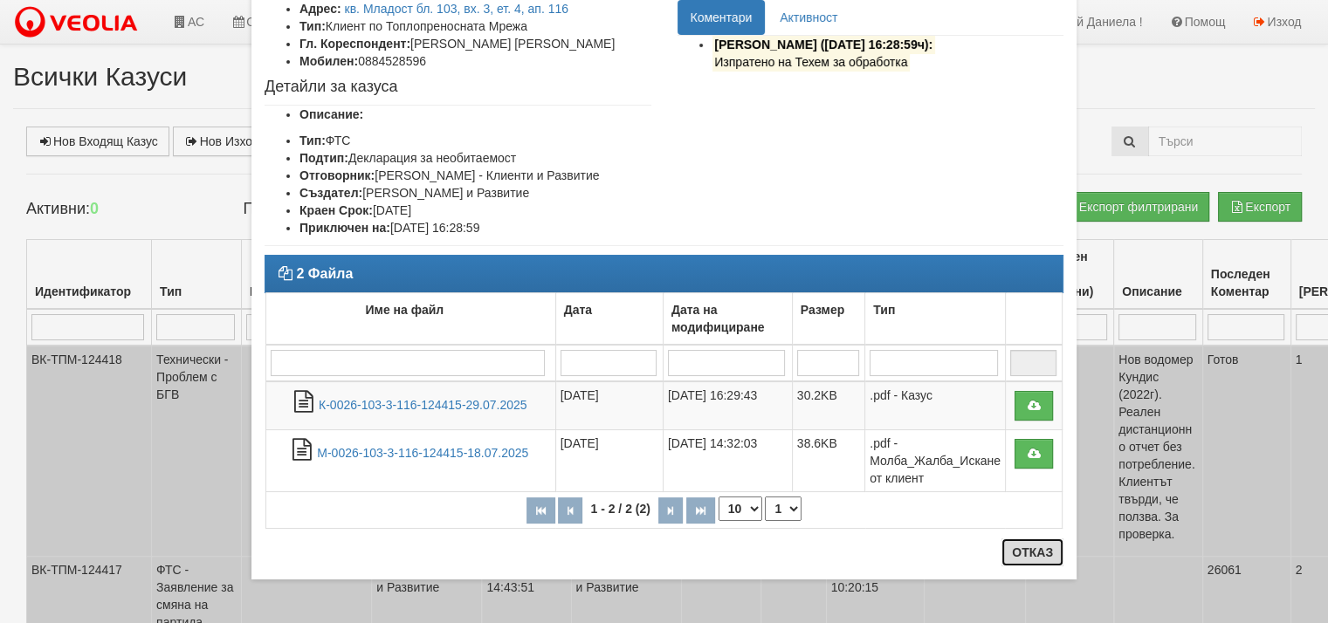
click at [1027, 546] on button "Отказ" at bounding box center [1032, 553] width 62 height 28
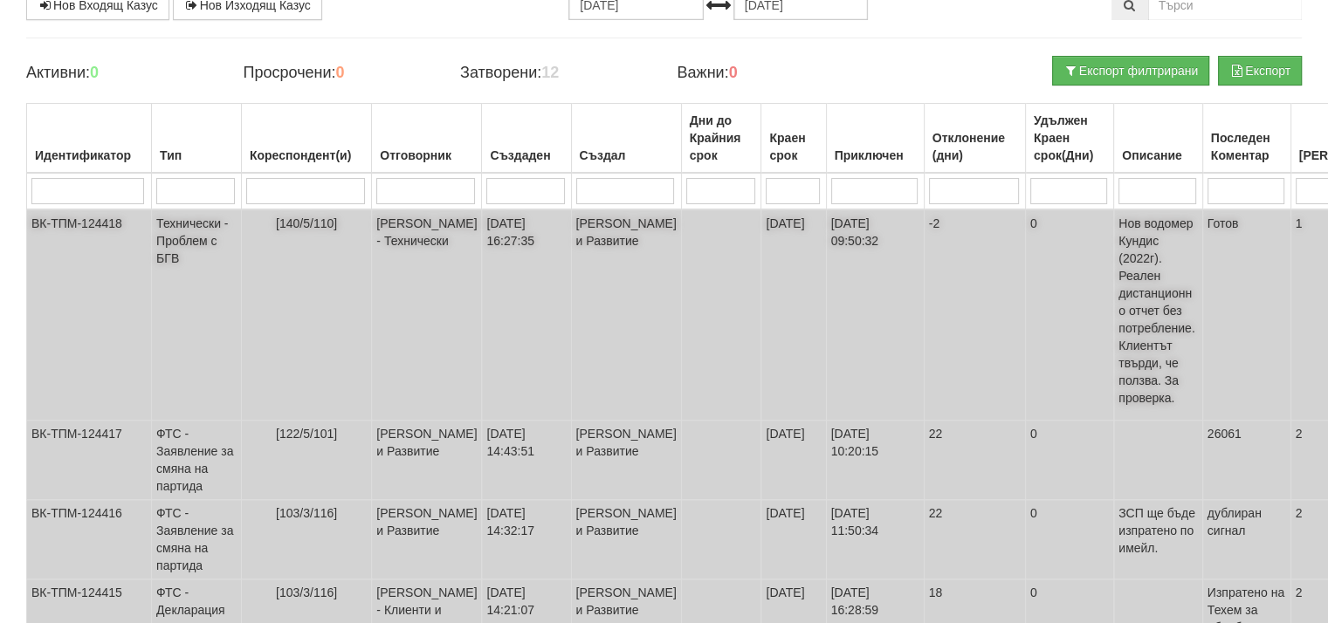
scroll to position [175, 0]
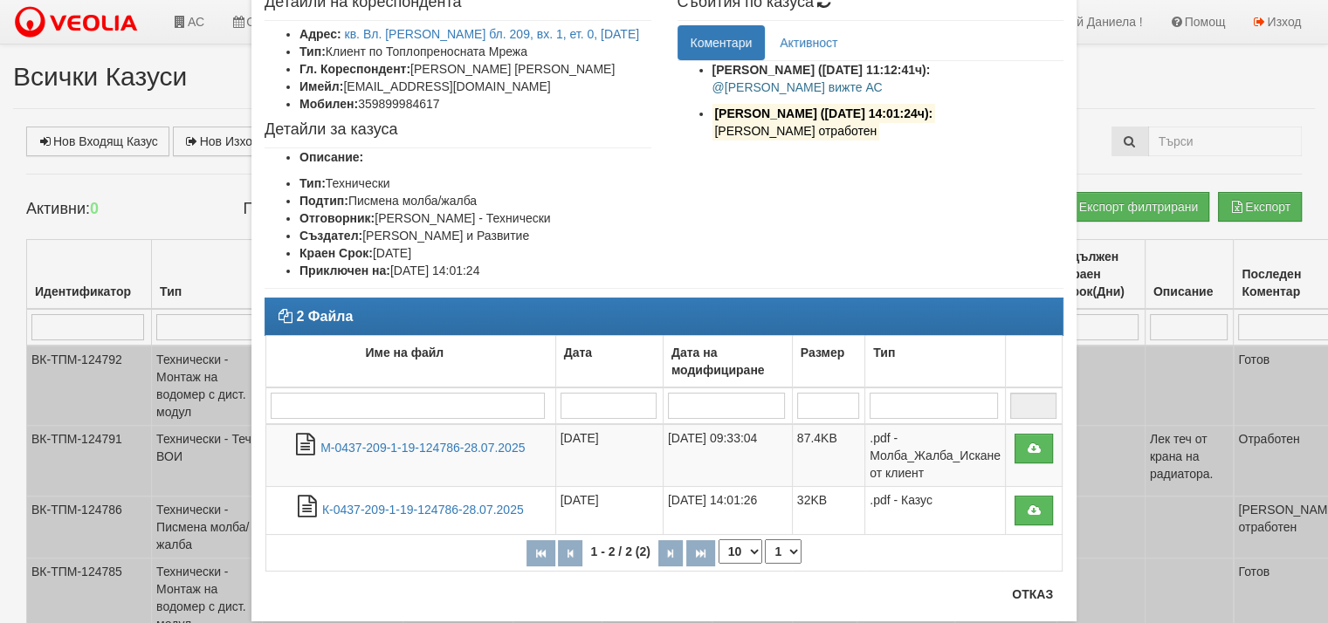
scroll to position [147, 0]
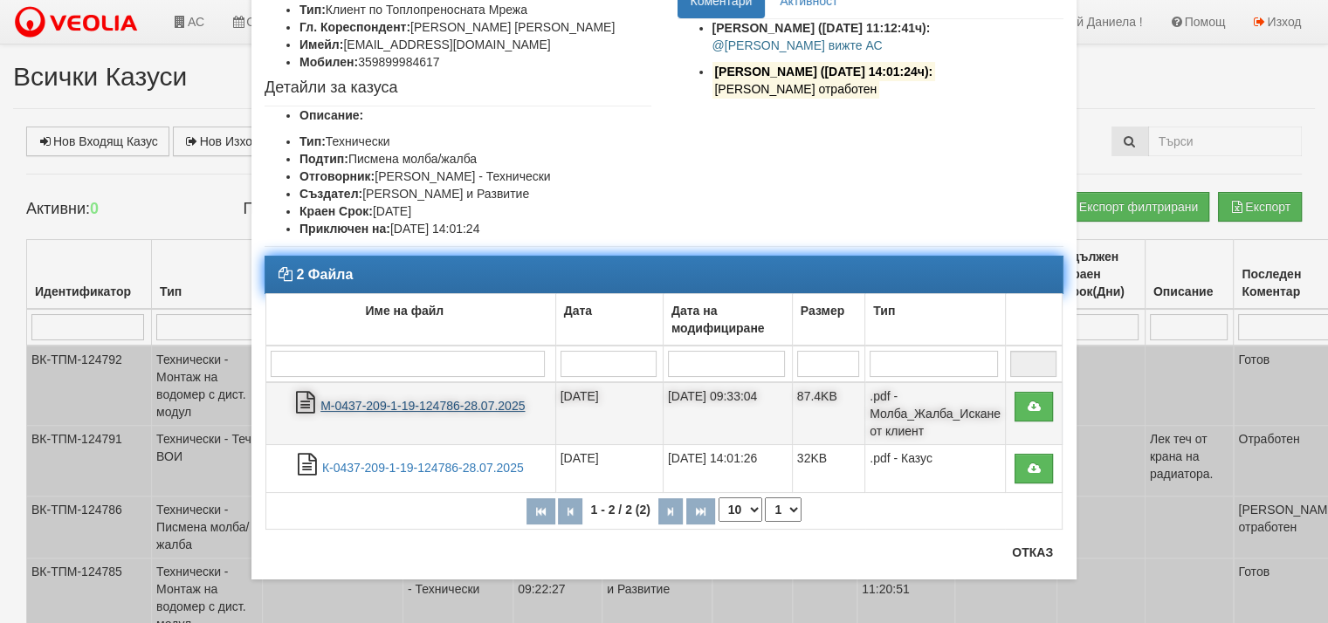
click at [431, 402] on link "М-0437-209-1-19-124786-28.07.2025" at bounding box center [422, 406] width 204 height 14
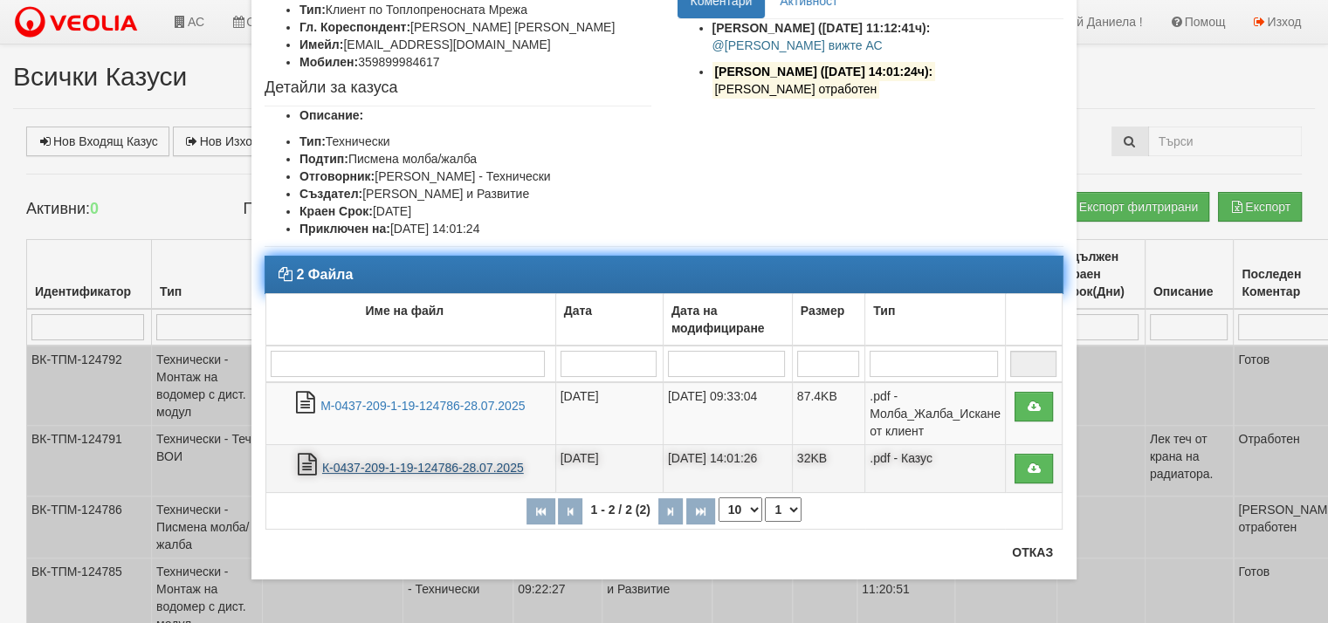
click at [436, 462] on link "К-0437-209-1-19-124786-28.07.2025" at bounding box center [423, 468] width 202 height 14
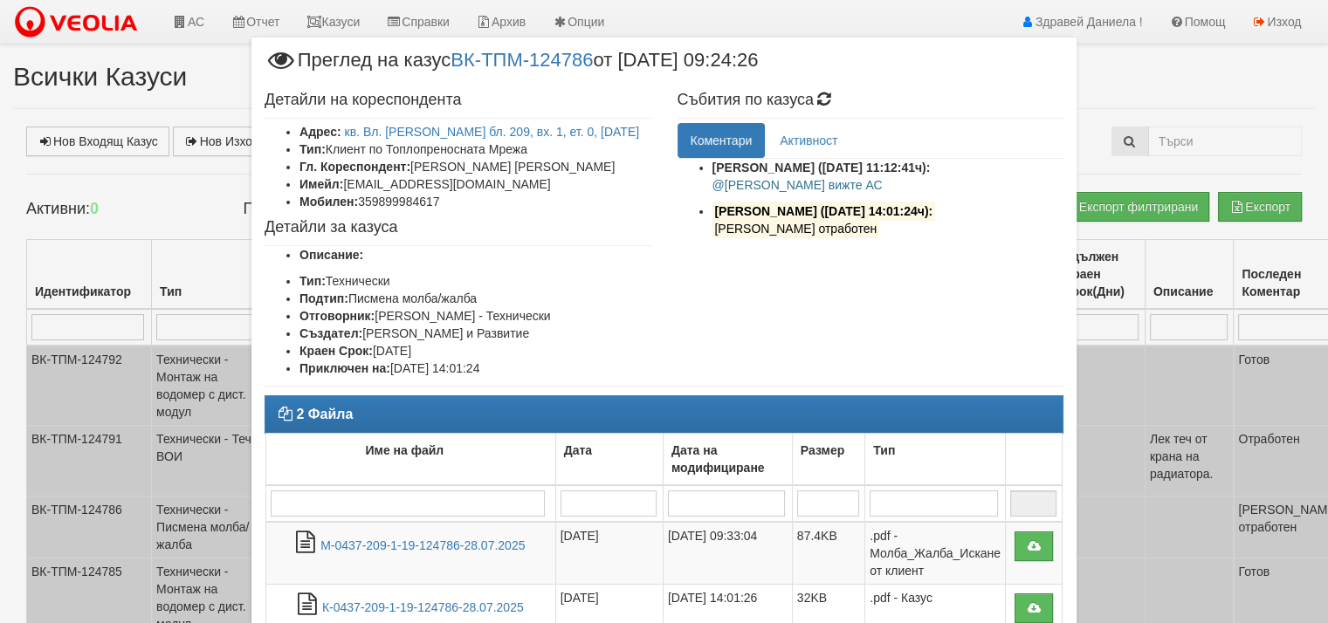
scroll to position [0, 0]
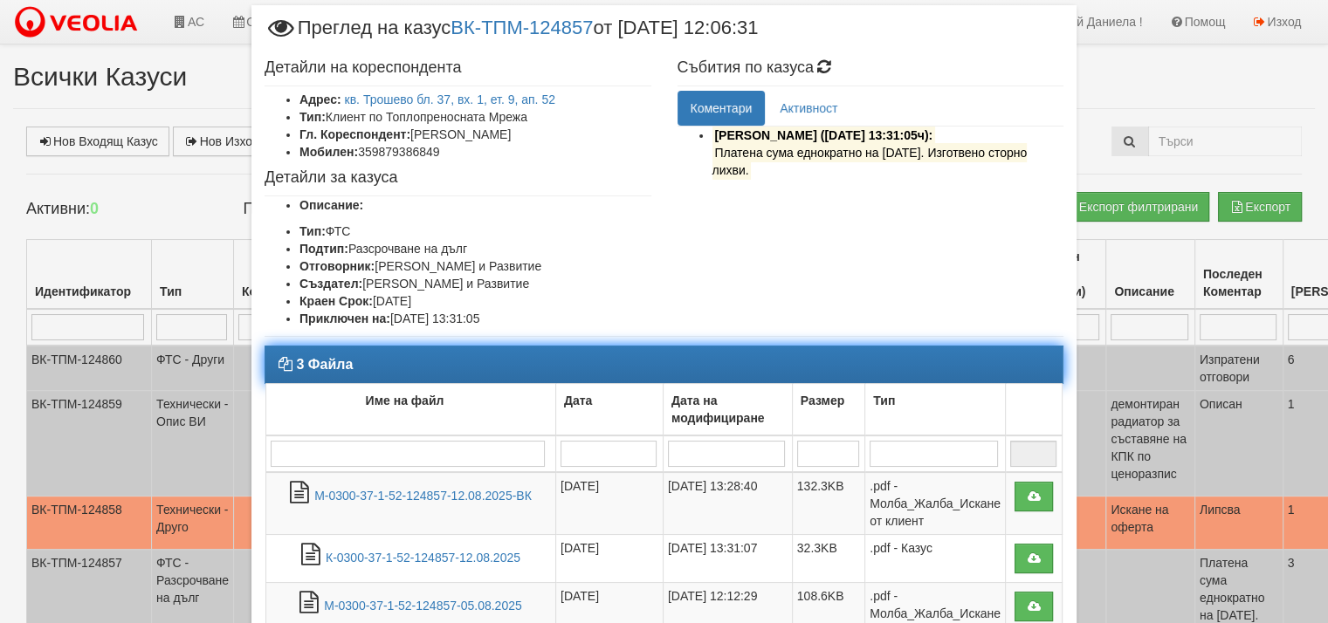
scroll to position [175, 0]
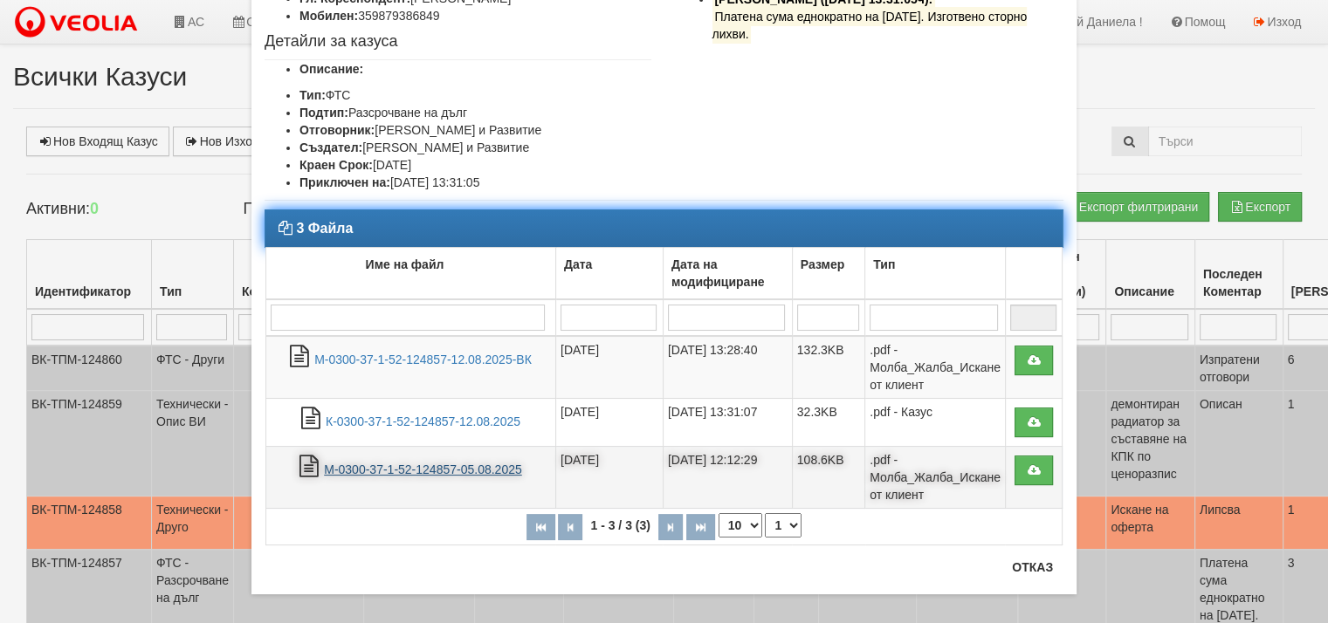
click at [442, 464] on link "М-0300-37-1-52-124857-05.08.2025" at bounding box center [423, 470] width 198 height 14
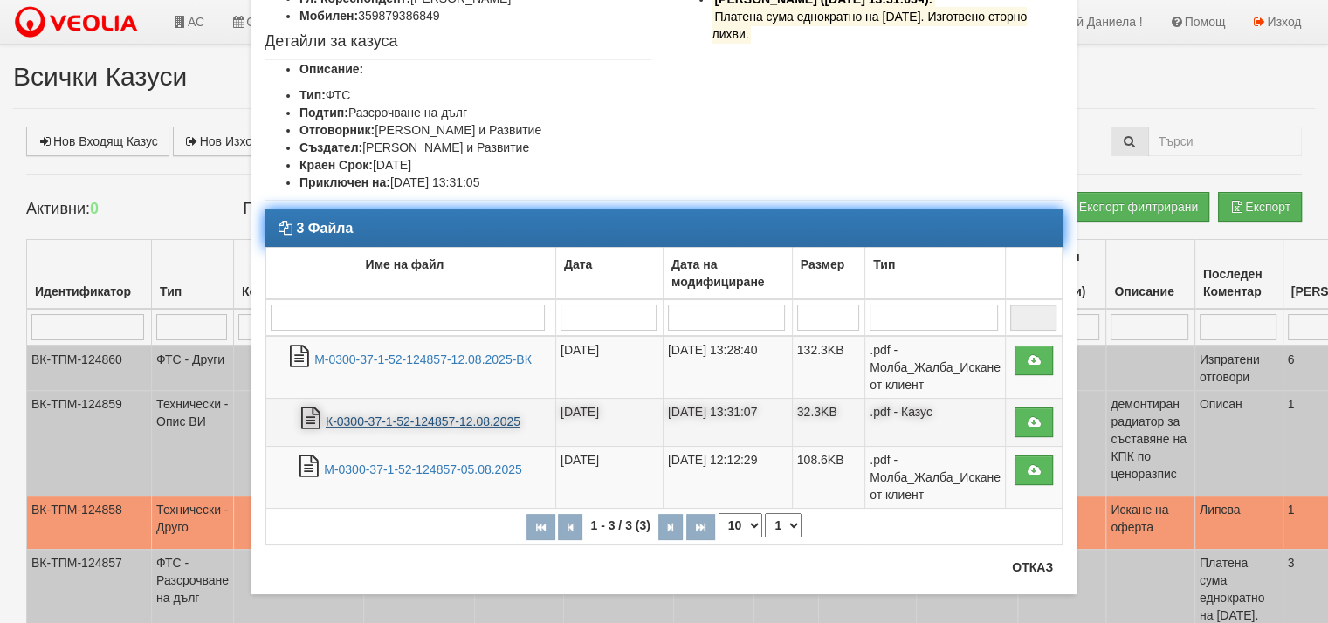
click at [367, 416] on link "К-0300-37-1-52-124857-12.08.2025" at bounding box center [423, 422] width 195 height 14
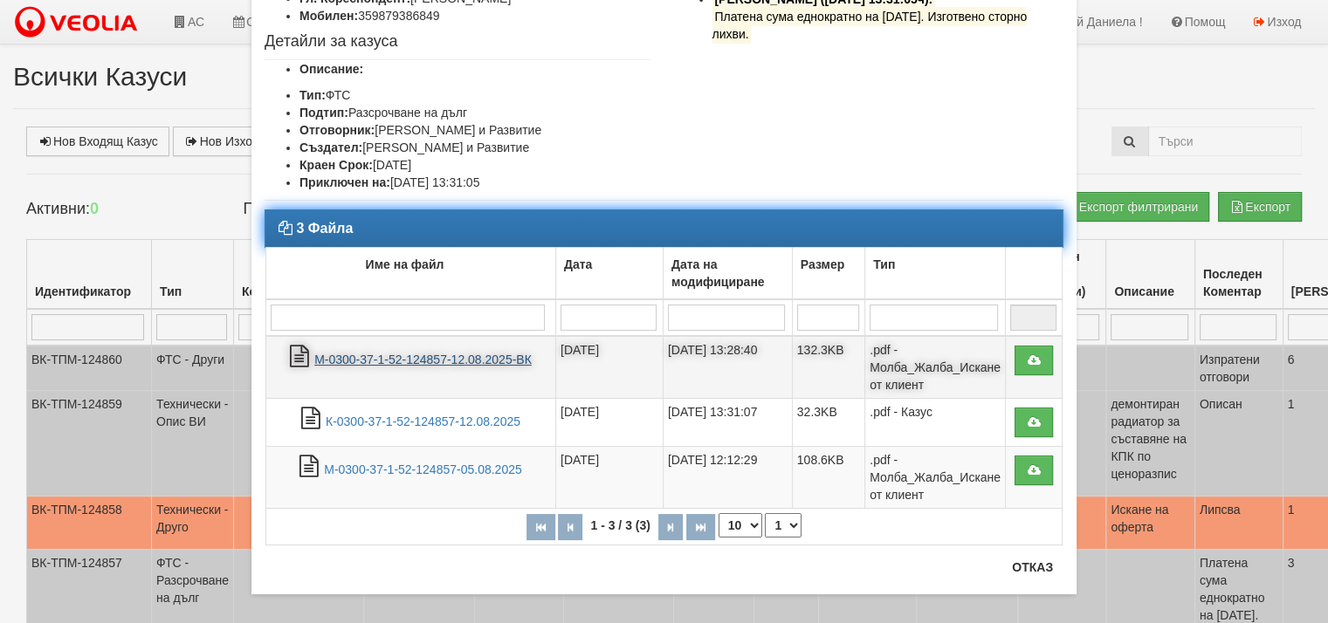
click at [487, 358] on link "М-0300-37-1-52-124857-12.08.2025-ВК" at bounding box center [422, 360] width 217 height 14
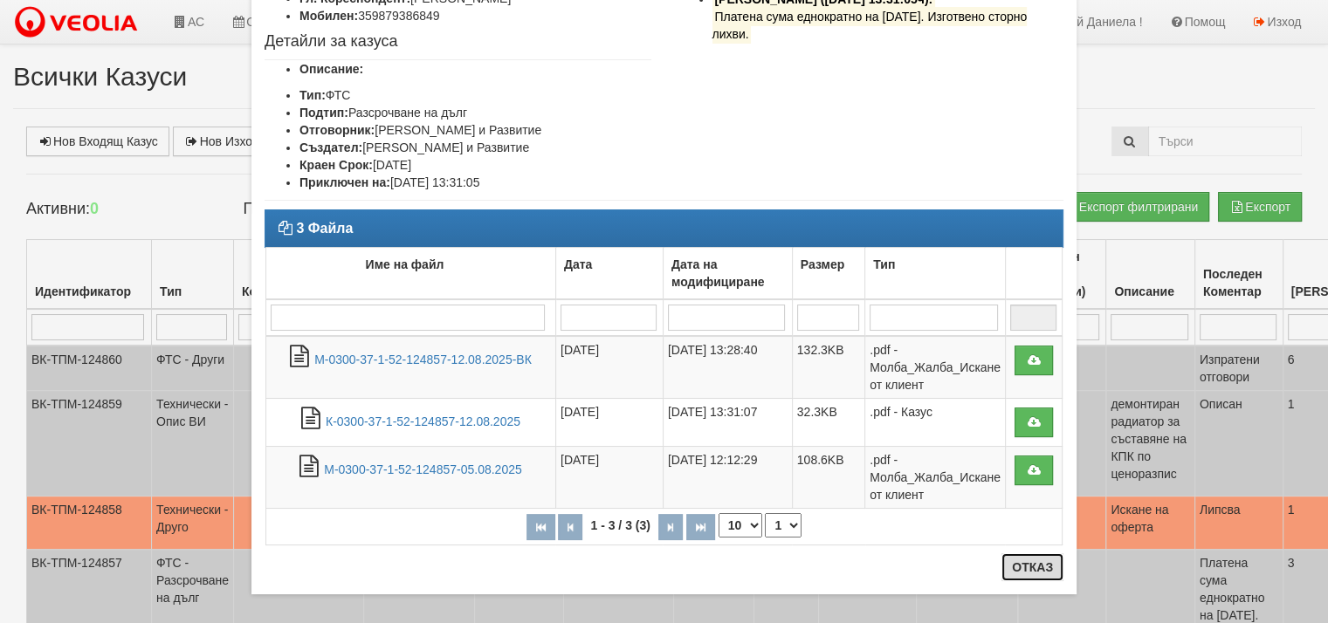
click at [1016, 574] on button "Отказ" at bounding box center [1032, 567] width 62 height 28
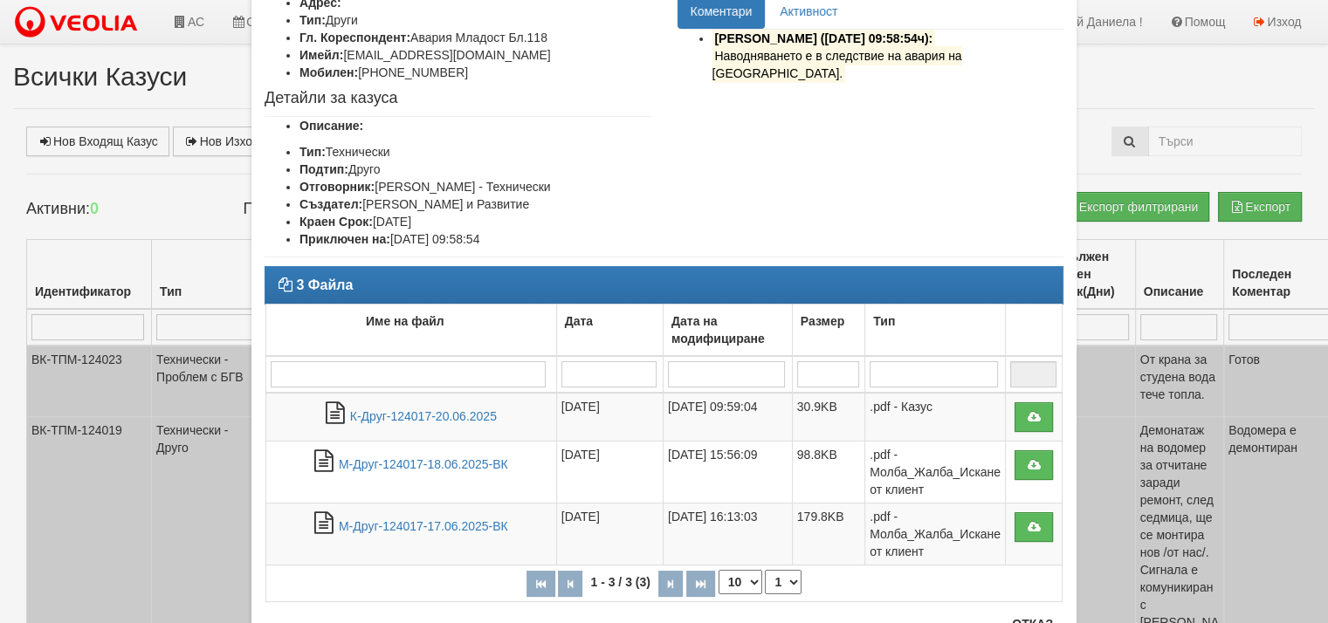
scroll to position [175, 0]
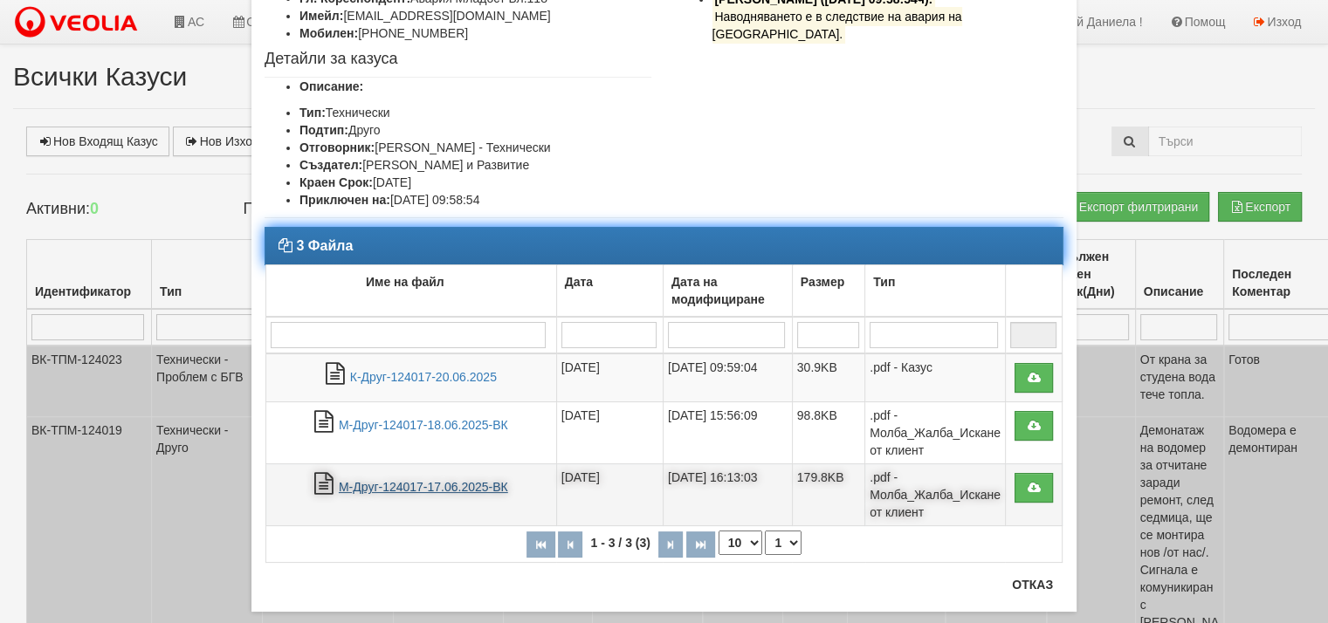
click at [381, 487] on link "М-Друг-124017-17.06.2025-ВК" at bounding box center [423, 487] width 169 height 14
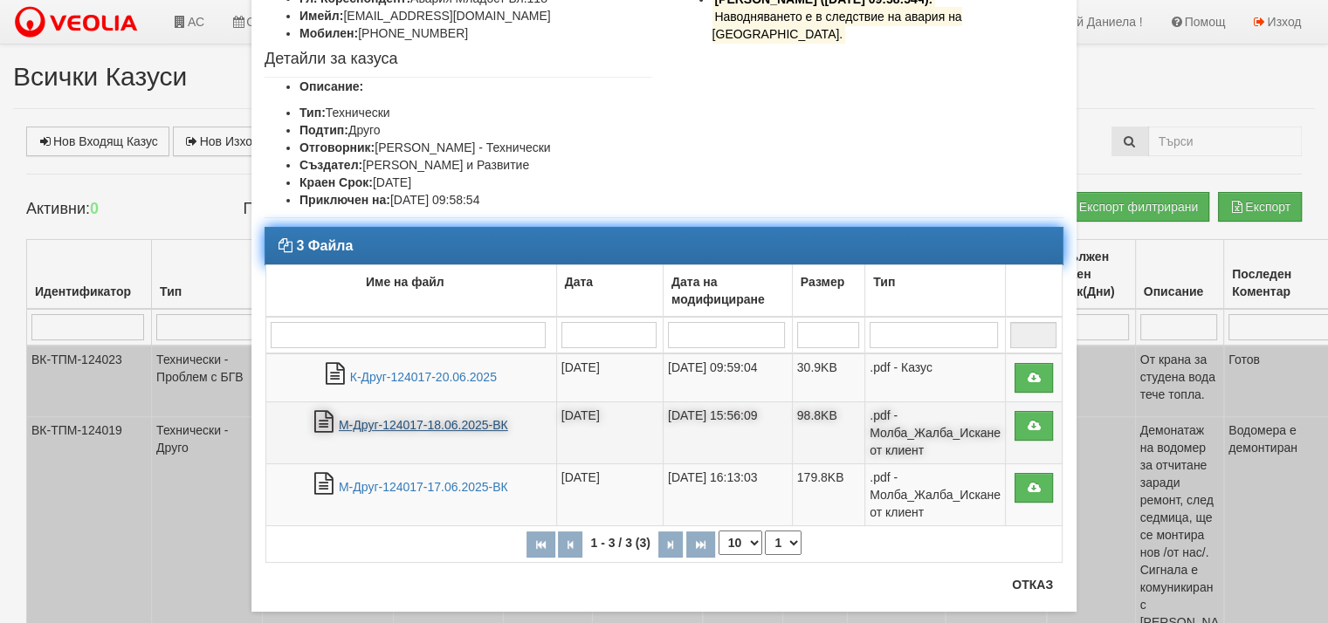
click at [388, 426] on link "М-Друг-124017-18.06.2025-ВК" at bounding box center [423, 425] width 169 height 14
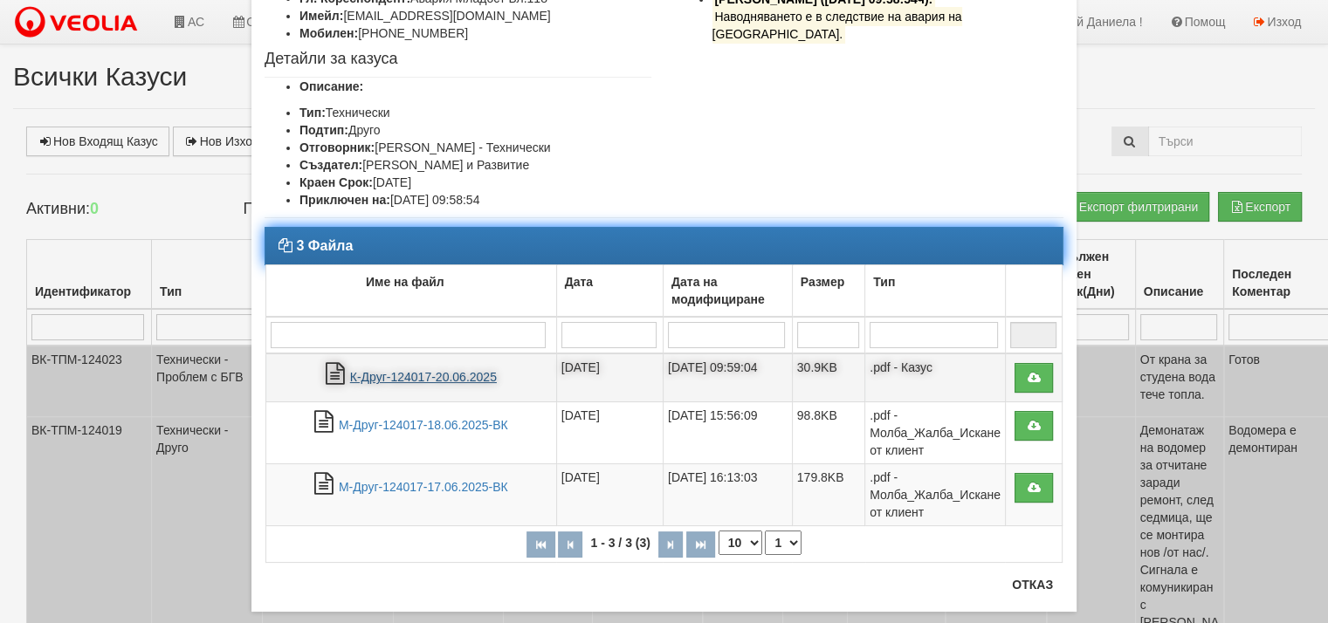
click at [475, 372] on link "К-Друг-124017-20.06.2025" at bounding box center [423, 377] width 147 height 14
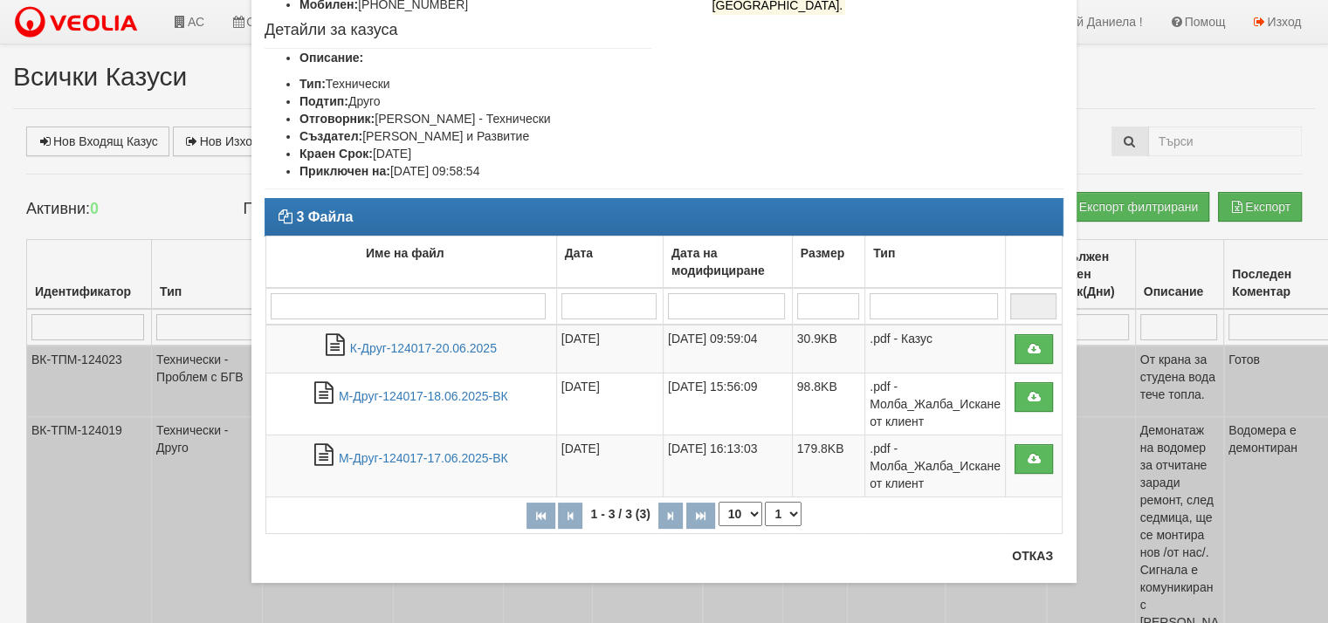
scroll to position [207, 0]
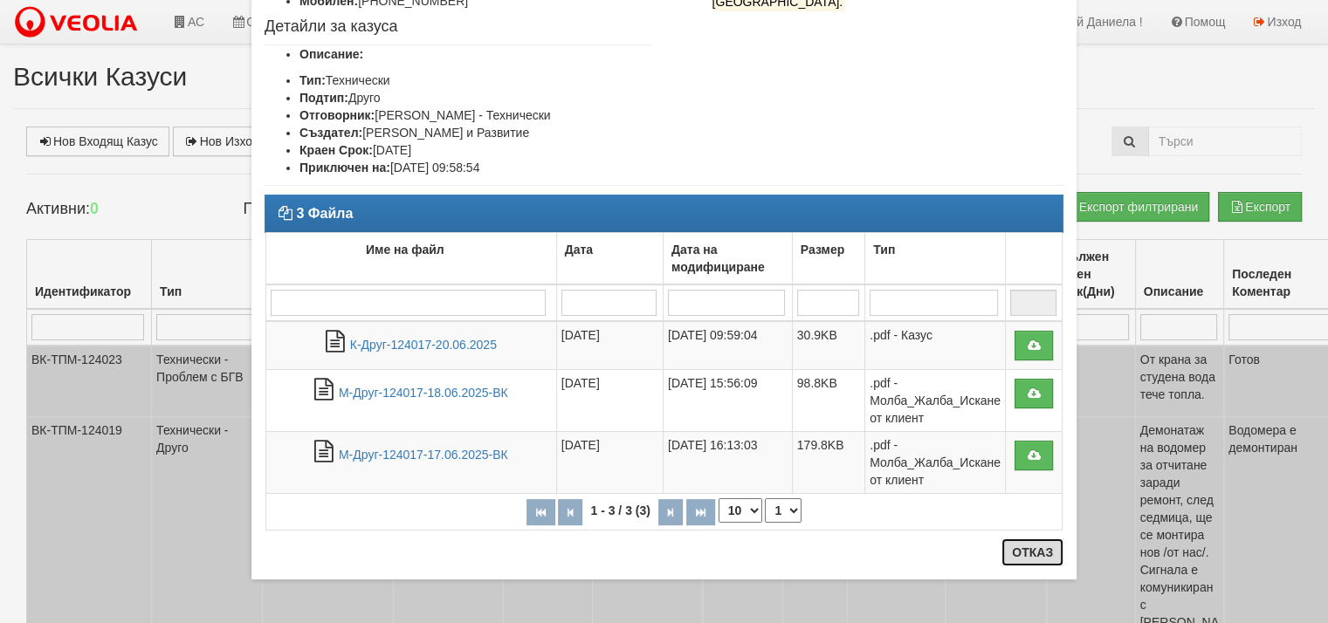
click at [1033, 553] on button "Отказ" at bounding box center [1032, 553] width 62 height 28
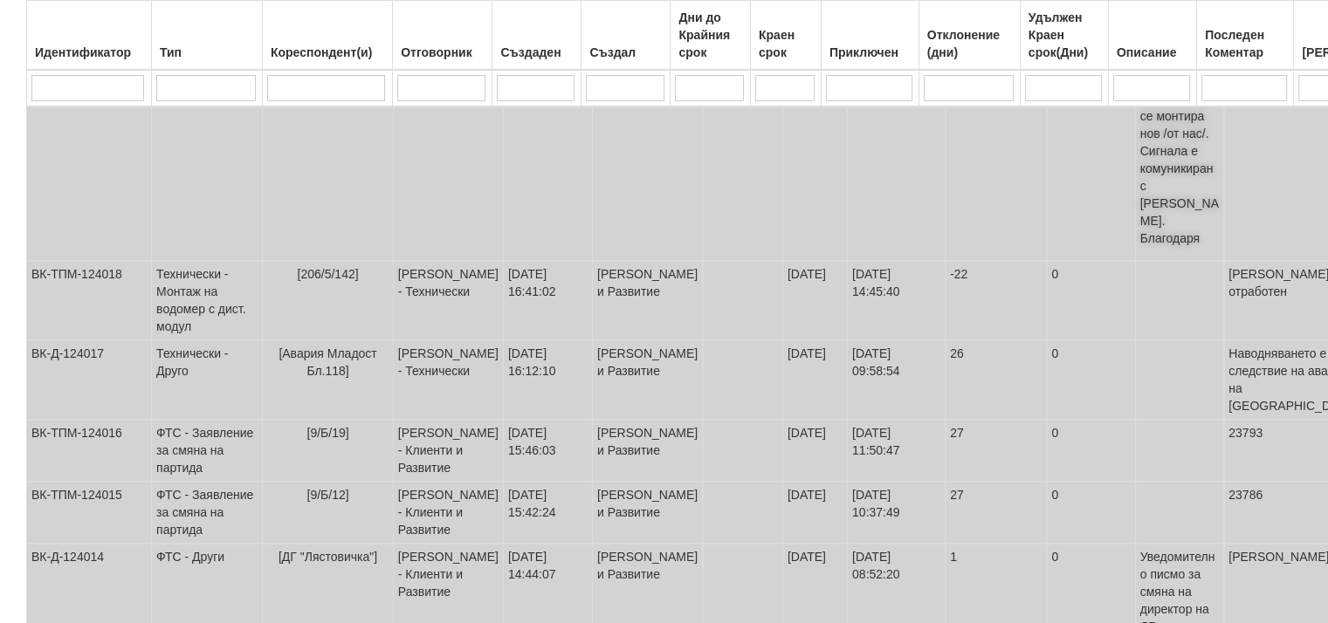
scroll to position [436, 0]
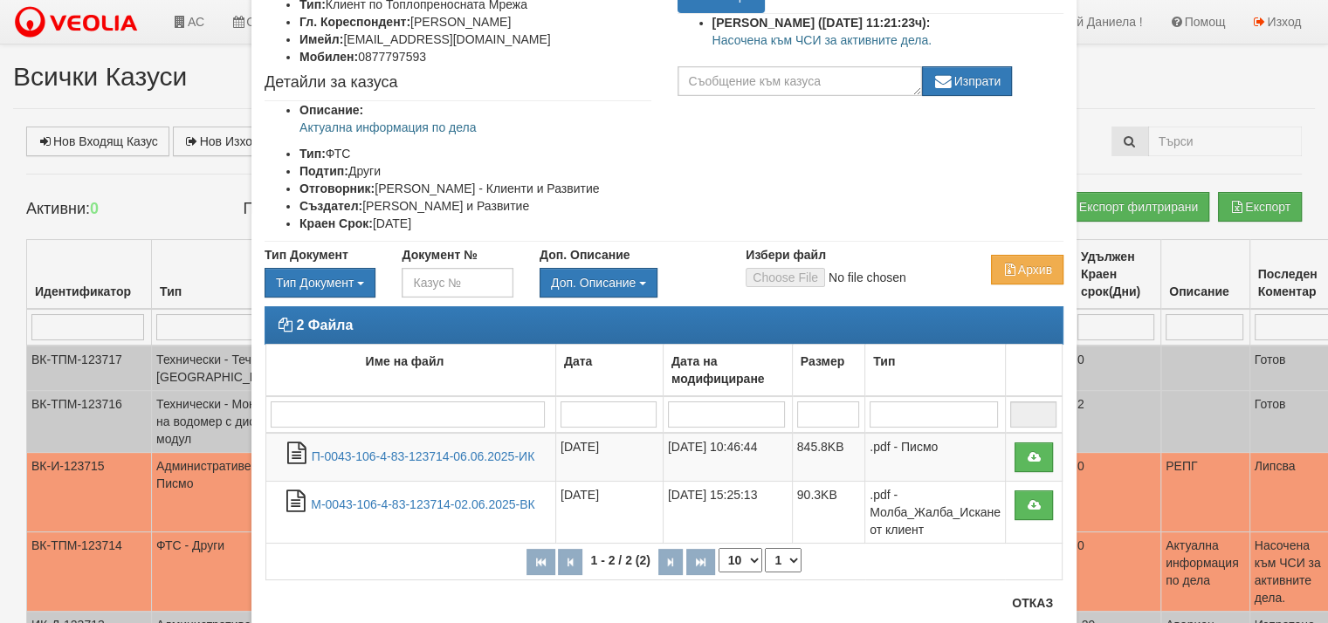
scroll to position [175, 0]
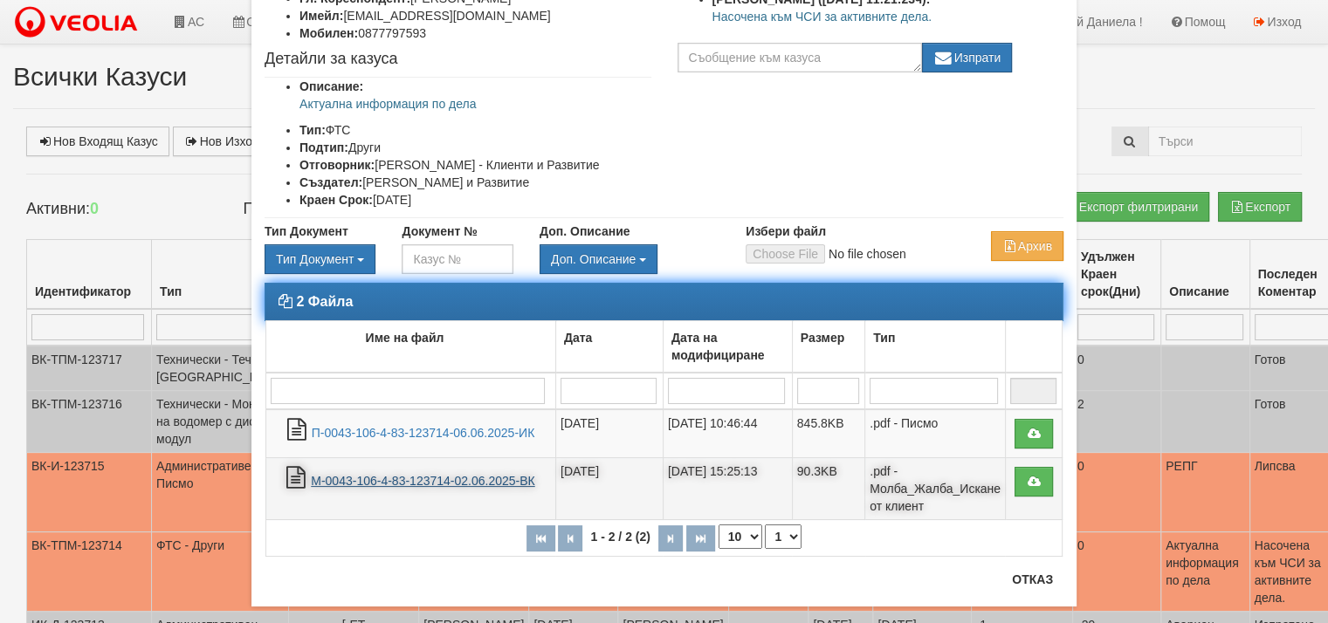
click at [472, 480] on link "М-0043-106-4-83-123714-02.06.2025-ВК" at bounding box center [422, 481] width 223 height 14
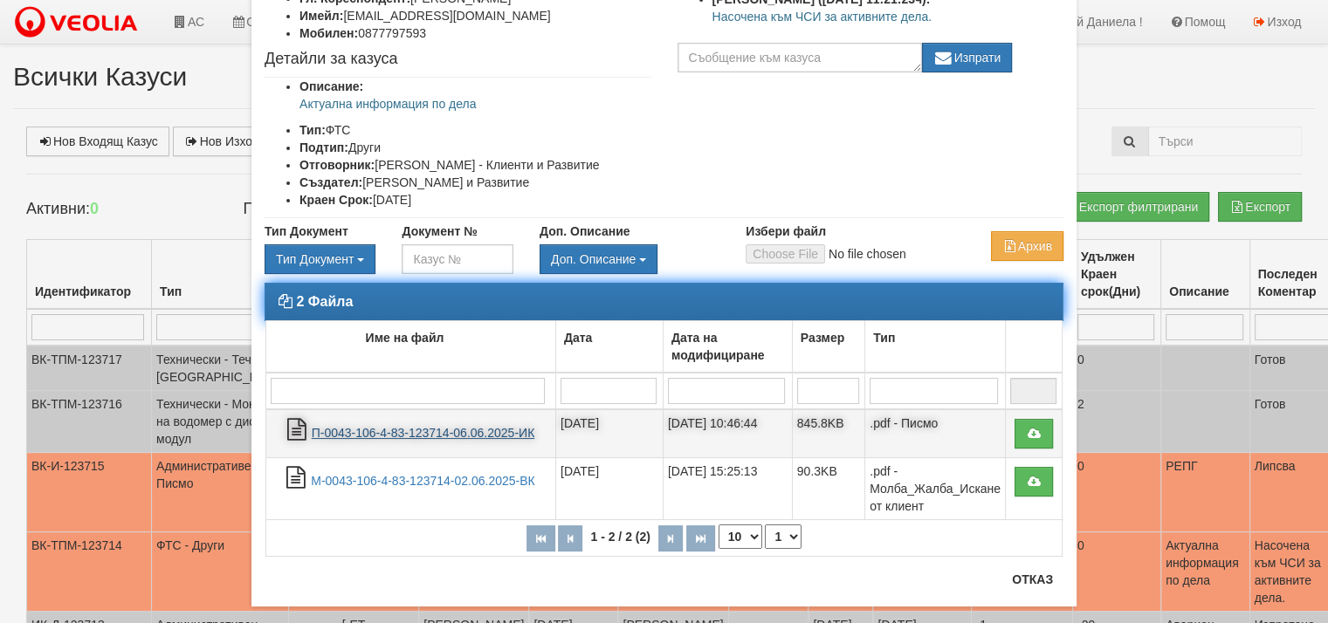
click at [467, 432] on link "П-0043-106-4-83-123714-06.06.2025-ИК" at bounding box center [423, 433] width 223 height 14
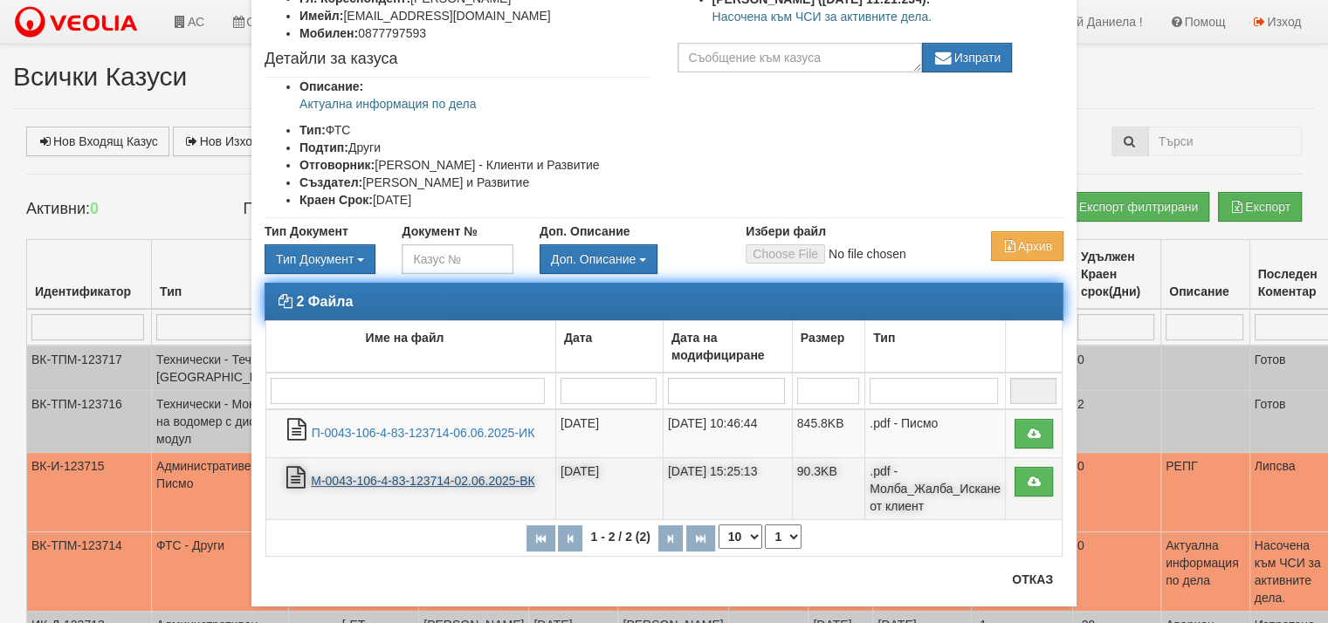
click at [502, 478] on link "М-0043-106-4-83-123714-02.06.2025-ВК" at bounding box center [422, 481] width 223 height 14
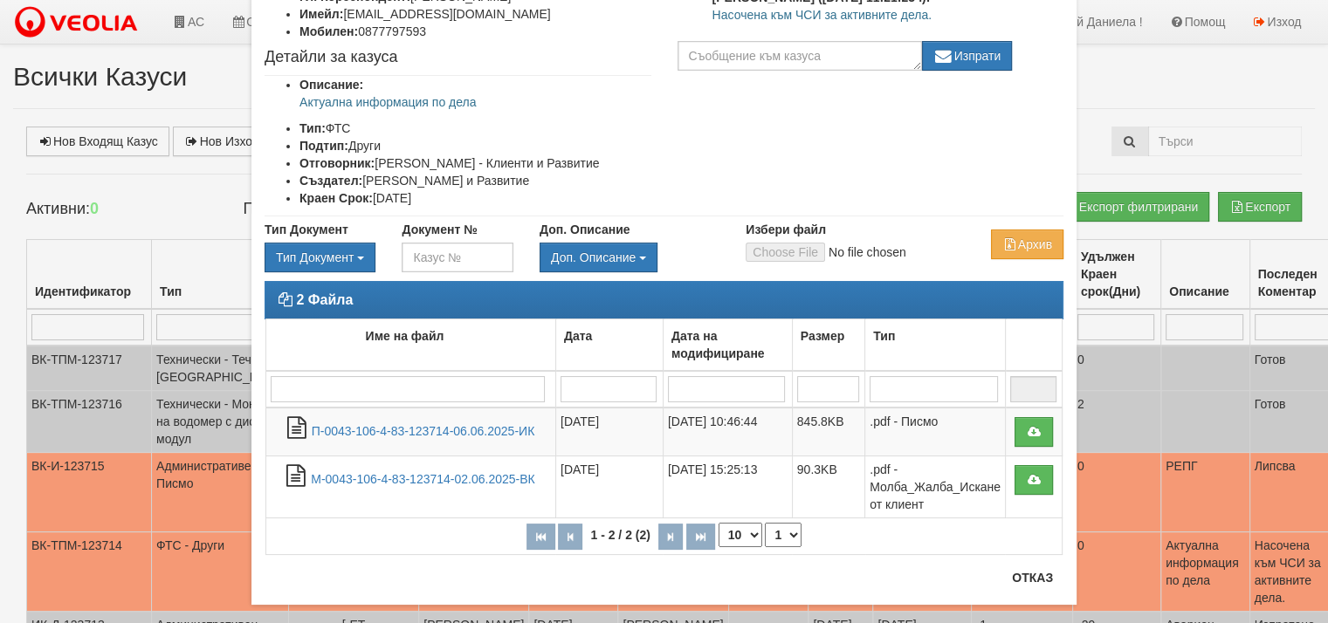
scroll to position [202, 0]
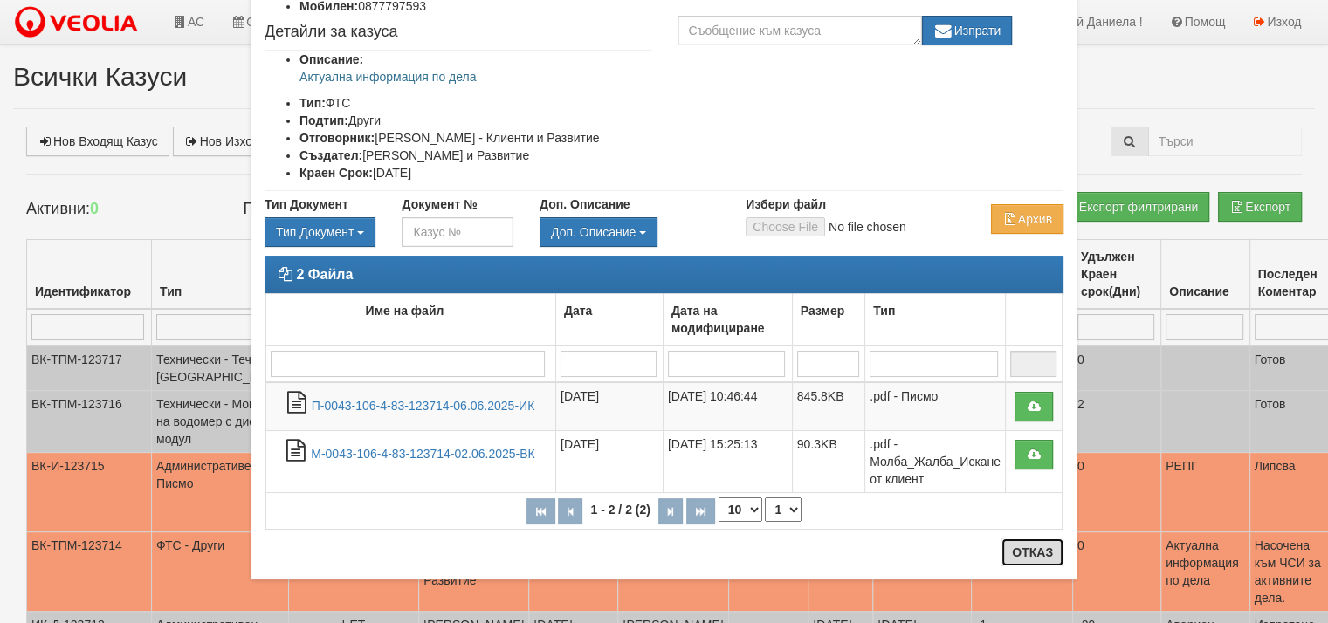
click at [1023, 546] on button "Отказ" at bounding box center [1032, 553] width 62 height 28
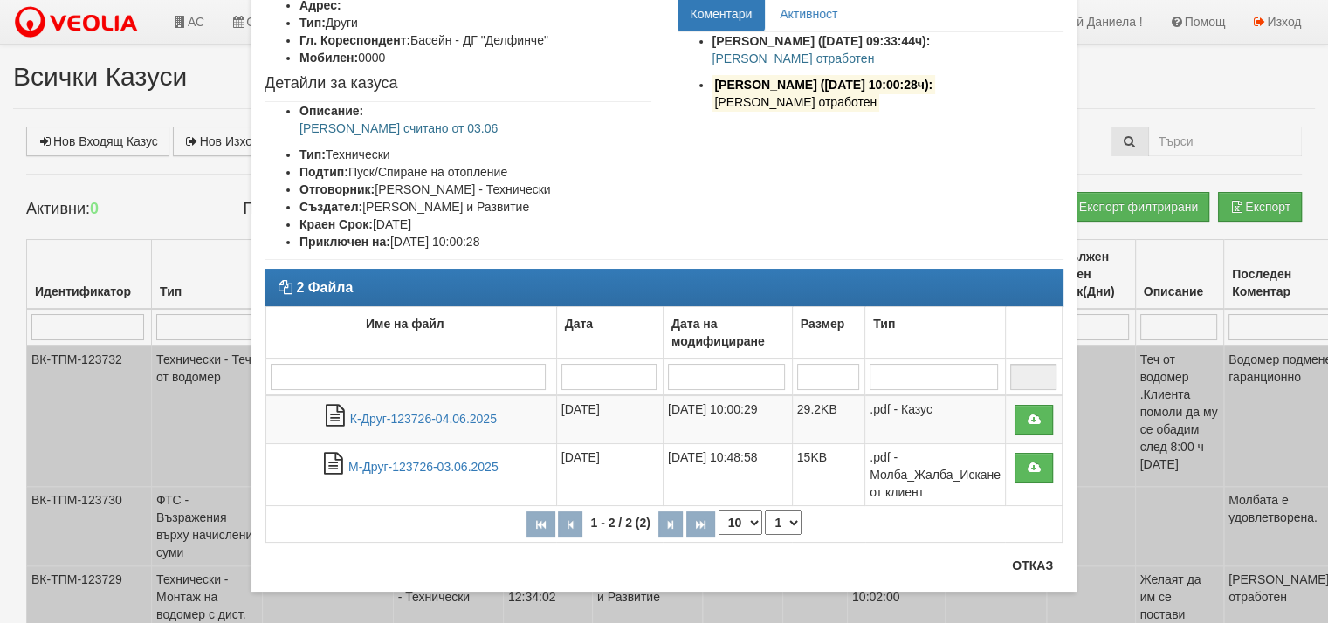
scroll to position [146, 0]
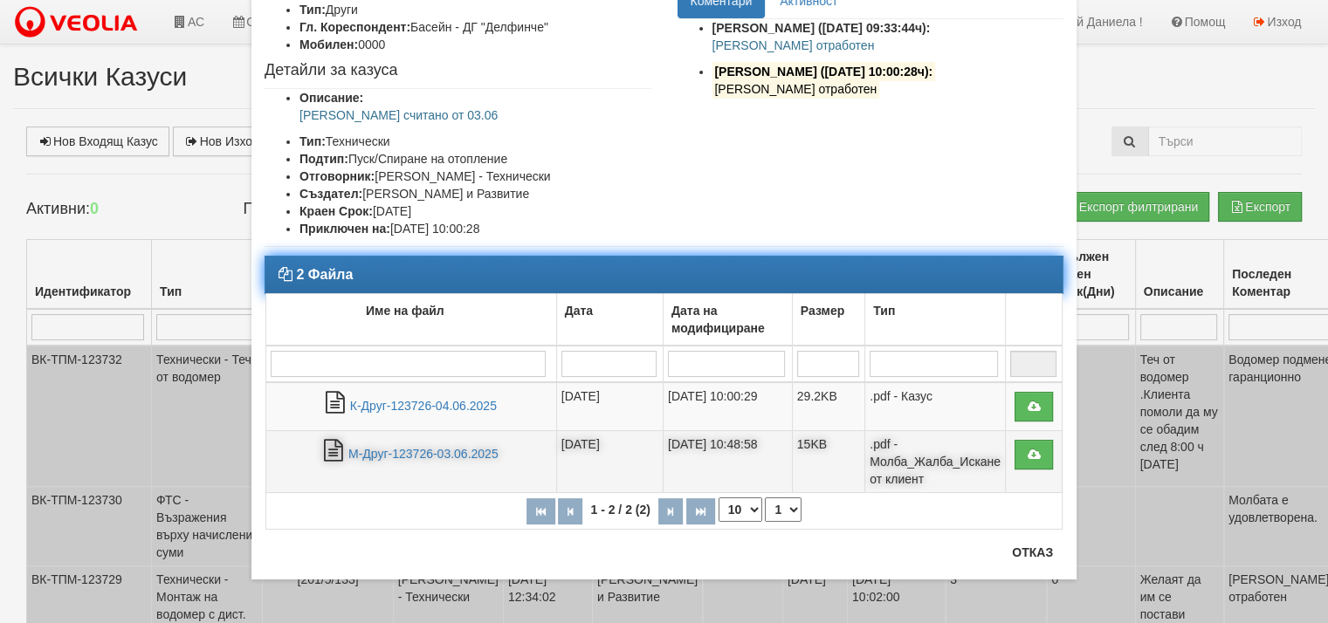
click at [439, 441] on td "М-Друг-123726-03.06.2025" at bounding box center [411, 462] width 291 height 62
click at [439, 448] on link "М-Друг-123726-03.06.2025" at bounding box center [423, 454] width 150 height 14
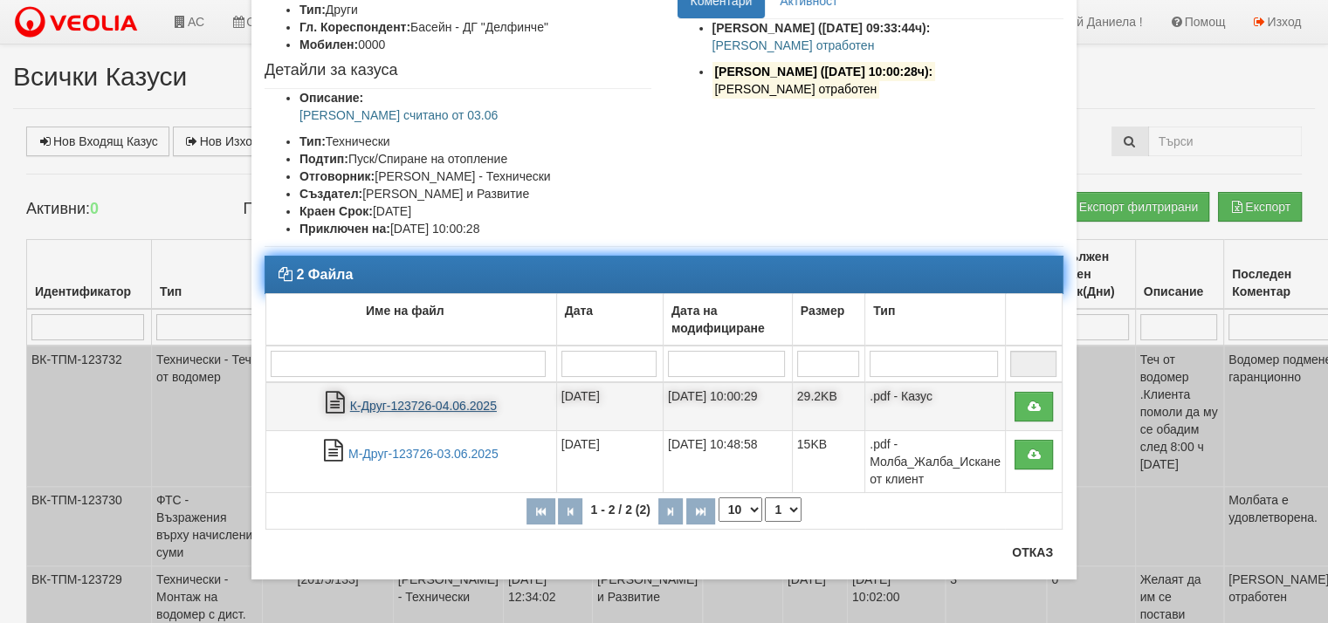
click at [439, 400] on link "К-Друг-123726-04.06.2025" at bounding box center [423, 406] width 147 height 14
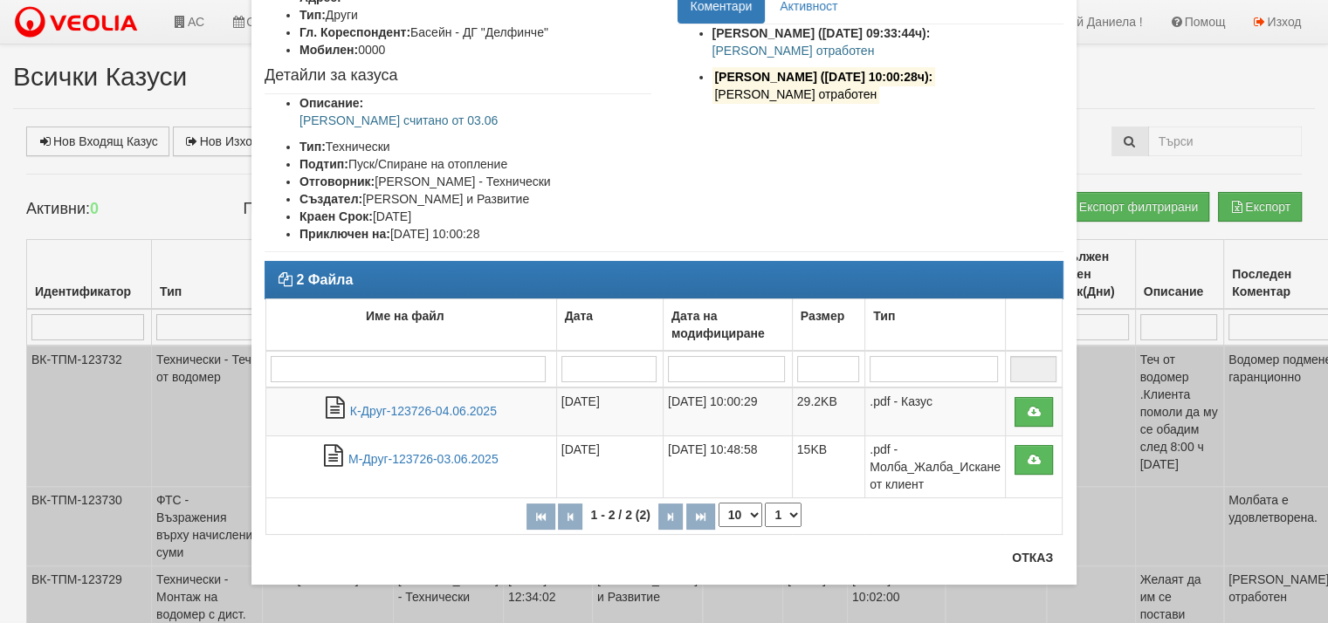
scroll to position [147, 0]
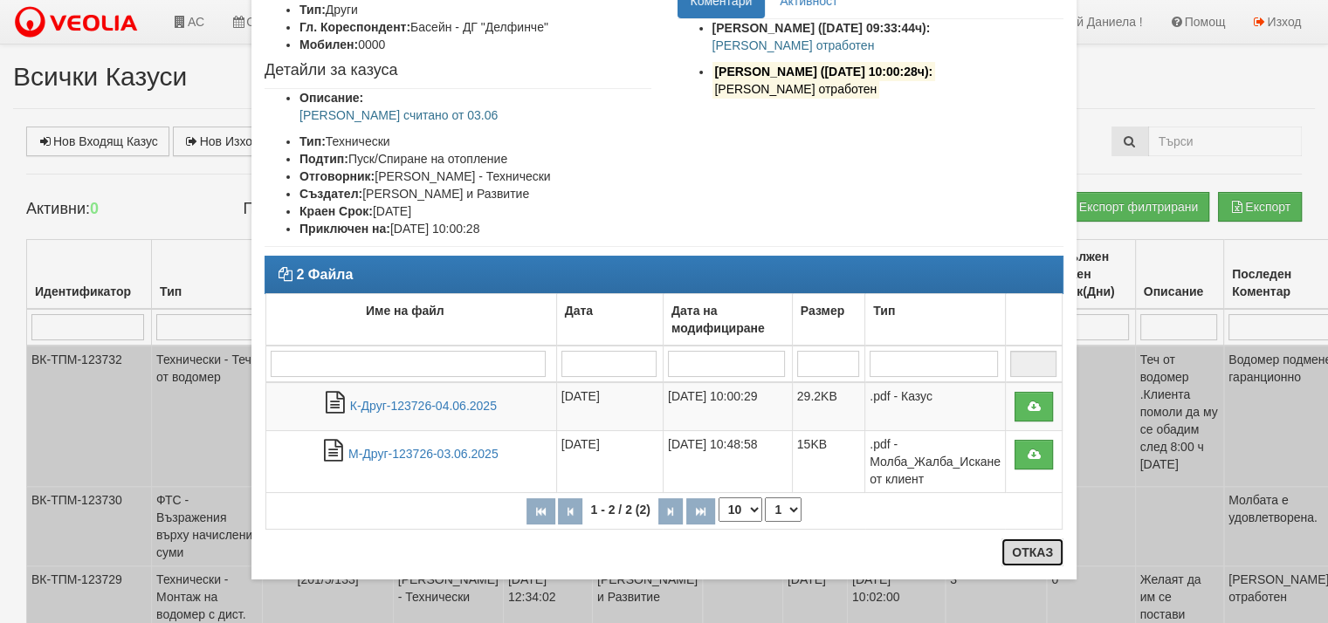
click at [1016, 557] on button "Отказ" at bounding box center [1032, 553] width 62 height 28
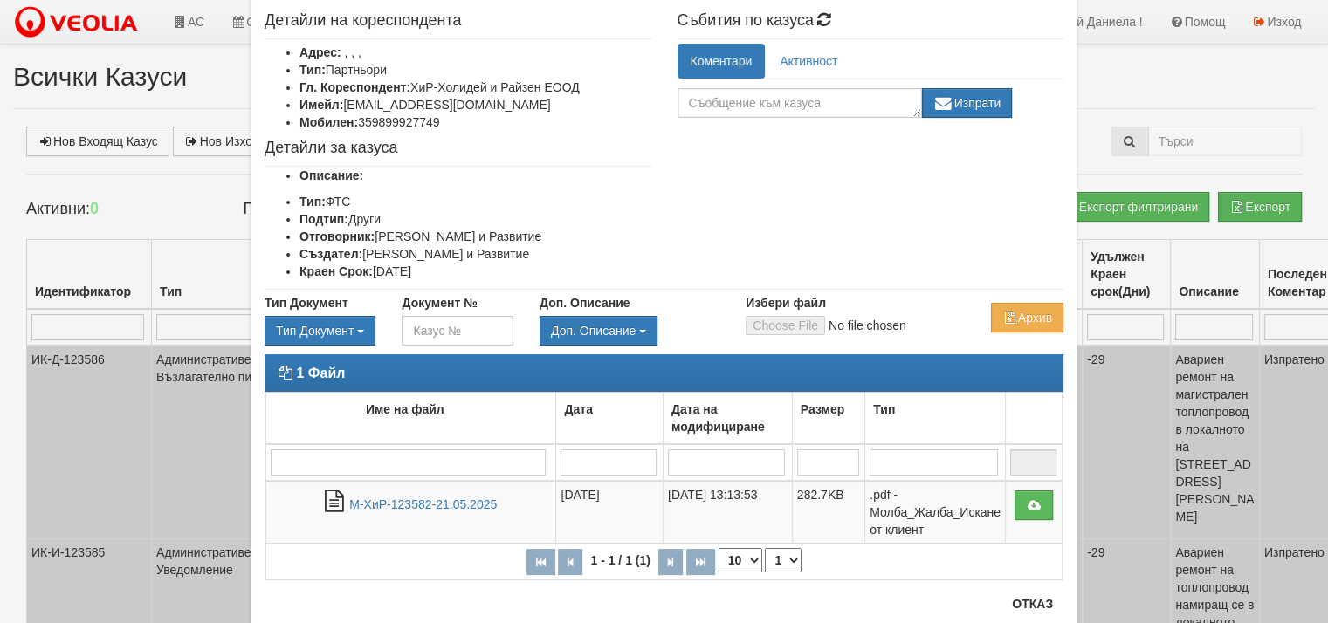
scroll to position [87, 0]
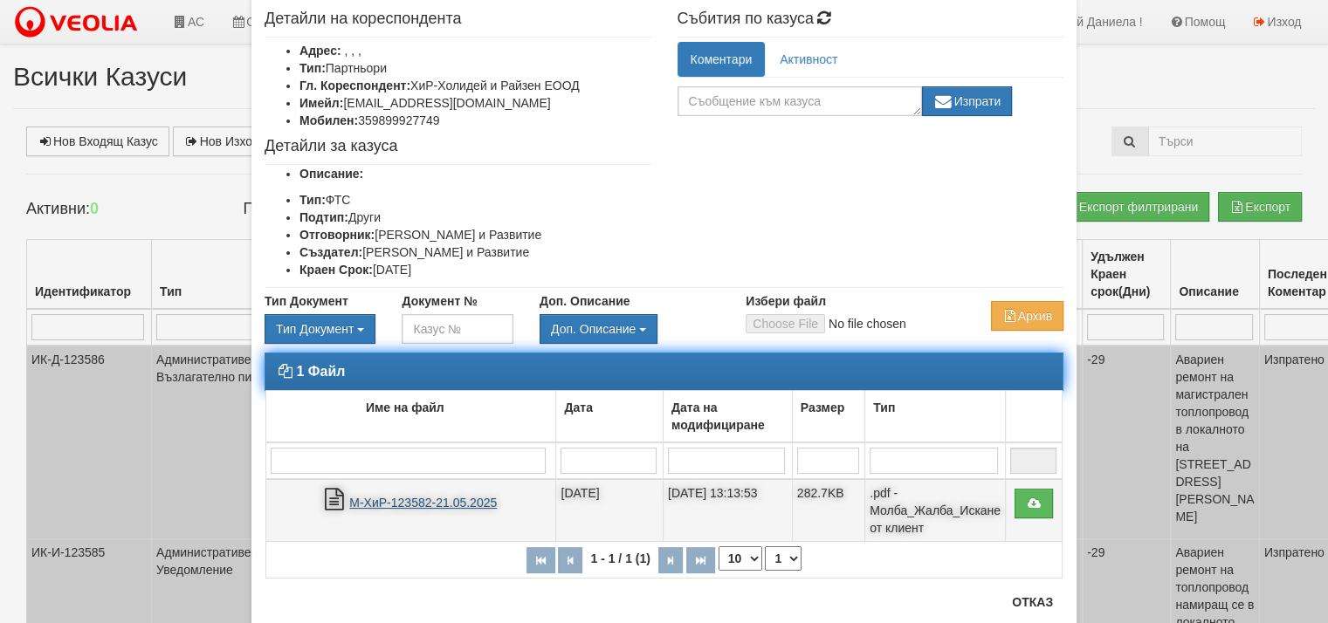
click at [376, 500] on link "М-ХиР-123582-21.05.2025" at bounding box center [423, 503] width 148 height 14
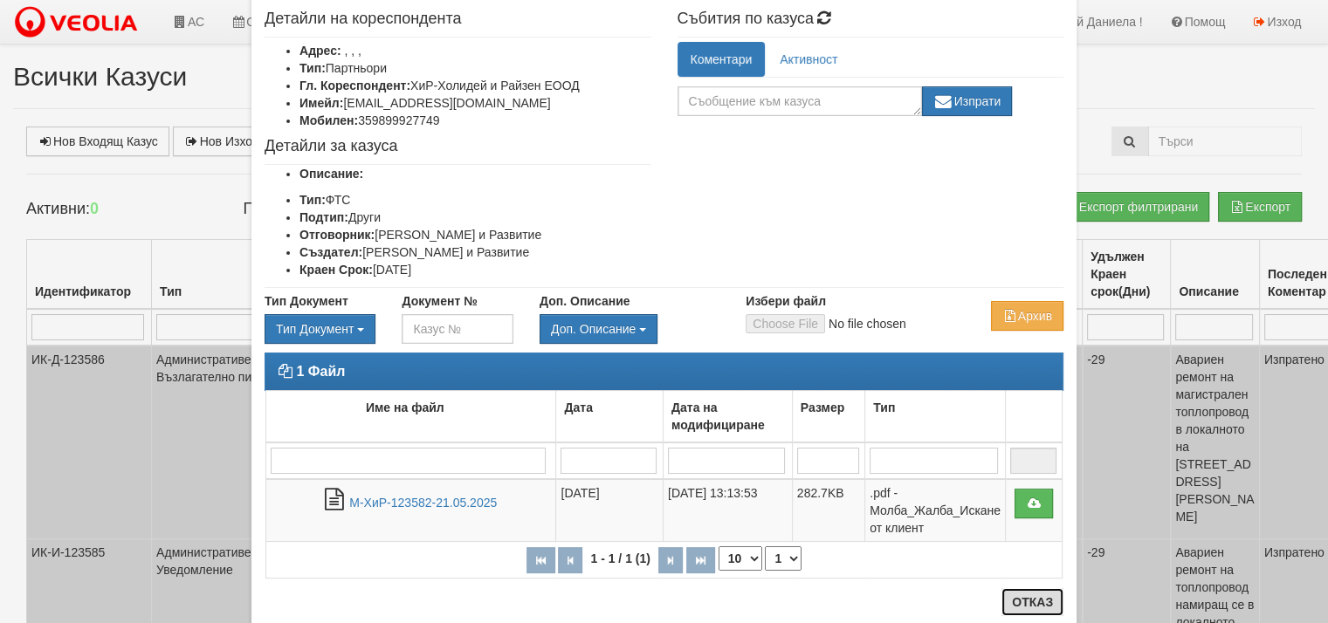
click at [1020, 598] on button "Отказ" at bounding box center [1032, 602] width 62 height 28
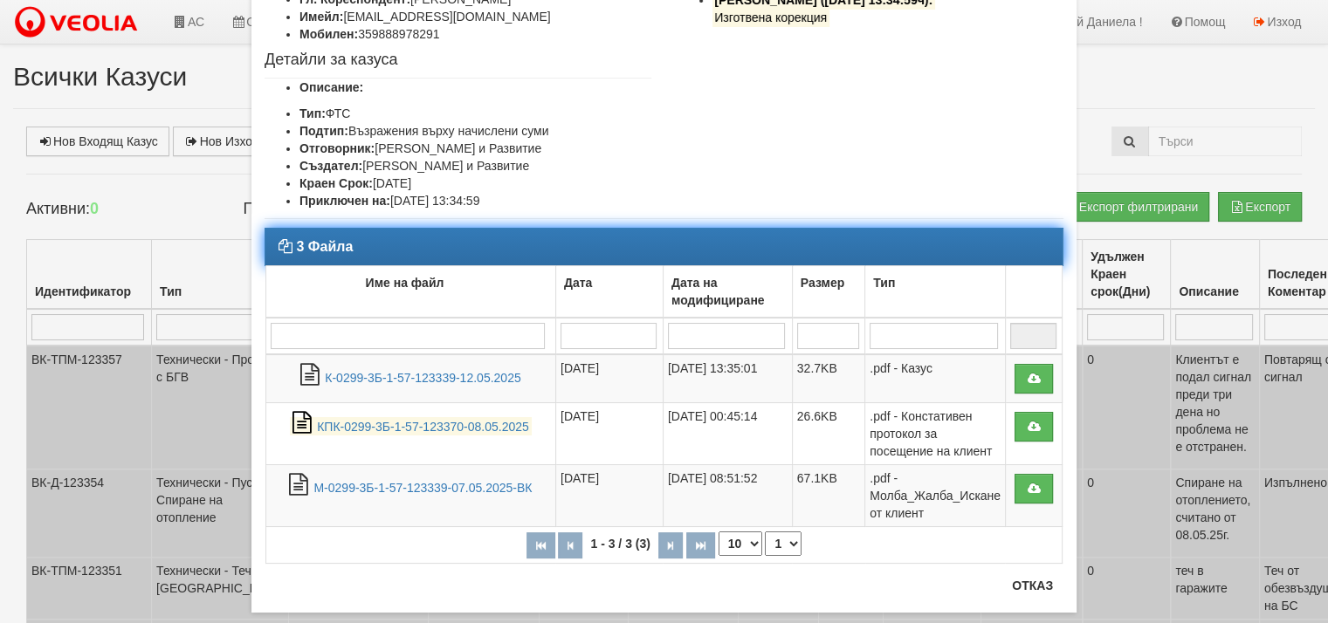
scroll to position [175, 0]
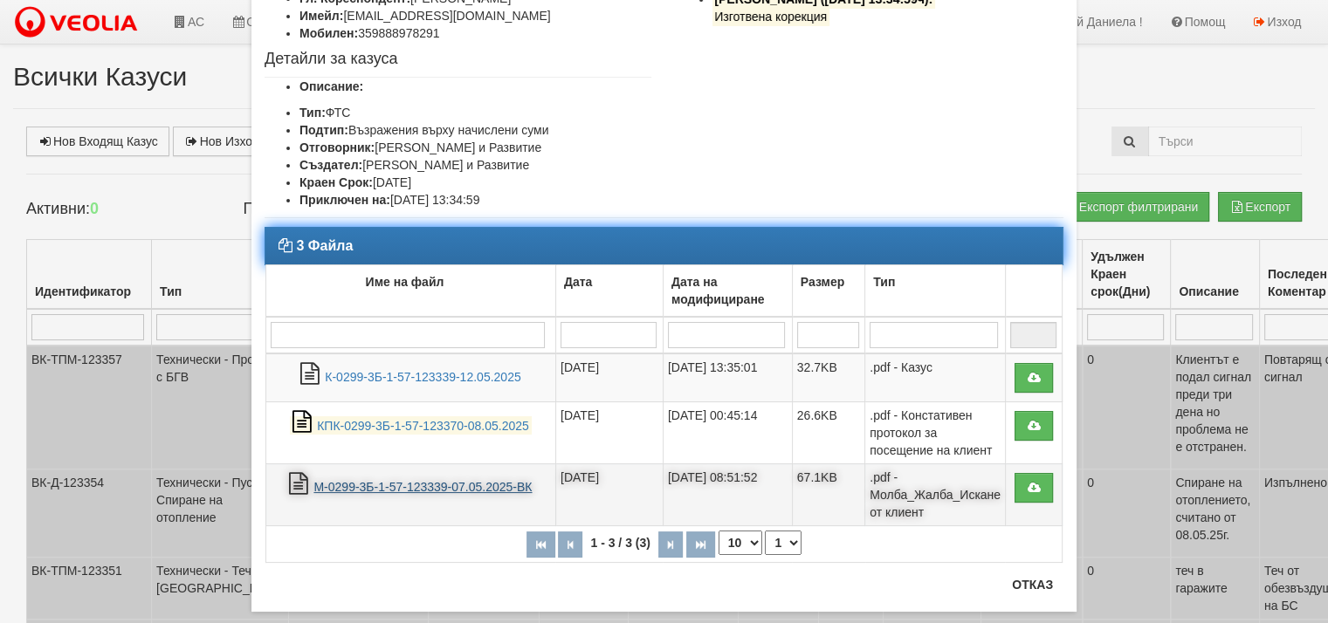
click at [446, 480] on link "М-0299-3Б-1-57-123339-07.05.2025-ВК" at bounding box center [422, 487] width 218 height 14
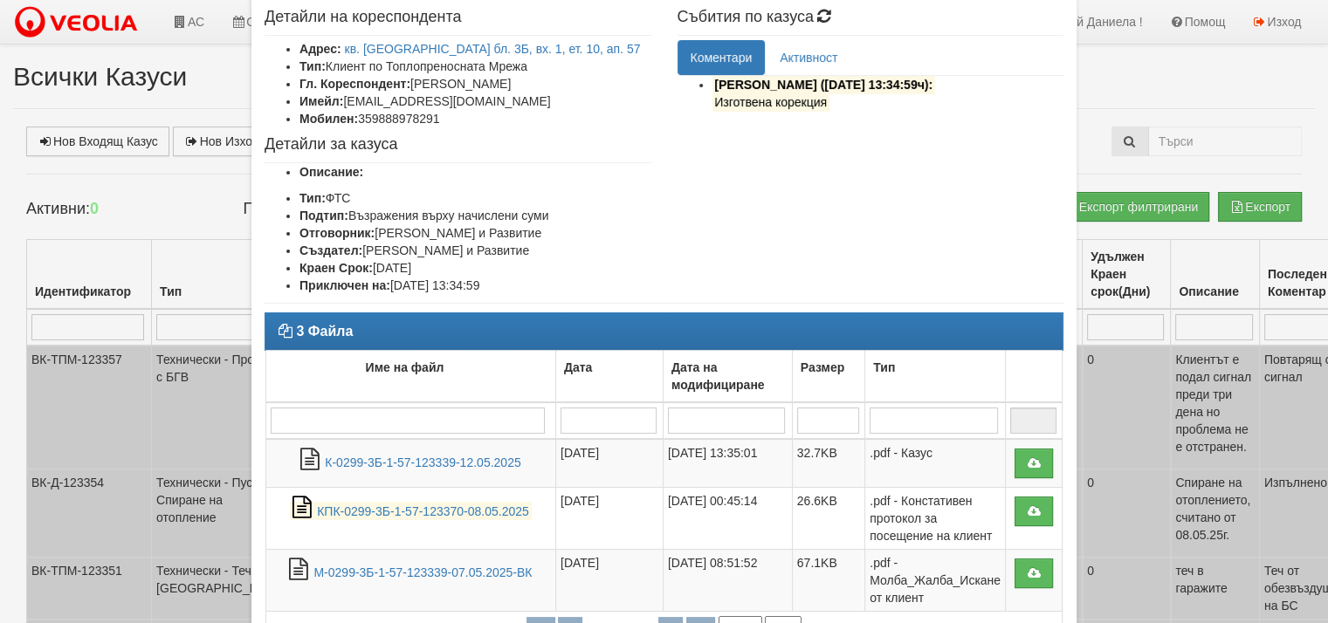
scroll to position [87, 0]
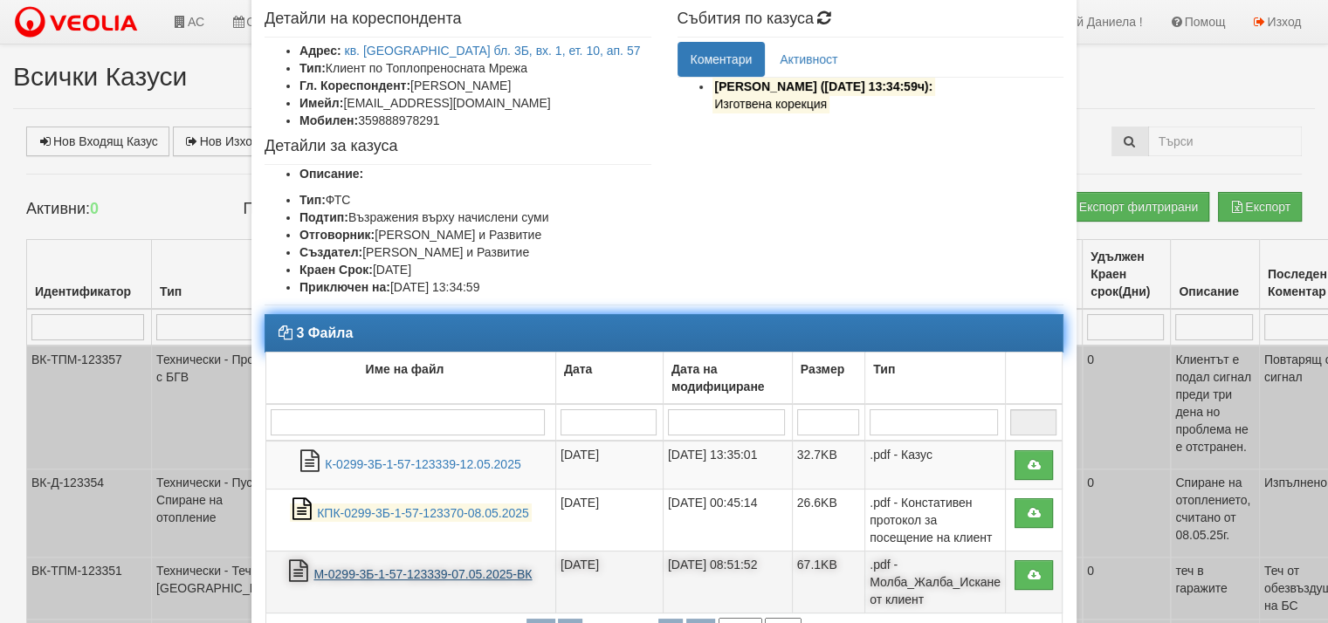
click at [478, 567] on link "М-0299-3Б-1-57-123339-07.05.2025-ВК" at bounding box center [422, 574] width 218 height 14
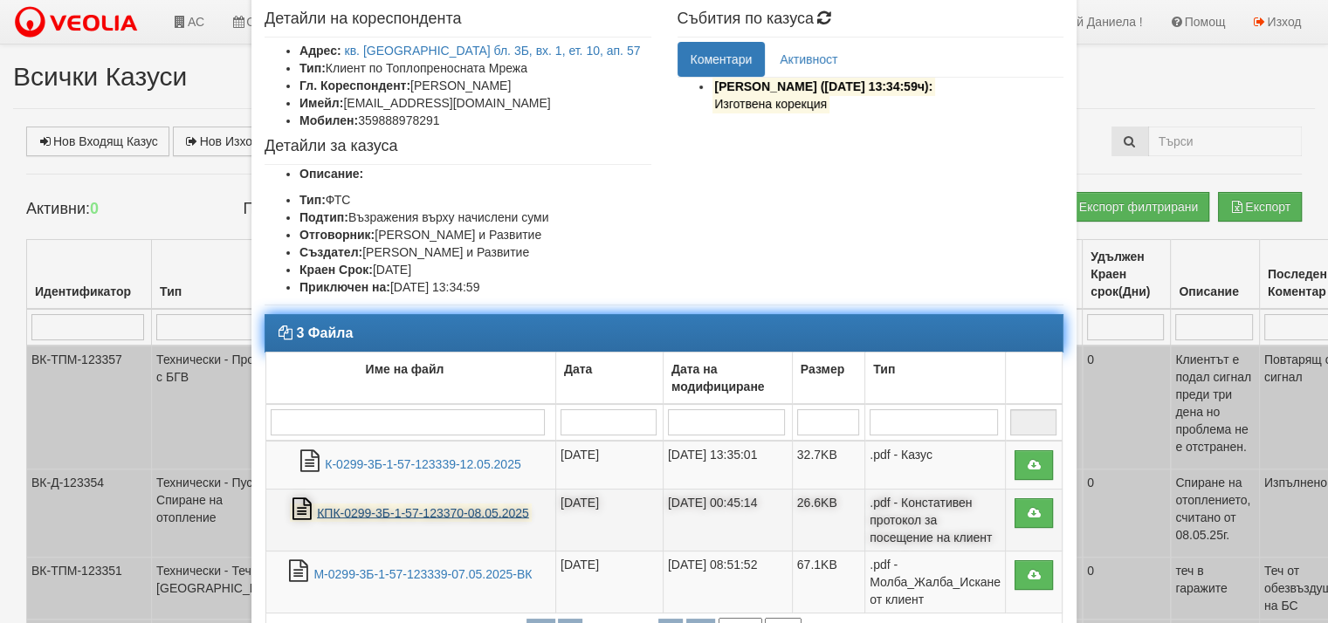
click at [480, 507] on link "КПК-0299-3Б-1-57-123370-08.05.2025" at bounding box center [423, 512] width 212 height 14
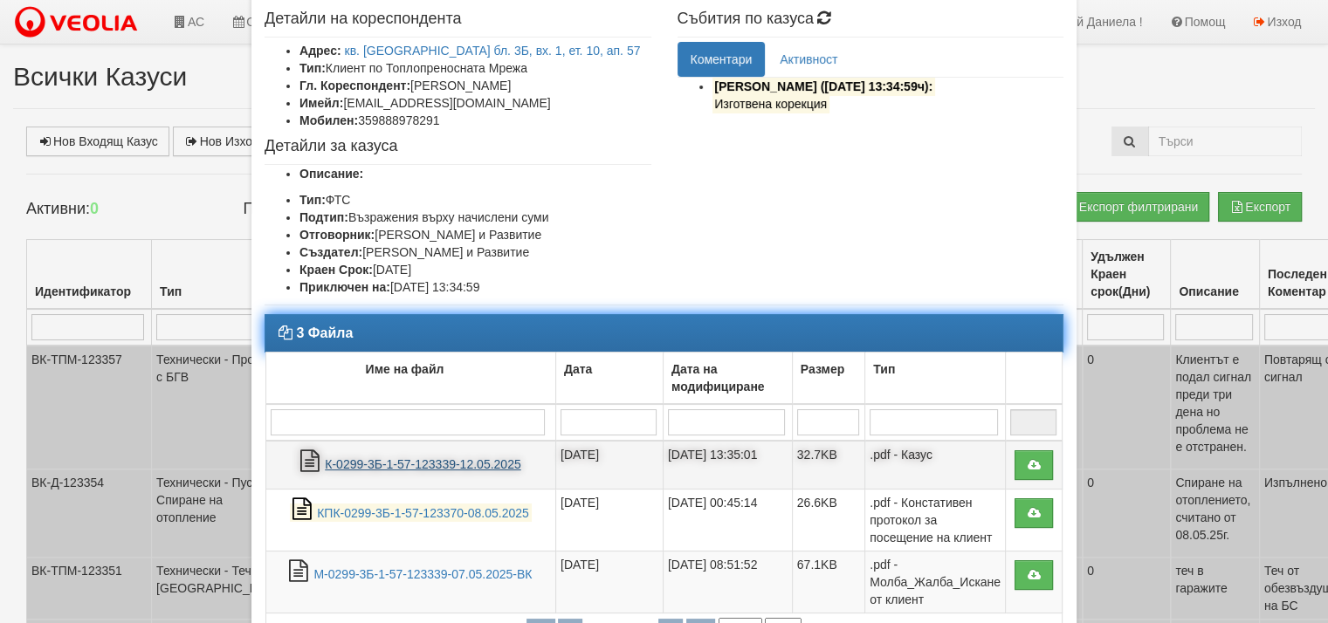
click at [464, 457] on link "К-0299-3Б-1-57-123339-12.05.2025" at bounding box center [423, 464] width 196 height 14
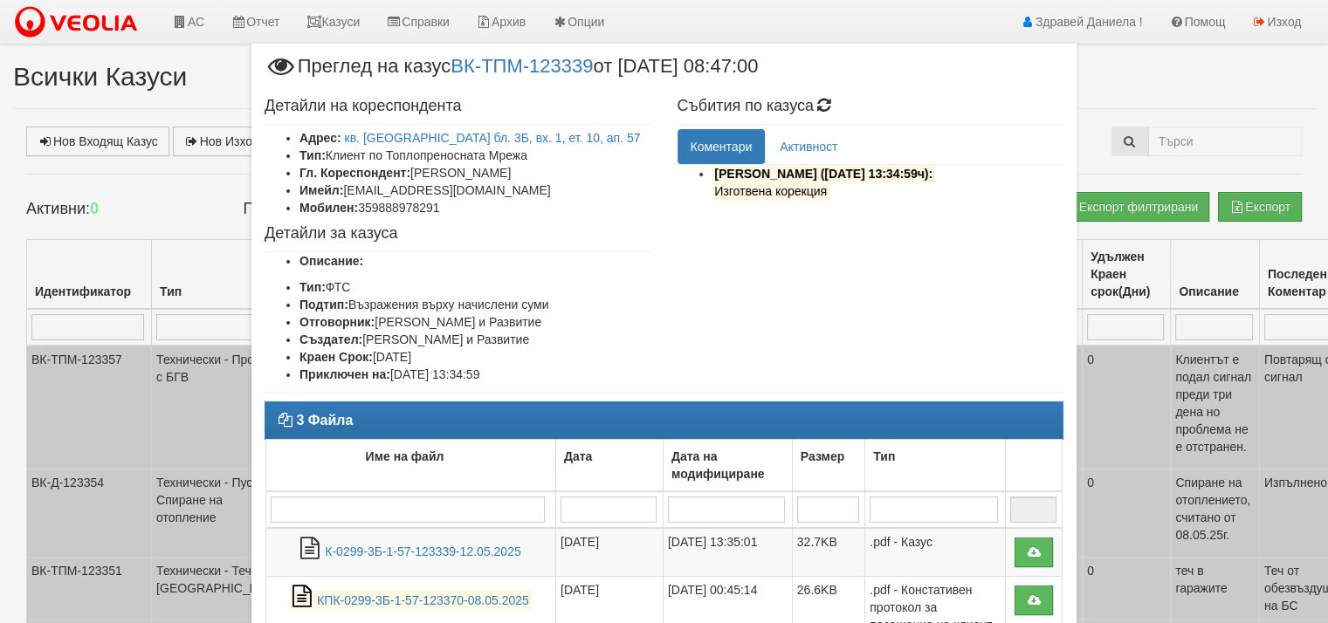
scroll to position [207, 0]
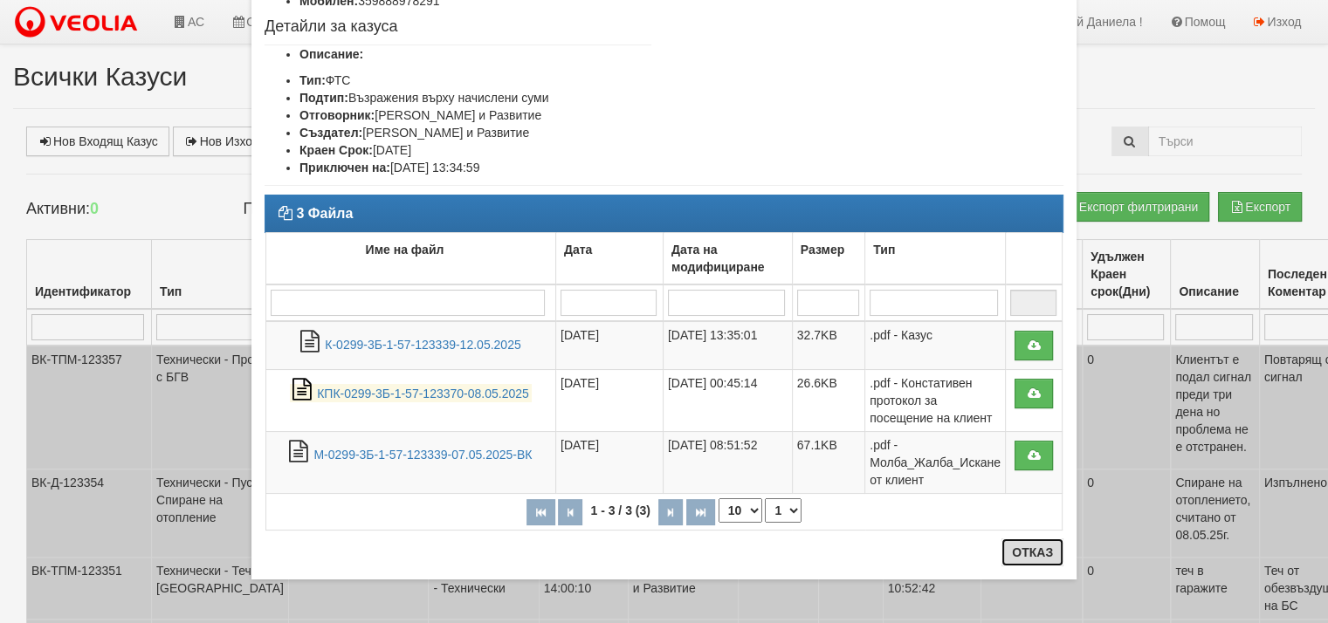
click at [1020, 554] on button "Отказ" at bounding box center [1032, 553] width 62 height 28
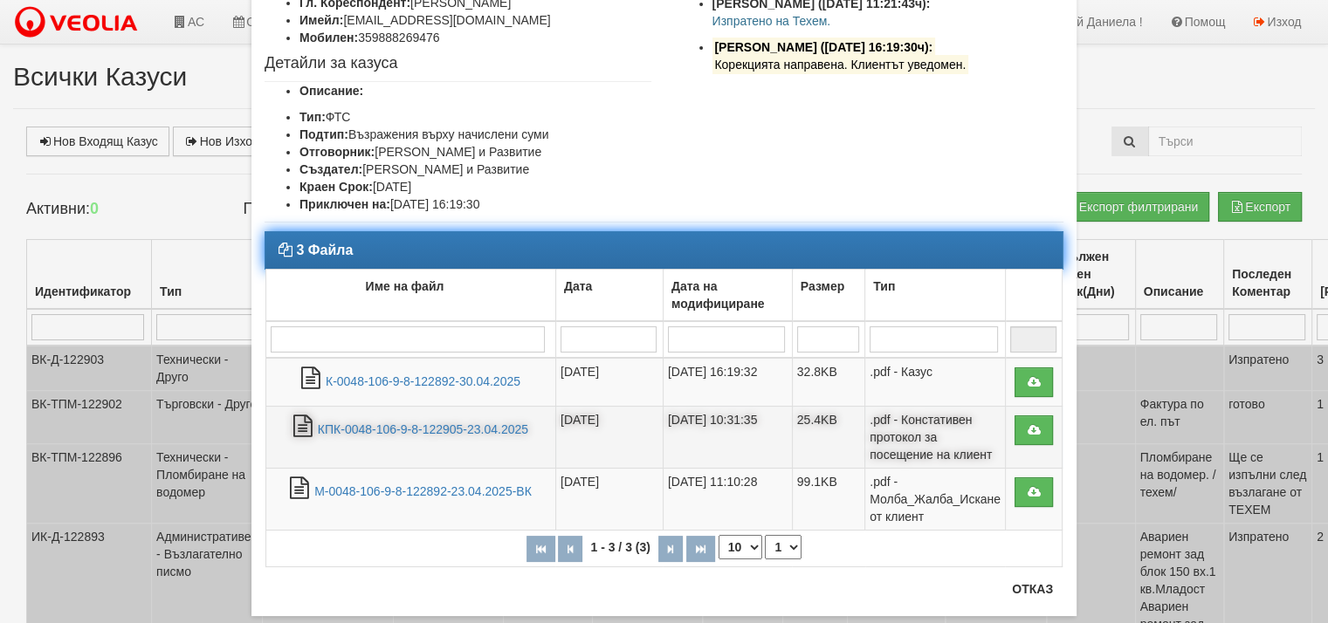
scroll to position [175, 0]
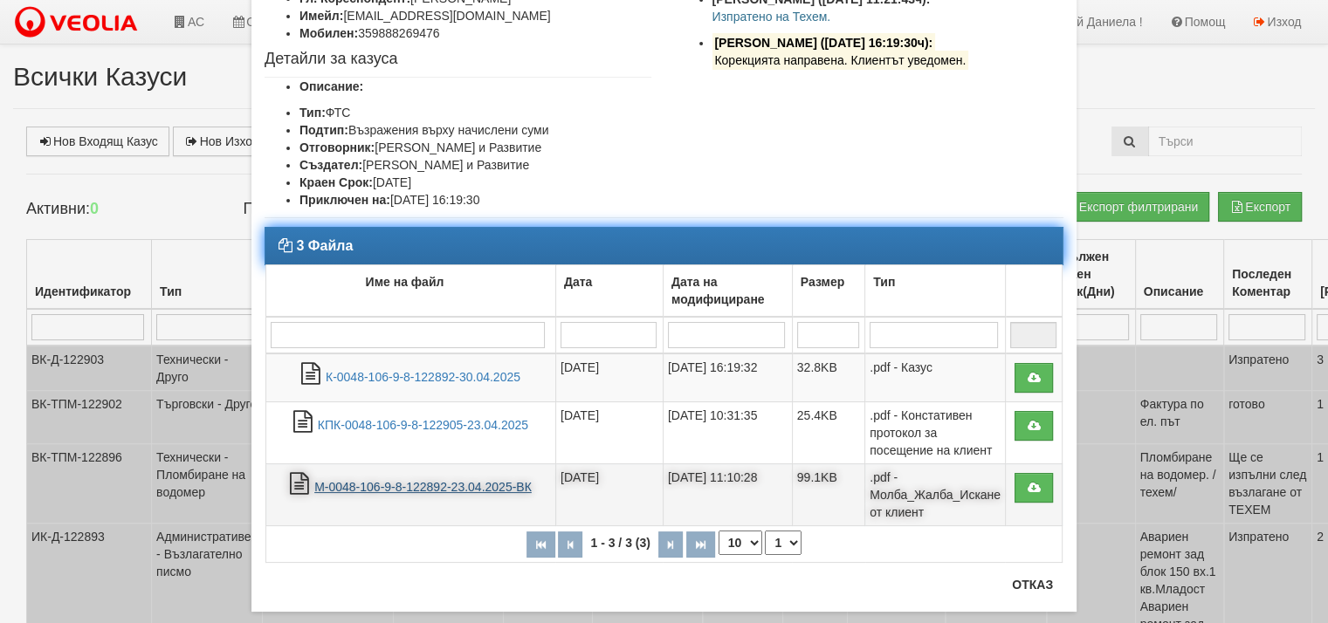
click at [440, 488] on link "М-0048-106-9-8-122892-23.04.2025-ВК" at bounding box center [422, 487] width 217 height 14
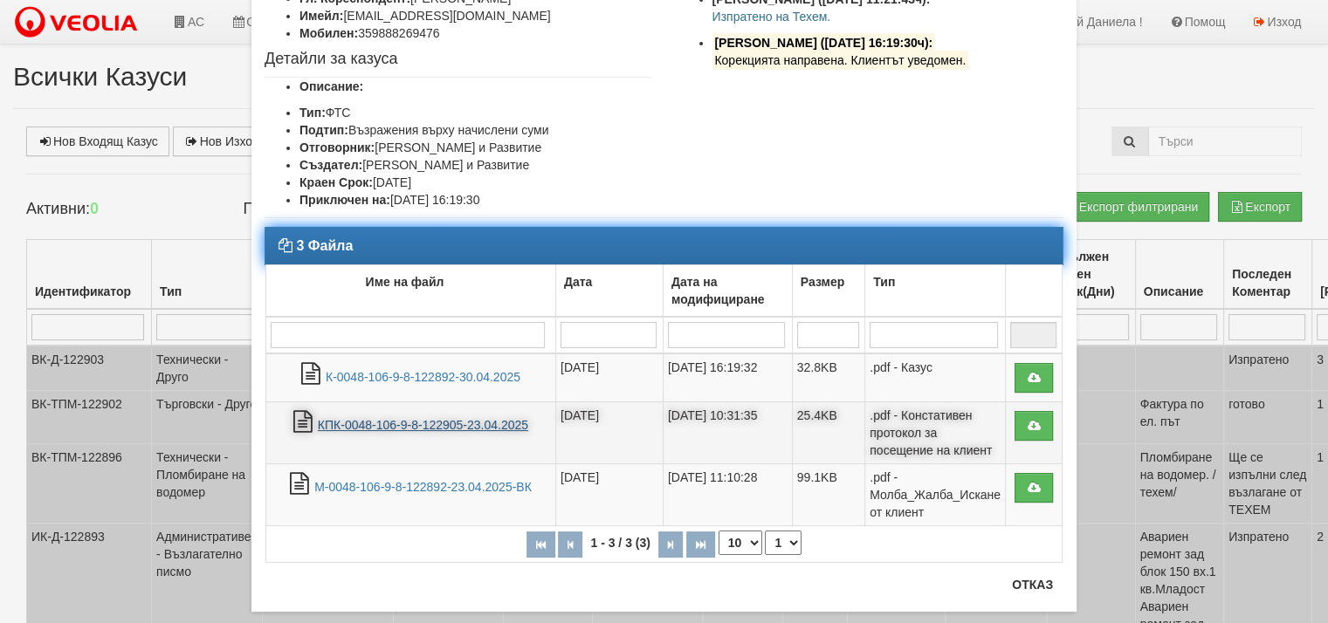
click at [428, 418] on link "КПК-0048-106-9-8-122905-23.04.2025" at bounding box center [423, 425] width 210 height 14
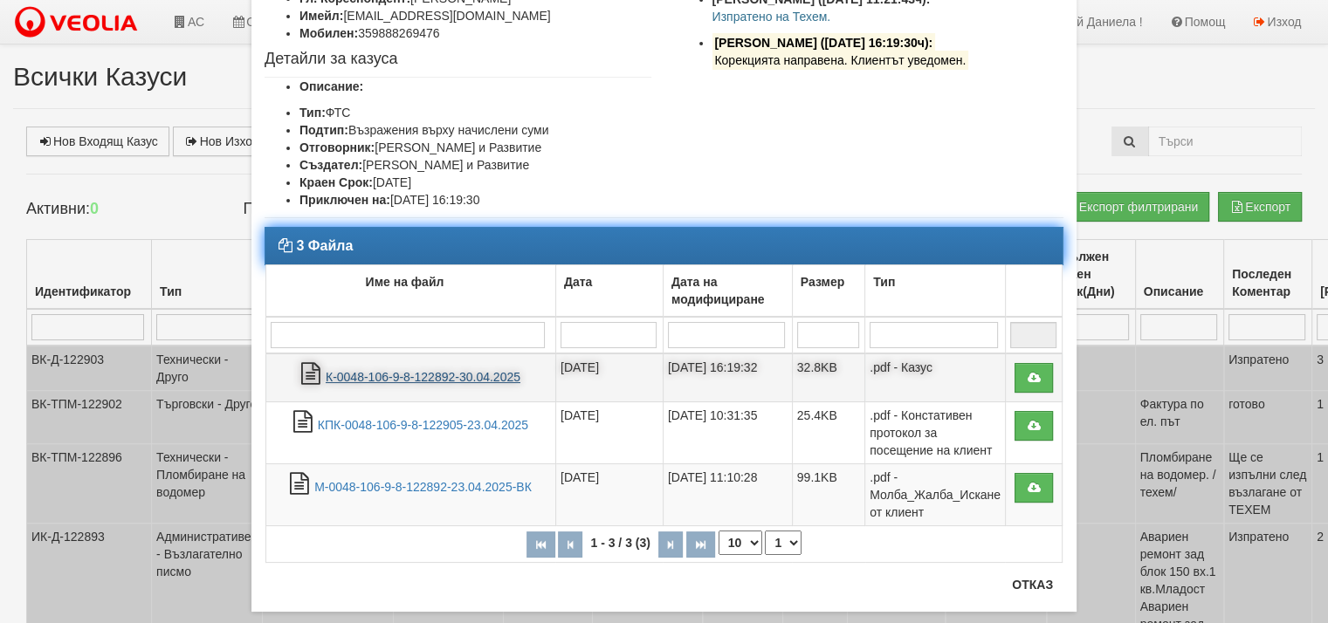
click at [473, 372] on link "К-0048-106-9-8-122892-30.04.2025" at bounding box center [423, 377] width 195 height 14
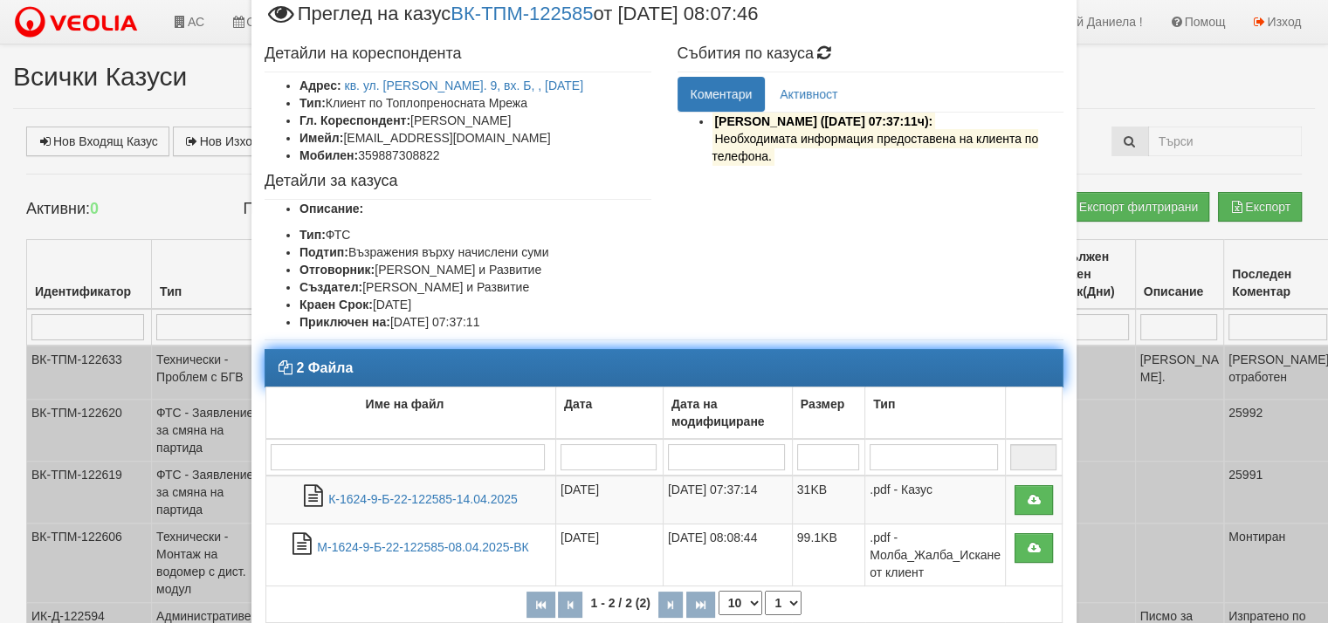
scroll to position [147, 0]
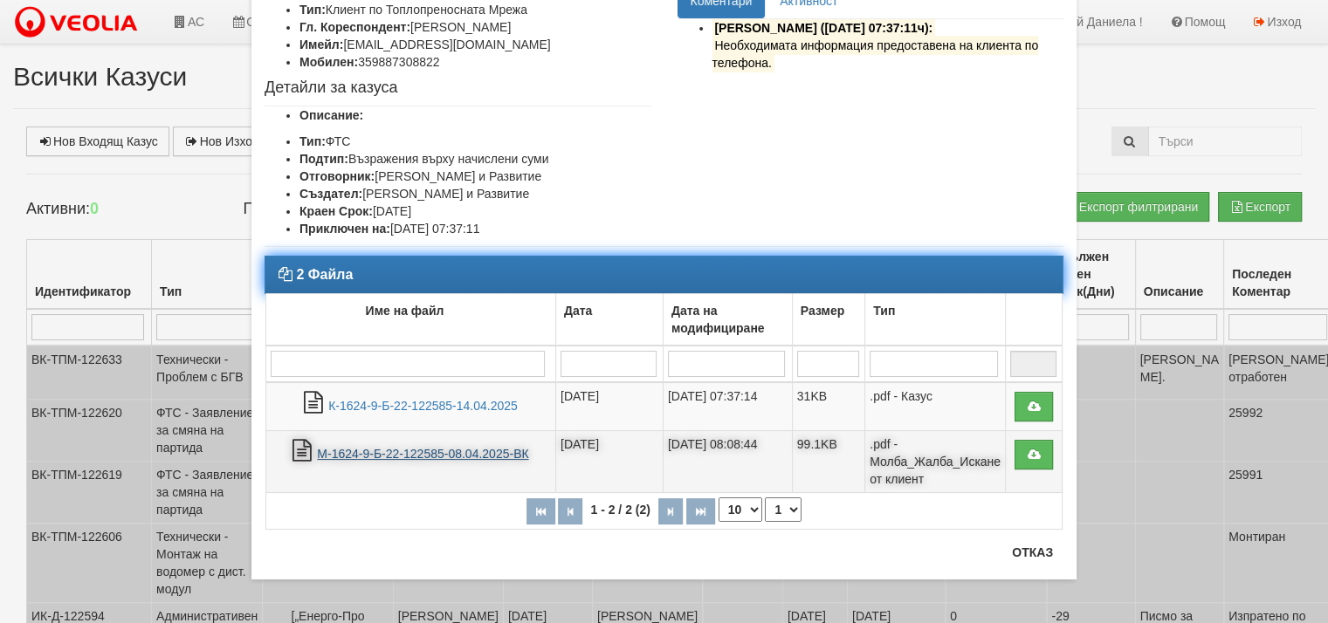
click at [412, 452] on link "М-1624-9-Б-22-122585-08.04.2025-ВК" at bounding box center [422, 454] width 211 height 14
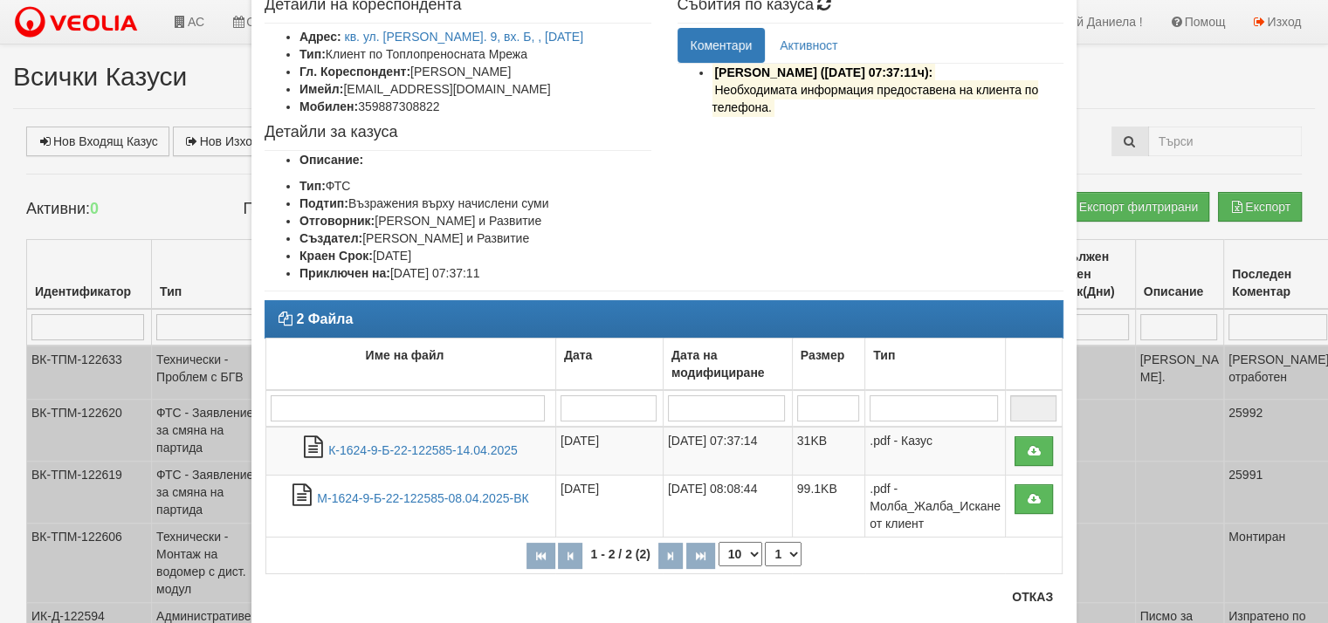
scroll to position [59, 0]
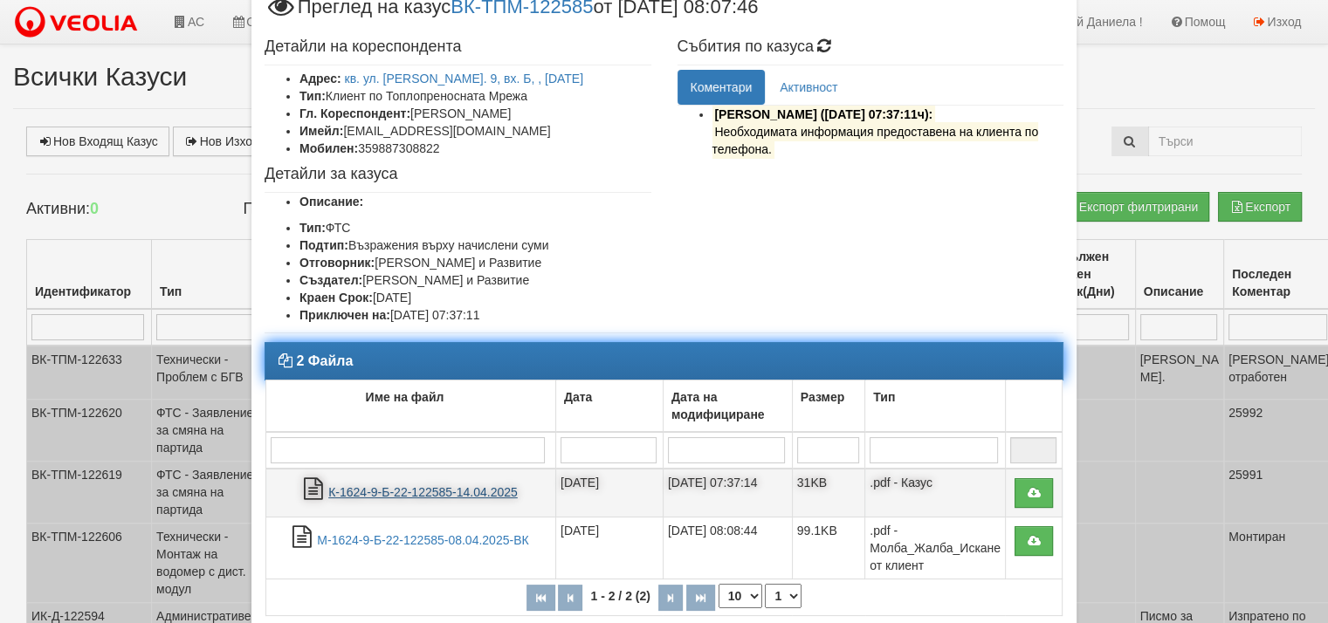
click at [373, 496] on link "К-1624-9-Б-22-122585-14.04.2025" at bounding box center [422, 492] width 189 height 14
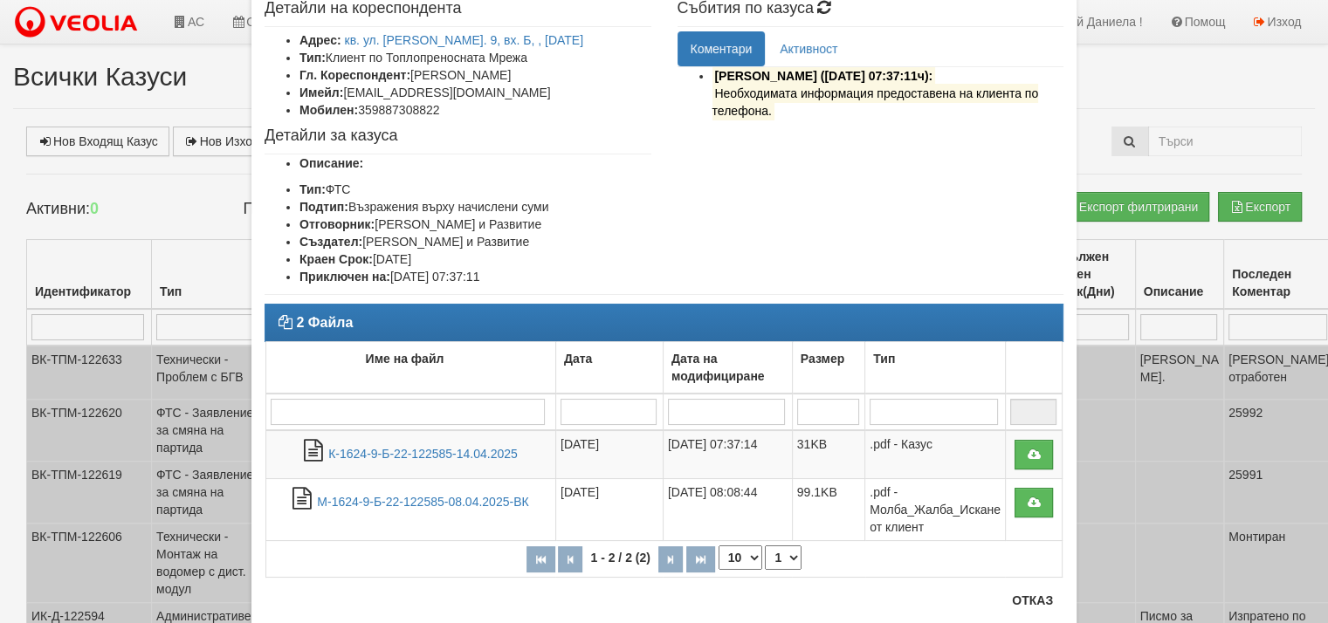
scroll to position [147, 0]
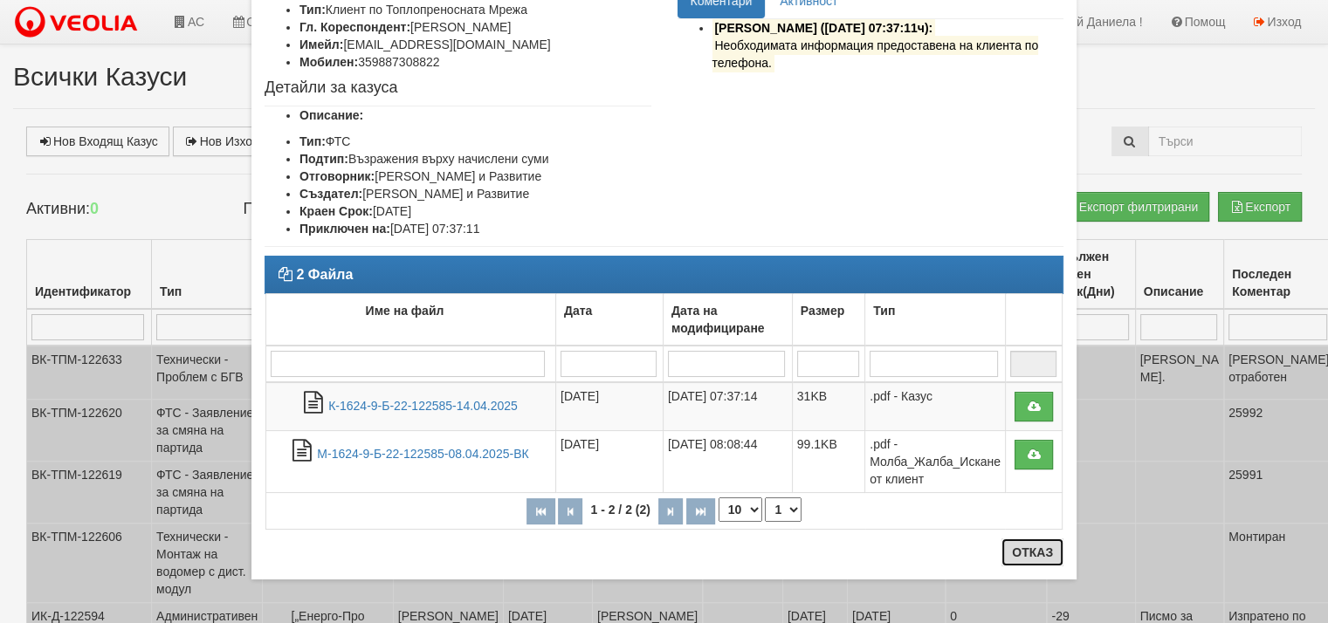
click at [1033, 553] on button "Отказ" at bounding box center [1032, 553] width 62 height 28
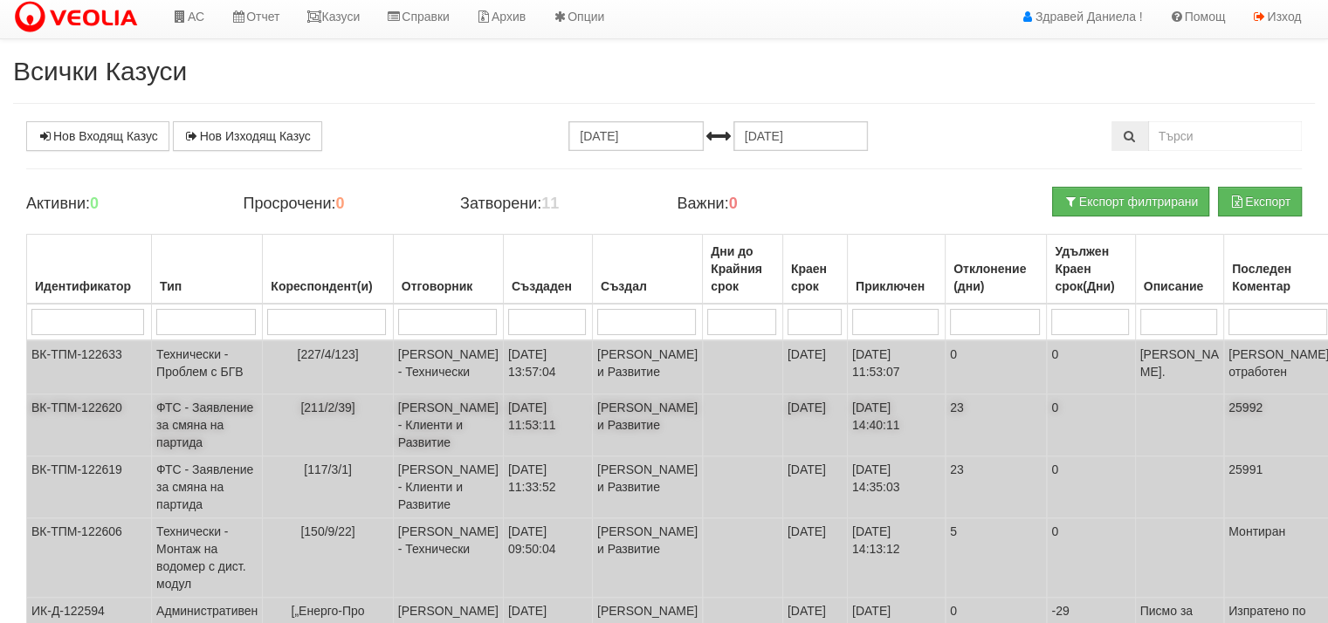
scroll to position [0, 0]
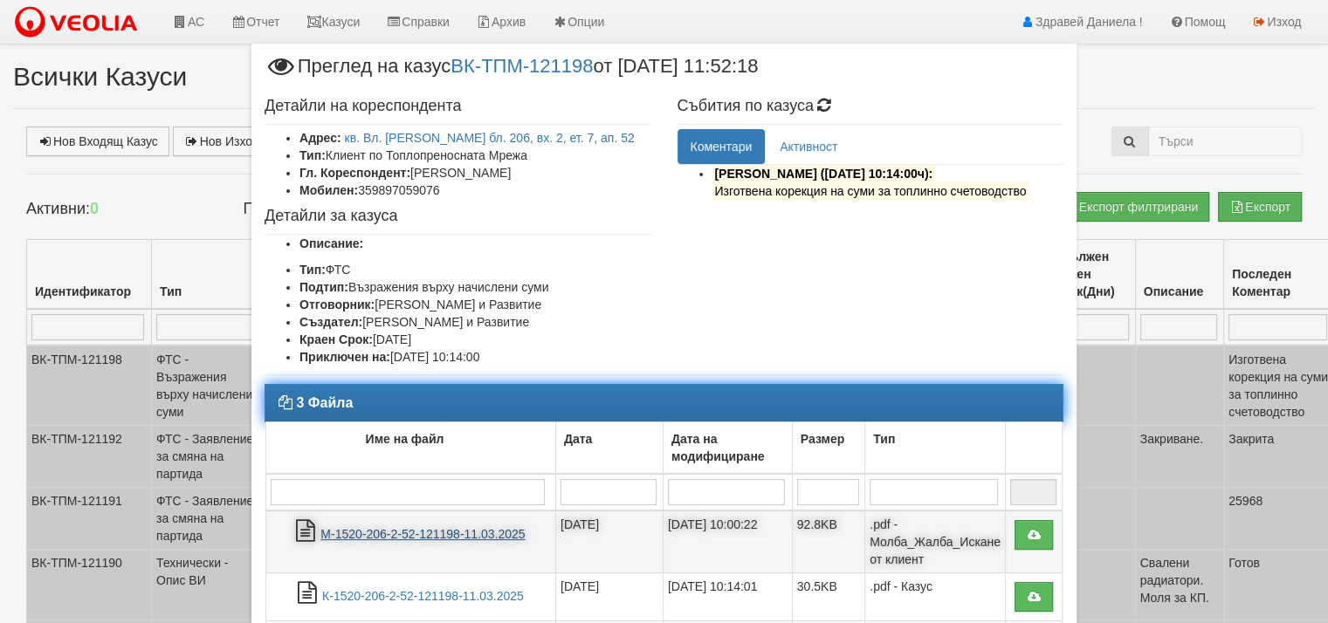
click at [452, 536] on link "М-1520-206-2-52-121198-11.03.2025" at bounding box center [422, 534] width 204 height 14
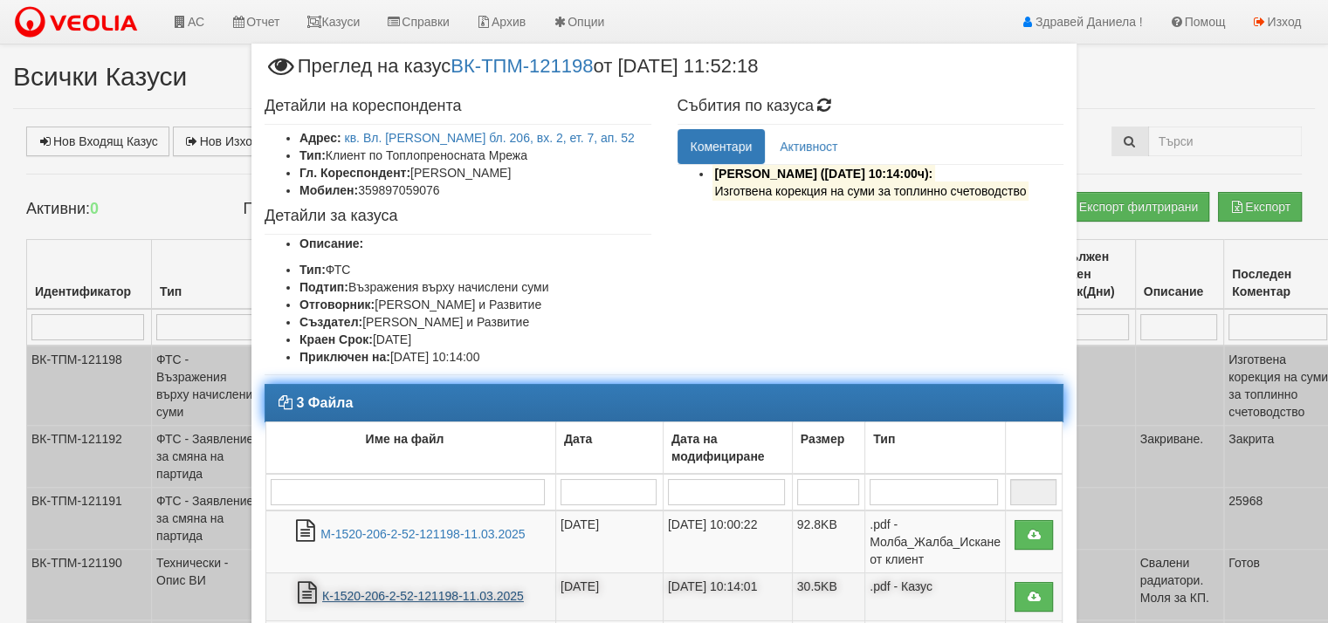
click at [456, 594] on link "К-1520-206-2-52-121198-11.03.2025" at bounding box center [423, 596] width 202 height 14
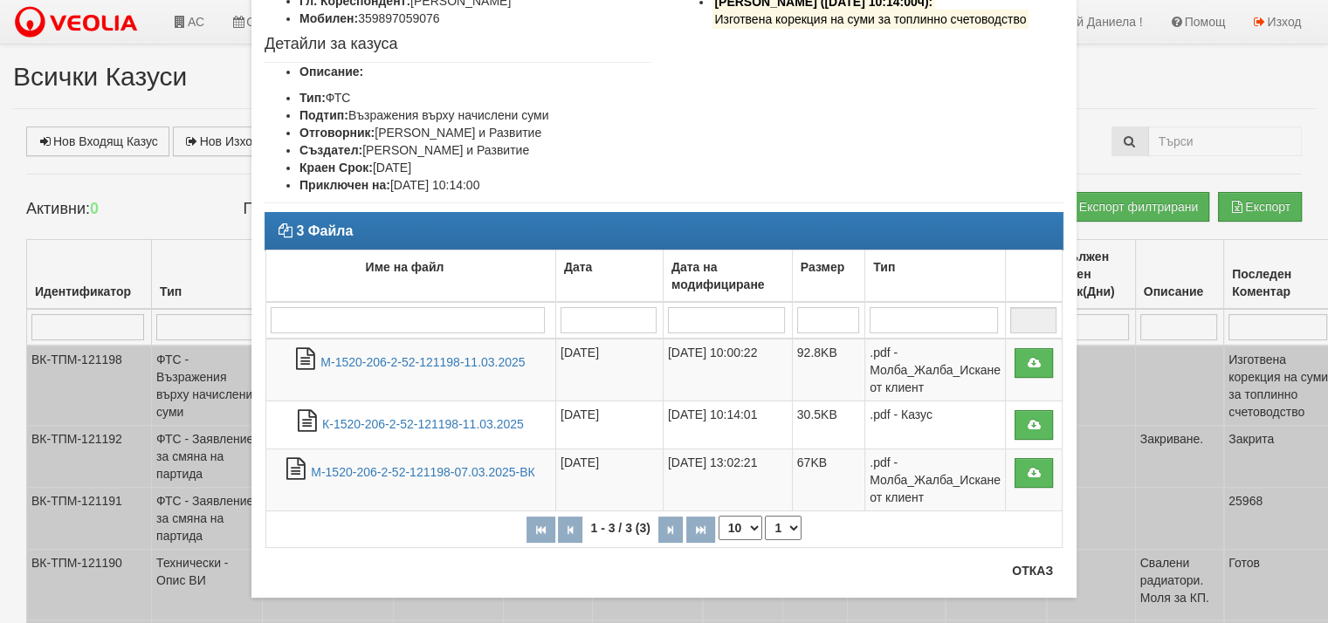
scroll to position [175, 0]
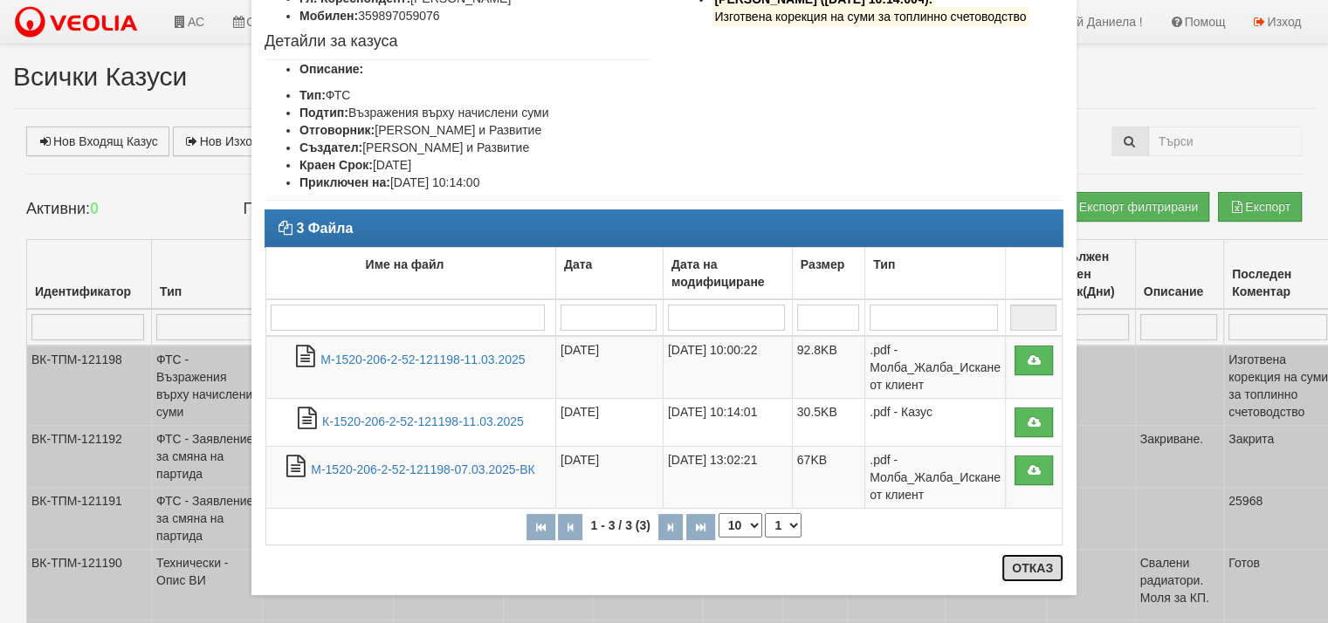
click at [1035, 567] on button "Отказ" at bounding box center [1032, 568] width 62 height 28
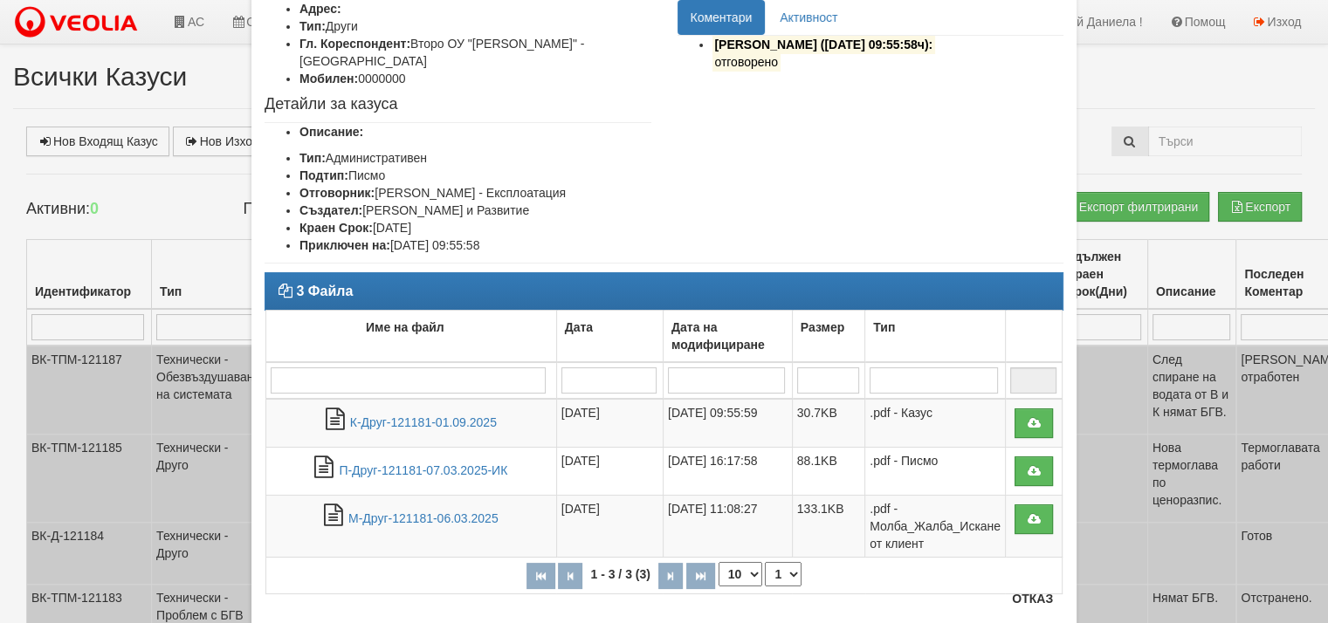
scroll to position [175, 0]
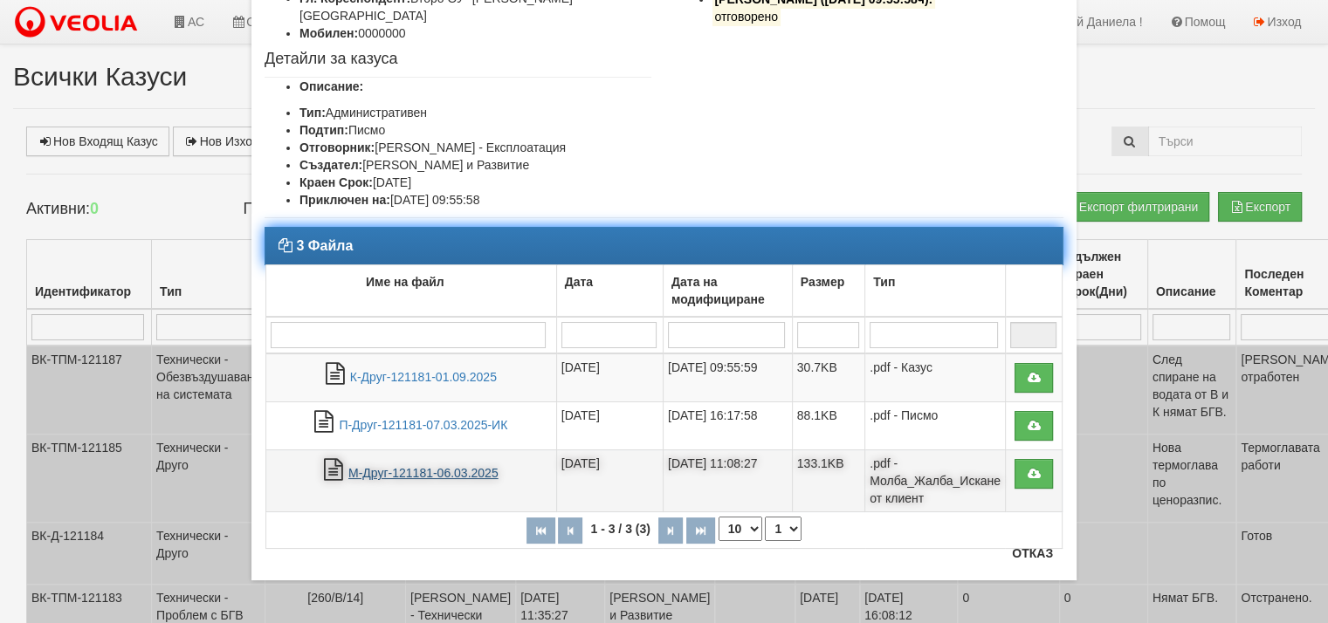
click at [450, 466] on link "М-Друг-121181-06.03.2025" at bounding box center [423, 473] width 150 height 14
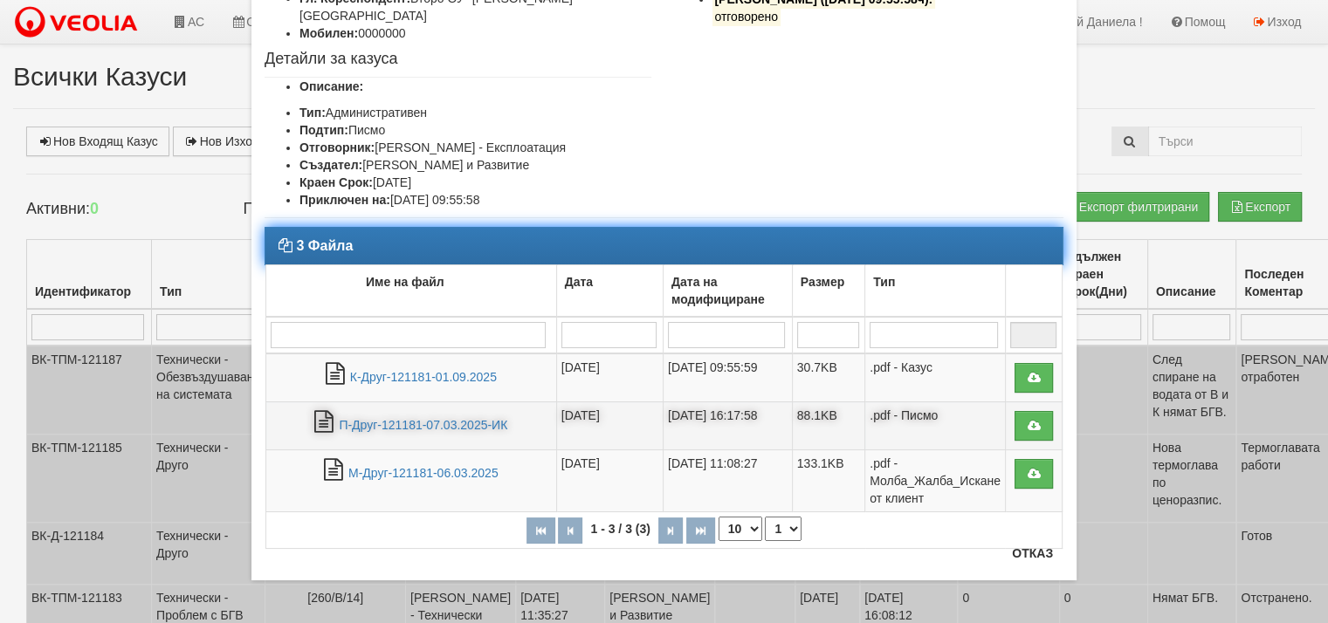
click at [479, 413] on td "П-Друг-121181-07.03.2025-ИК" at bounding box center [411, 426] width 291 height 48
click at [440, 418] on link "П-Друг-121181-07.03.2025-ИК" at bounding box center [423, 425] width 168 height 14
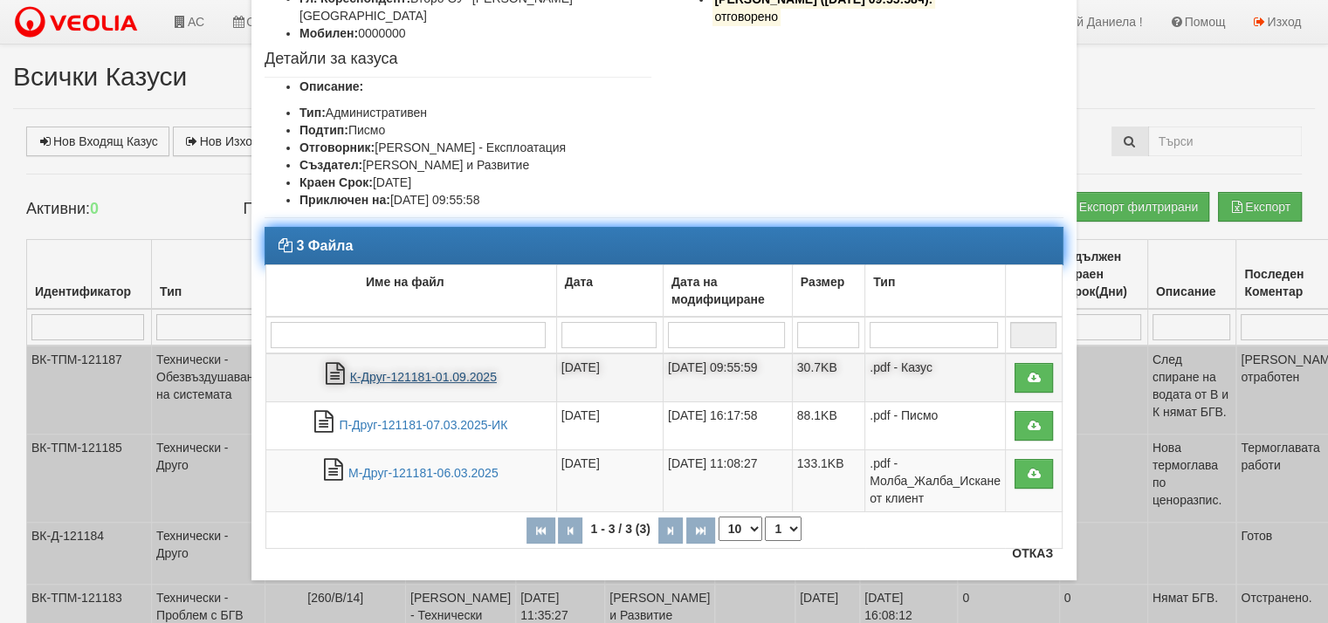
click at [429, 370] on link "К-Друг-121181-01.09.2025" at bounding box center [423, 377] width 147 height 14
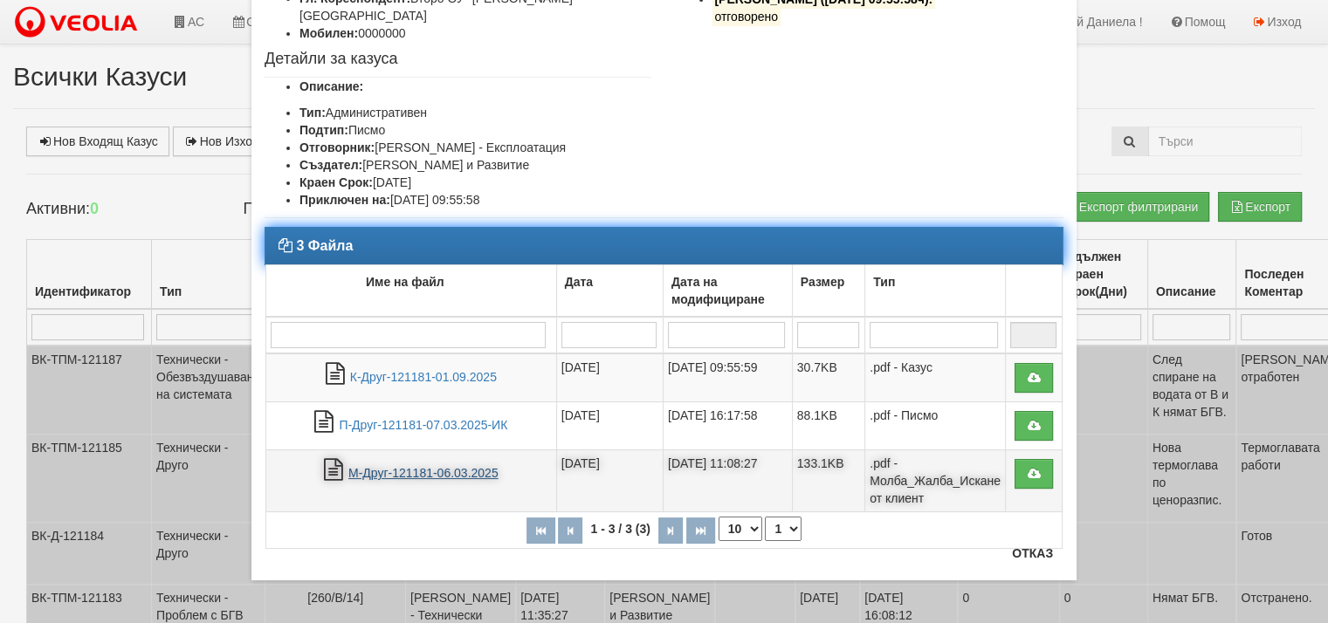
click at [405, 466] on link "М-Друг-121181-06.03.2025" at bounding box center [423, 473] width 150 height 14
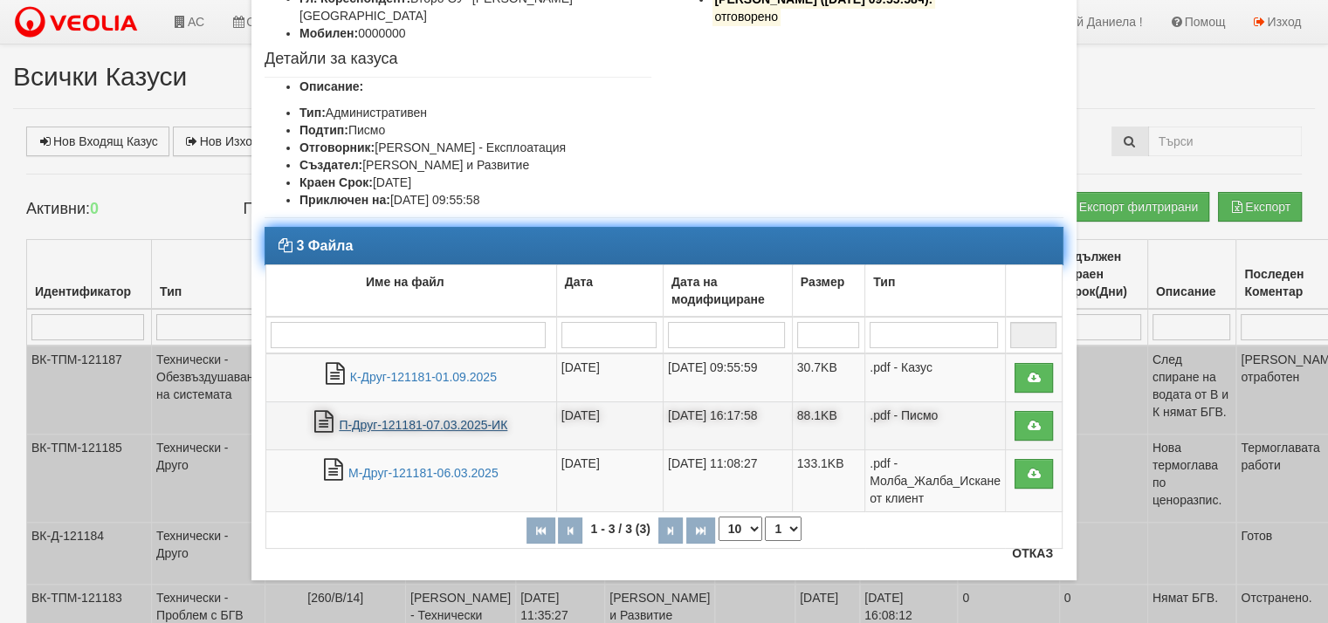
click at [445, 418] on link "П-Друг-121181-07.03.2025-ИК" at bounding box center [423, 425] width 168 height 14
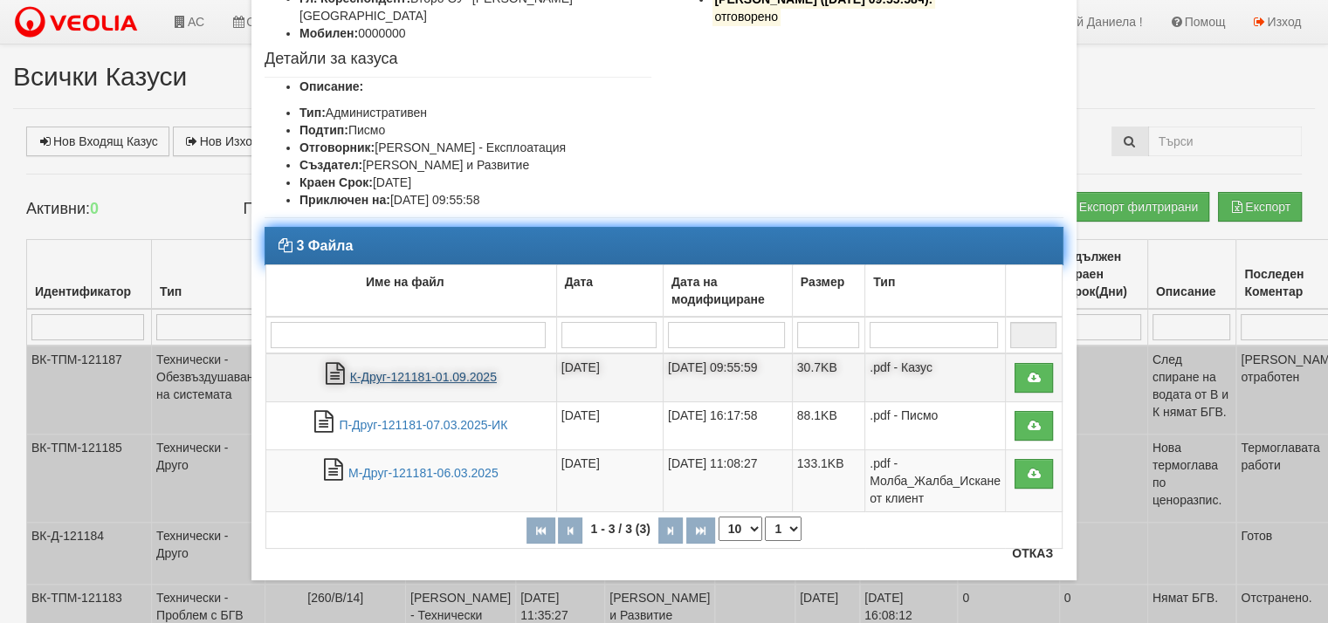
click at [442, 370] on link "К-Друг-121181-01.09.2025" at bounding box center [423, 377] width 147 height 14
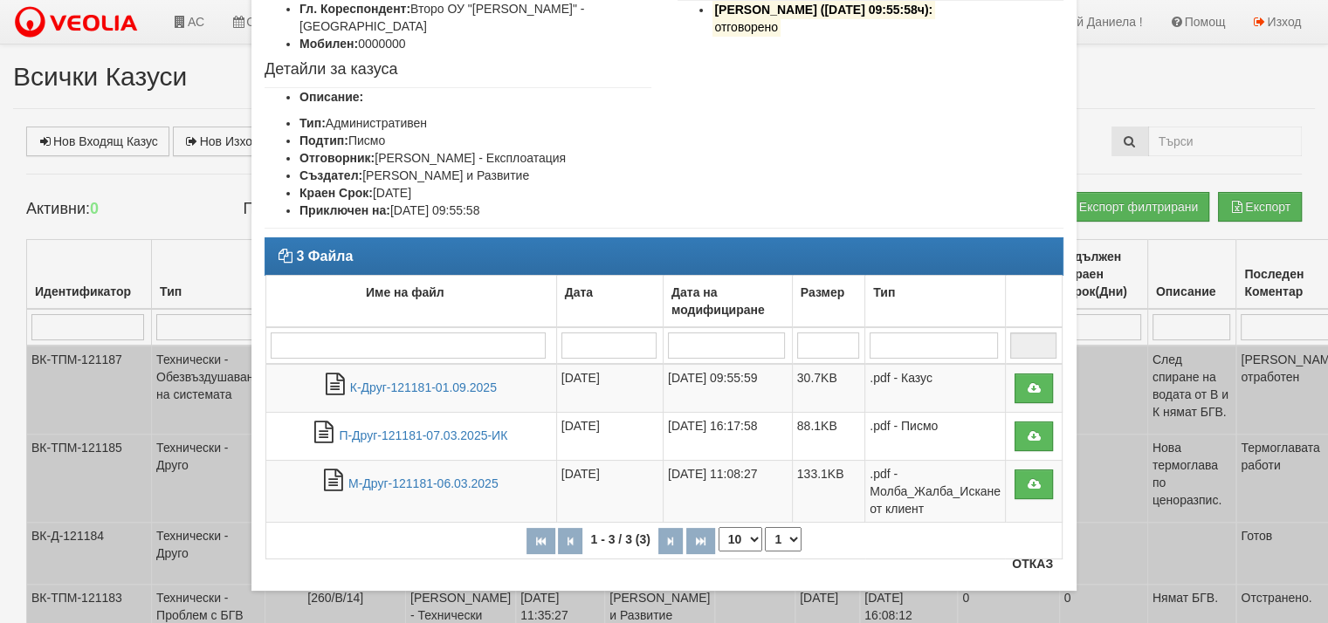
scroll to position [175, 0]
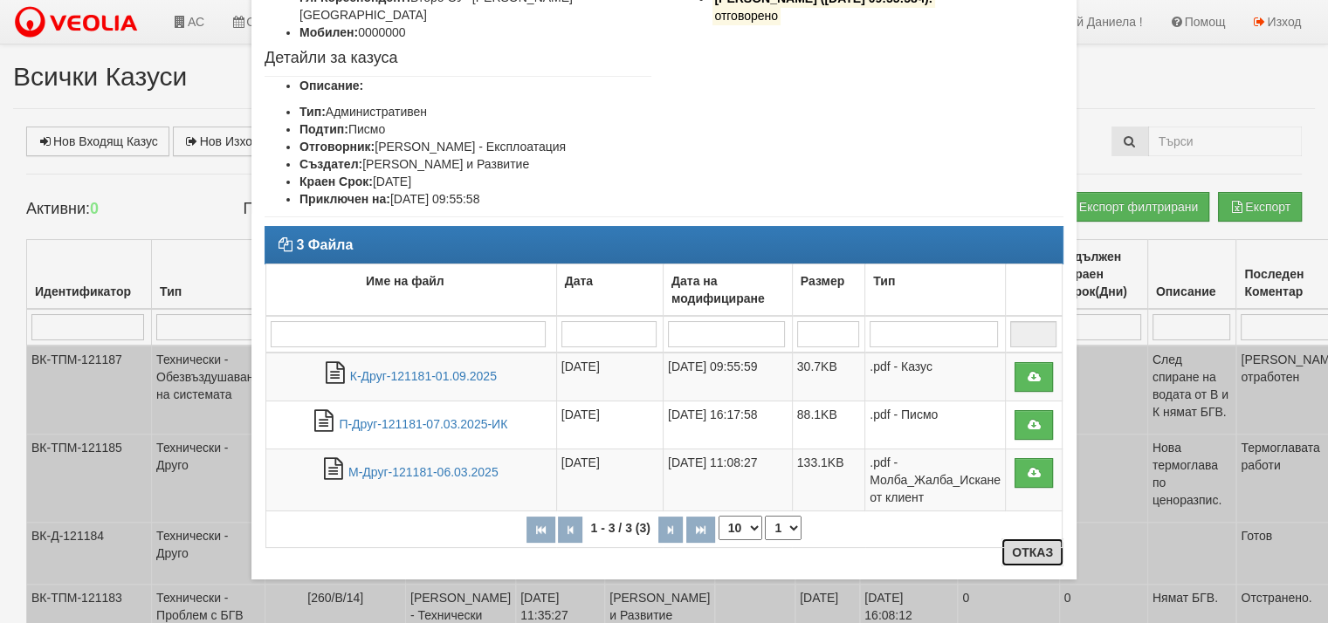
click at [1023, 551] on button "Отказ" at bounding box center [1032, 553] width 62 height 28
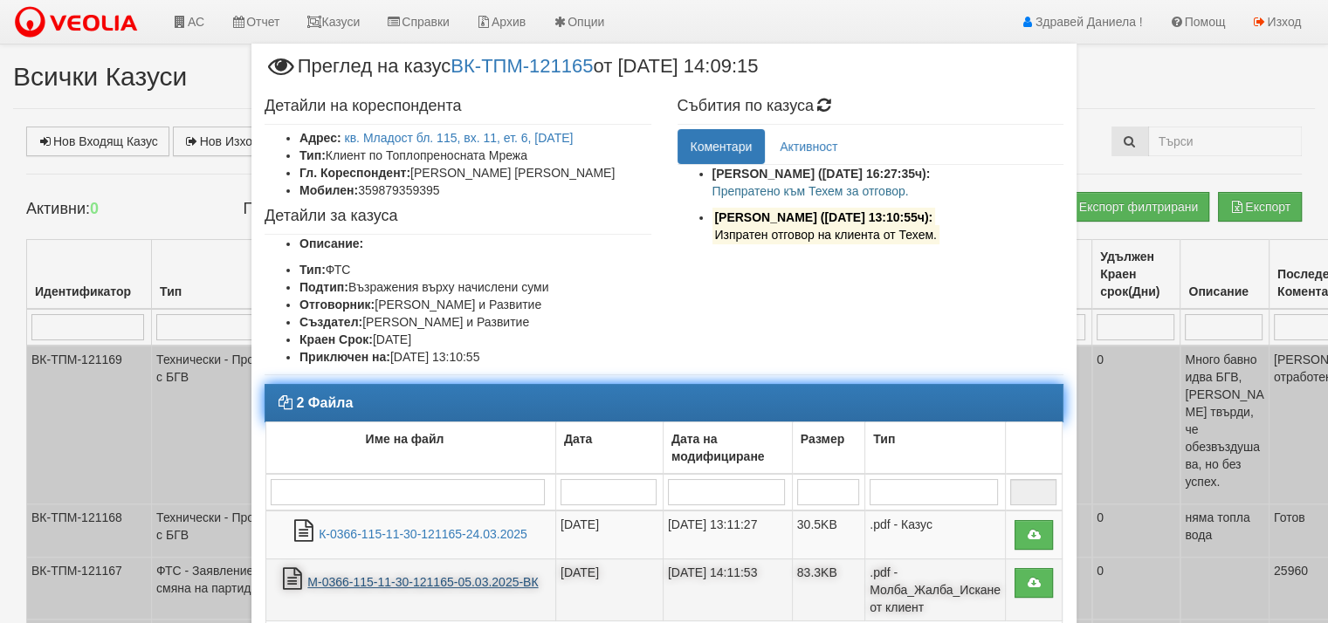
click at [465, 579] on link "М-0366-115-11-30-121165-05.03.2025-ВК" at bounding box center [422, 582] width 230 height 14
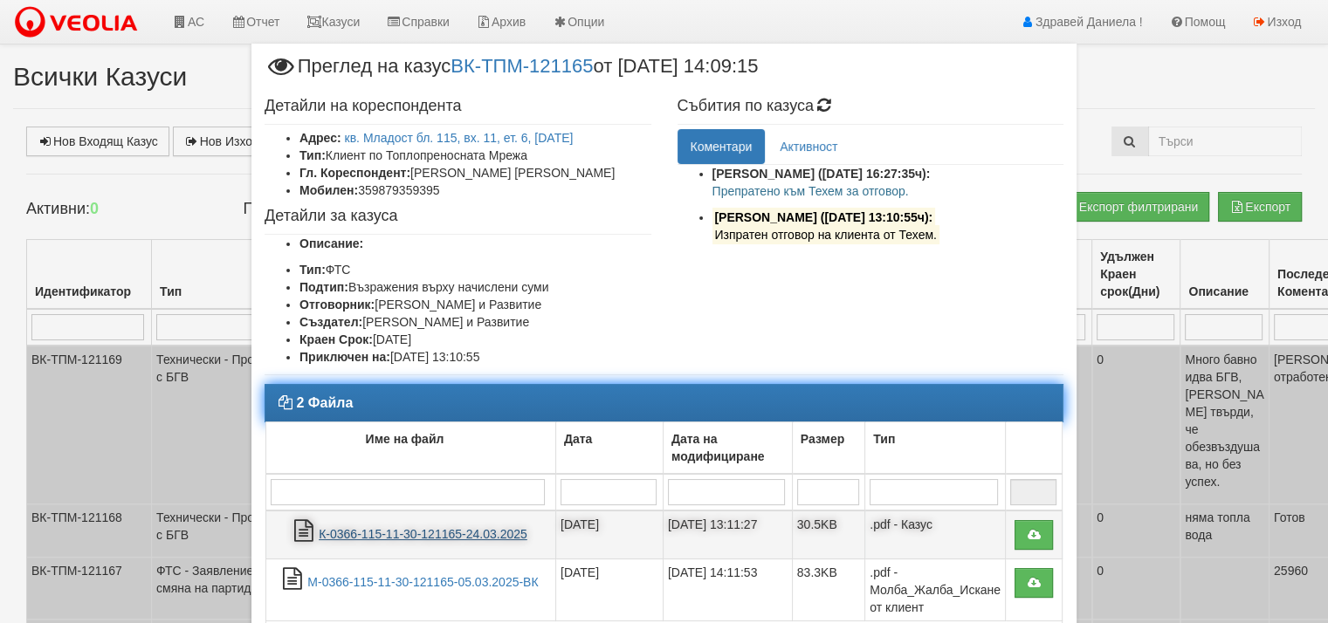
click at [444, 533] on link "К-0366-115-11-30-121165-24.03.2025" at bounding box center [423, 534] width 209 height 14
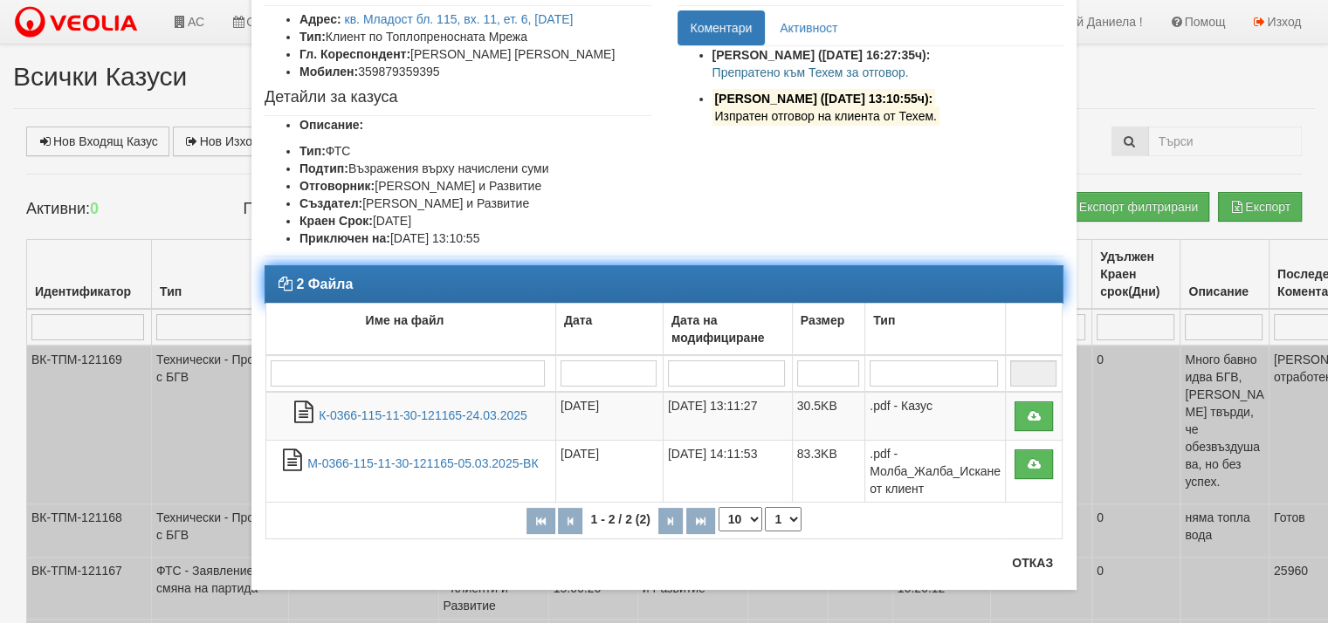
scroll to position [129, 0]
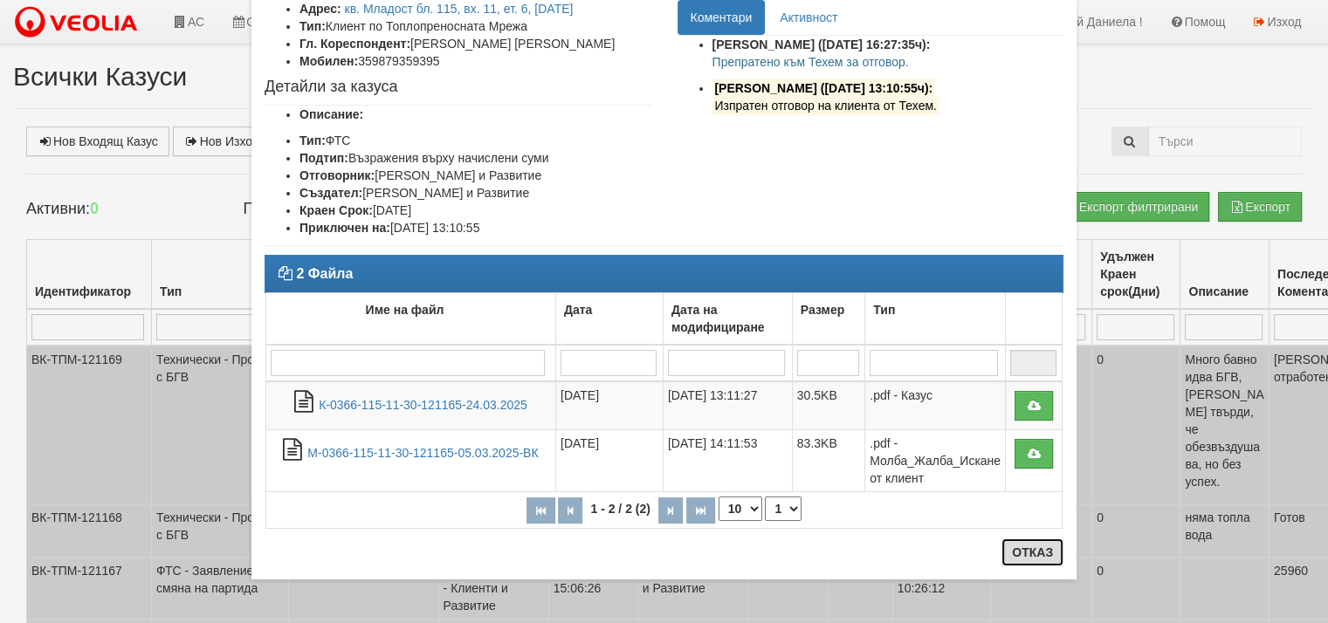
click at [1041, 556] on button "Отказ" at bounding box center [1032, 553] width 62 height 28
